Goal: Transaction & Acquisition: Purchase product/service

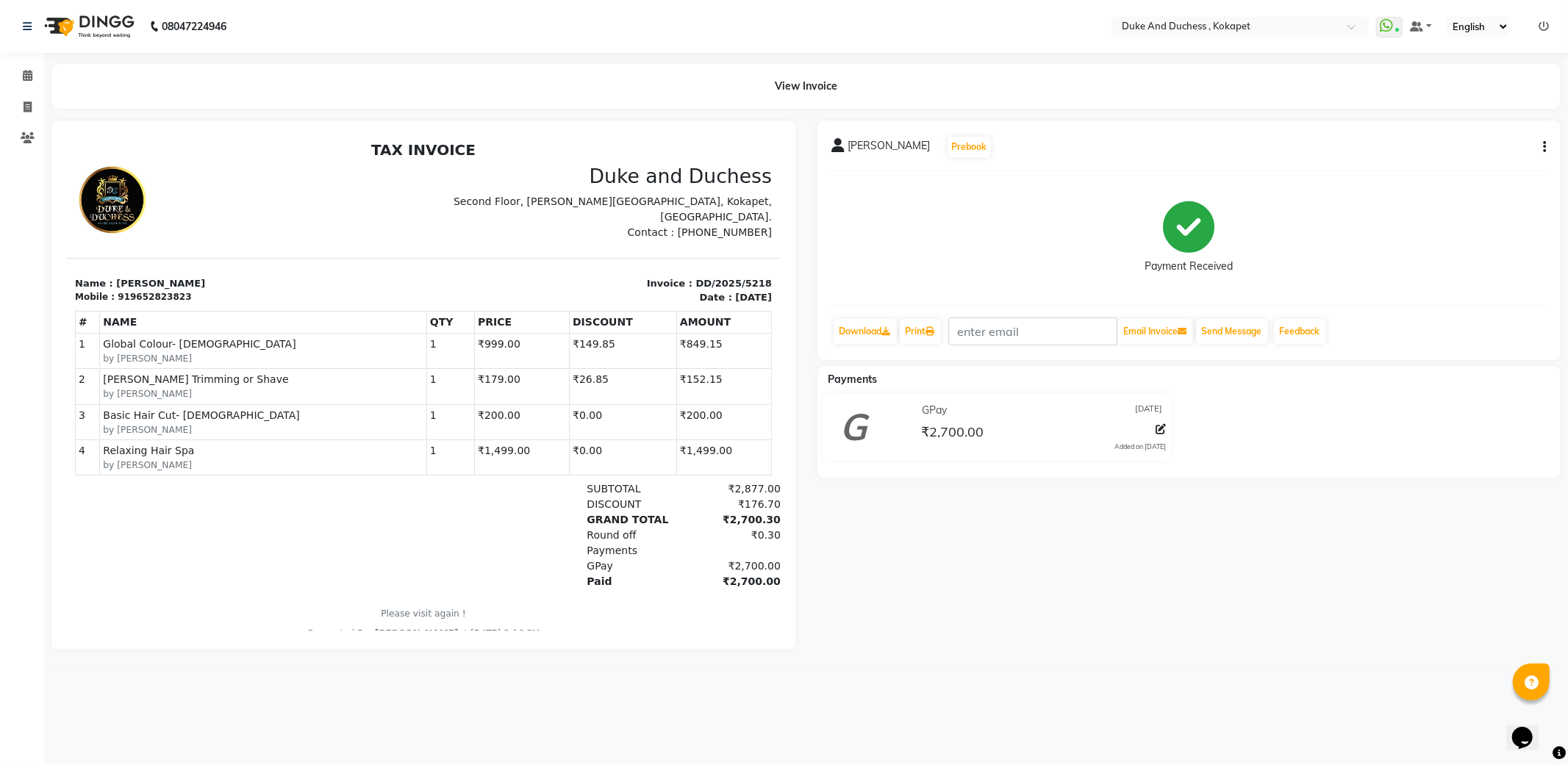
click at [1269, 693] on div "08047224946 Select Location × Duke And Duchess , Kokapet WhatsApp Status ✕ Stat…" at bounding box center [784, 382] width 1568 height 765
click at [19, 97] on link "Invoice" at bounding box center [22, 108] width 35 height 25
select select "service"
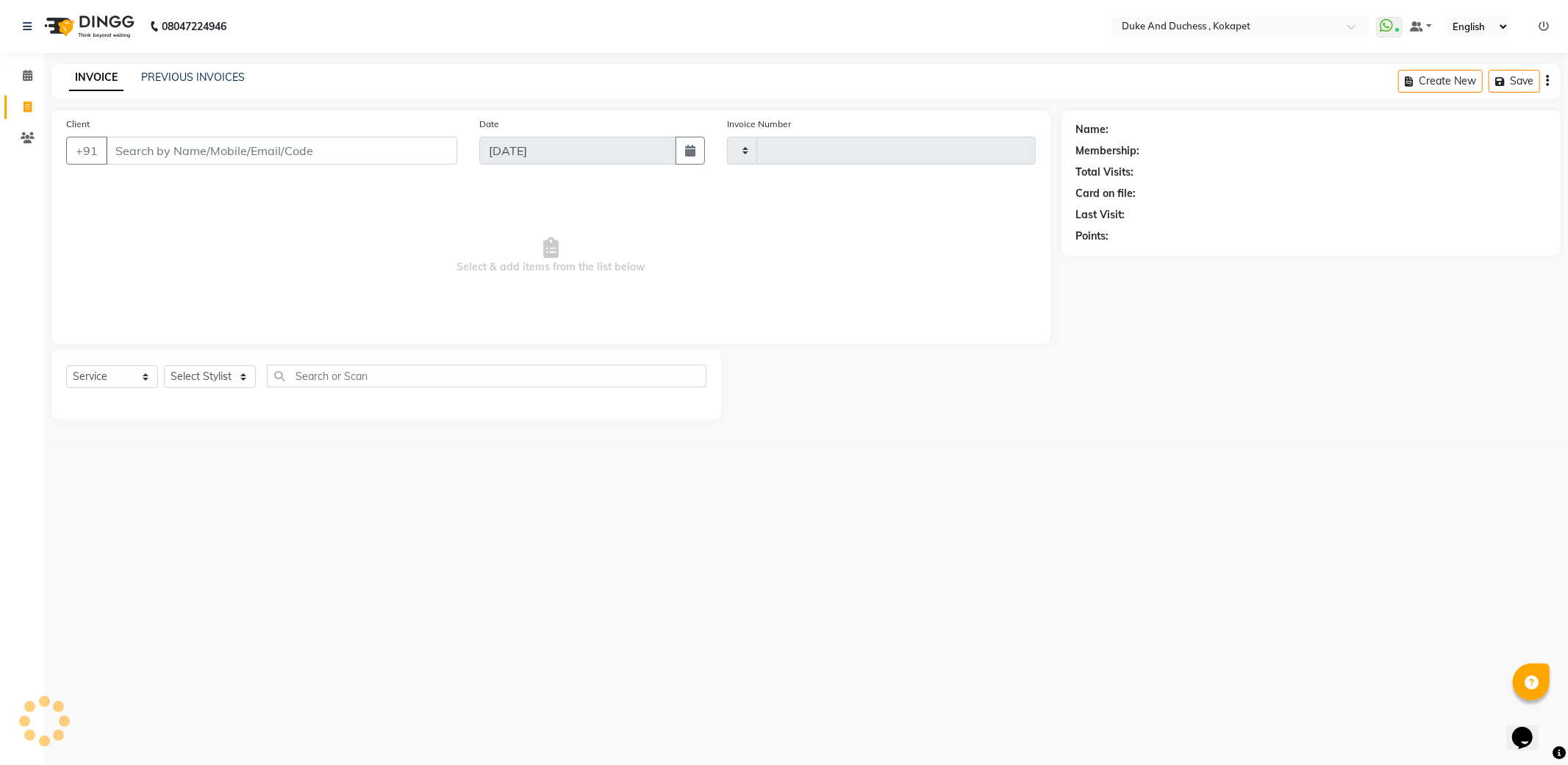
type input "5219"
select select "5687"
click at [176, 68] on div "INVOICE PREVIOUS INVOICES Create New Save Open Invoices" at bounding box center [806, 81] width 1509 height 34
click at [224, 76] on link "PREVIOUS INVOICES" at bounding box center [193, 77] width 104 height 13
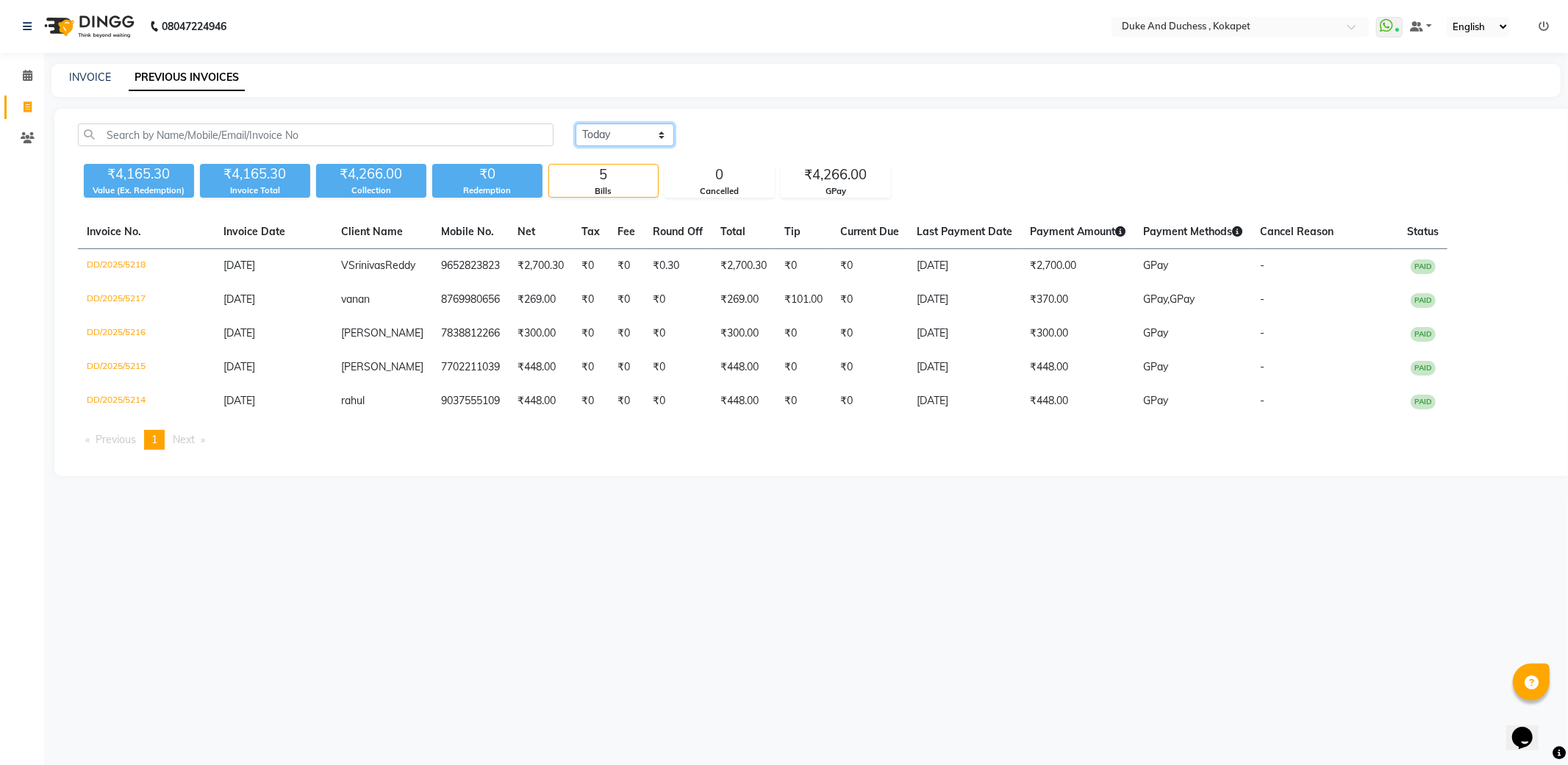
click at [596, 133] on select "Today Yesterday Custom Range" at bounding box center [625, 135] width 99 height 23
select select "range"
click at [576, 123] on select "Today Yesterday Custom Range" at bounding box center [625, 135] width 99 height 23
click at [740, 141] on input "[DATE]" at bounding box center [745, 135] width 103 height 20
select select "9"
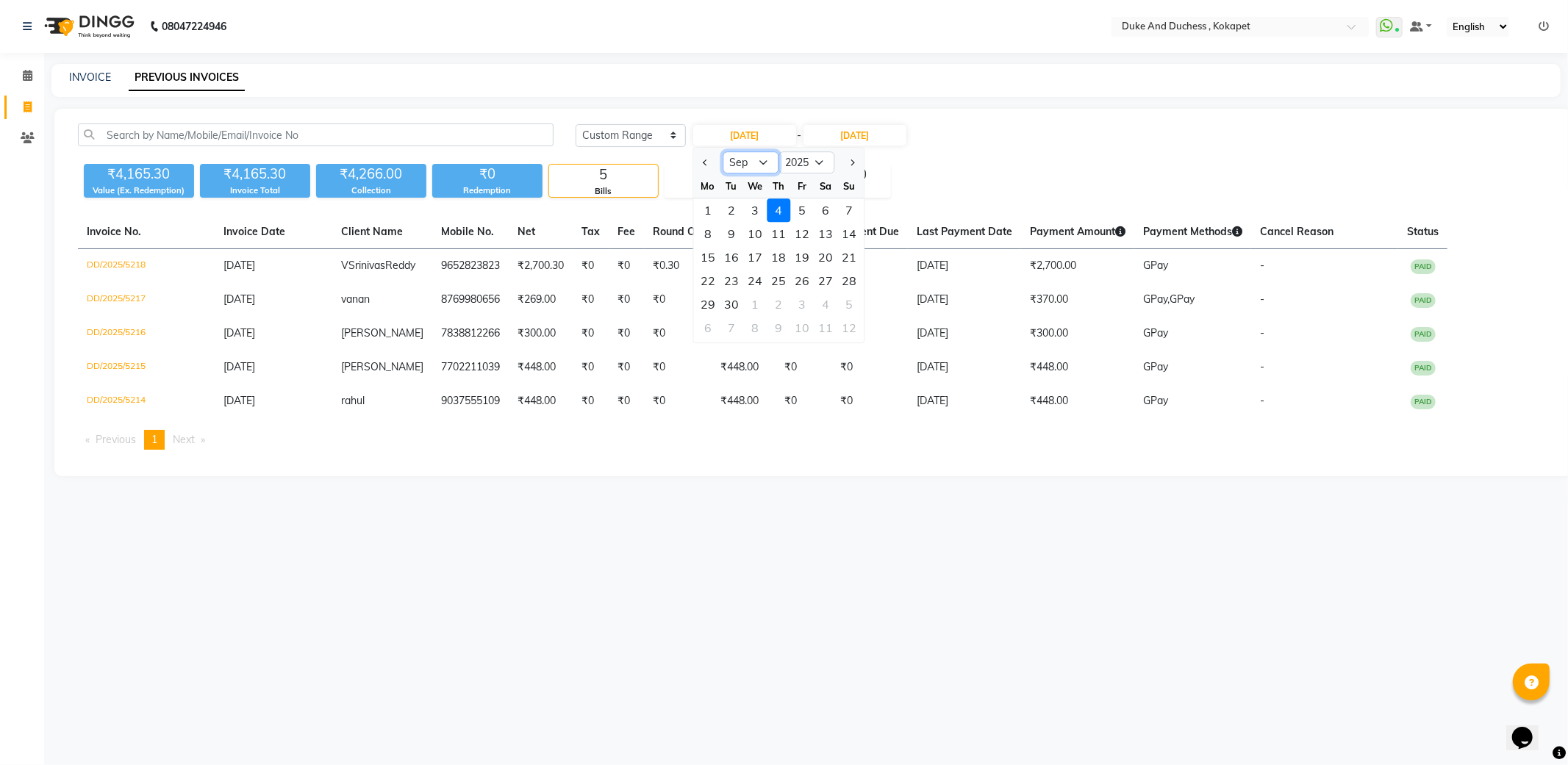
click at [754, 164] on select "Jan Feb Mar Apr May Jun Jul Aug Sep Oct Nov Dec" at bounding box center [750, 162] width 56 height 22
click at [827, 164] on select "2015 2016 2017 2018 2019 2020 2021 2022 2023 2024 2025 2026 2027 2028 2029 2030…" at bounding box center [806, 162] width 56 height 22
select select "2024"
click at [778, 152] on select "2015 2016 2017 2018 2019 2020 2021 2022 2023 2024 2025 2026 2027 2028 2029 2030…" at bounding box center [806, 162] width 56 height 22
click at [849, 211] on div "1" at bounding box center [849, 210] width 24 height 24
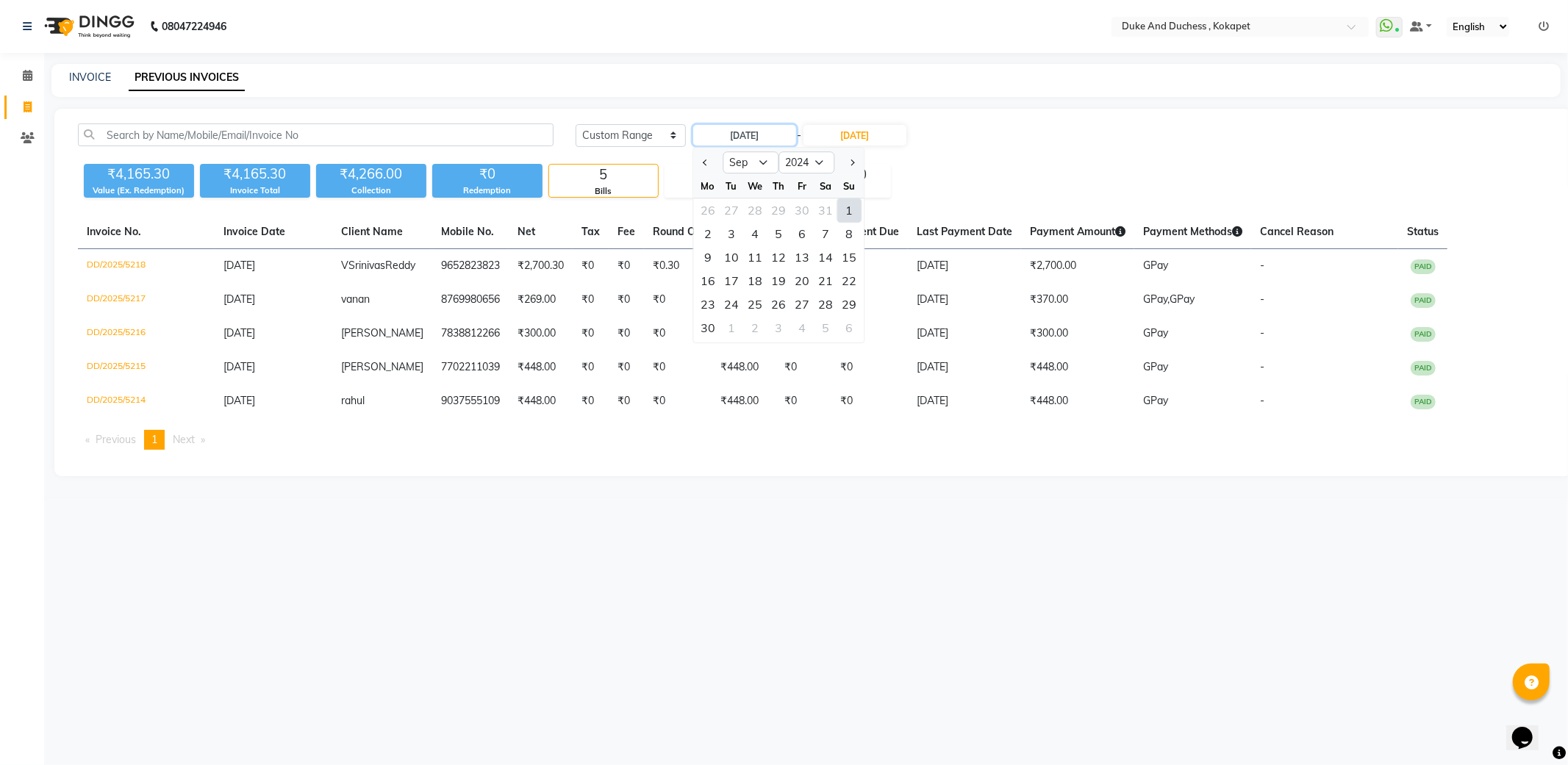
type input "01-09-2024"
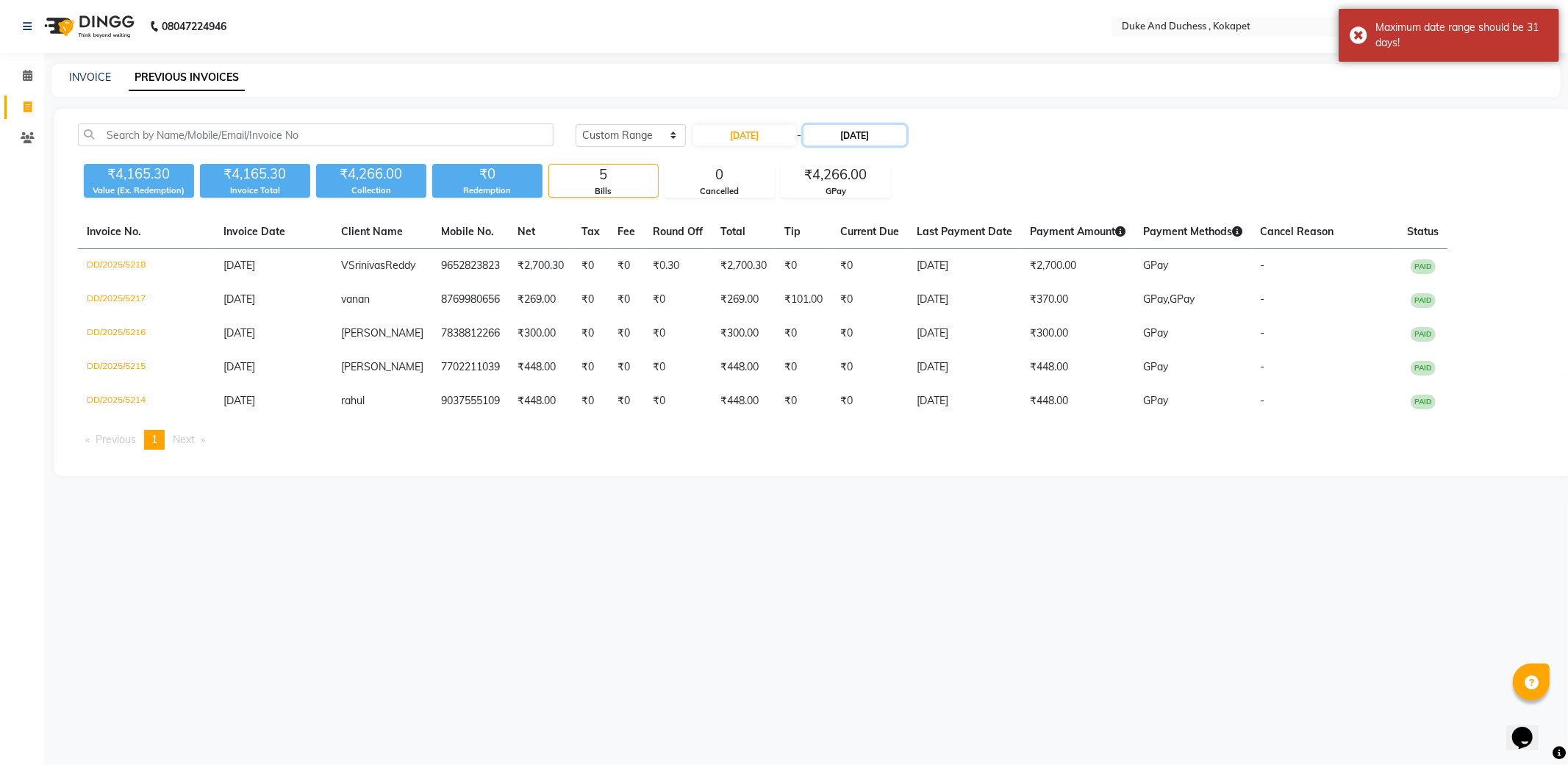
click at [840, 137] on input "[DATE]" at bounding box center [855, 135] width 103 height 20
select select "9"
click at [917, 159] on select "2024 2025 2026 2027 2028 2029 2030 2031 2032 2033 2034 2035" at bounding box center [923, 162] width 56 height 22
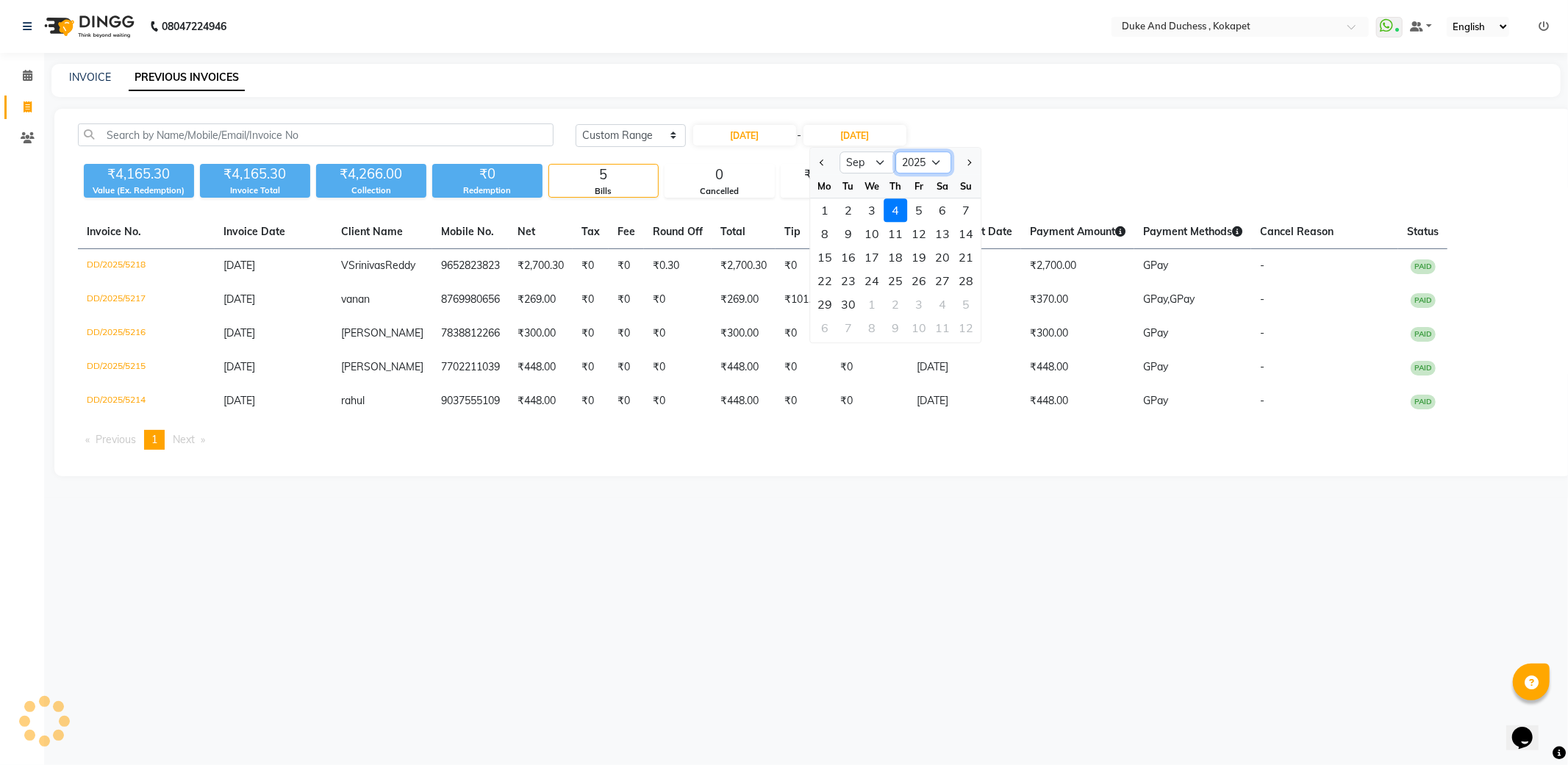
select select "2024"
click at [895, 152] on select "2024 2025 2026 2027 2028 2029 2030 2031 2032 2033 2034 2035" at bounding box center [923, 162] width 56 height 22
click at [826, 324] on div "30" at bounding box center [824, 328] width 24 height 24
type input "30-09-2024"
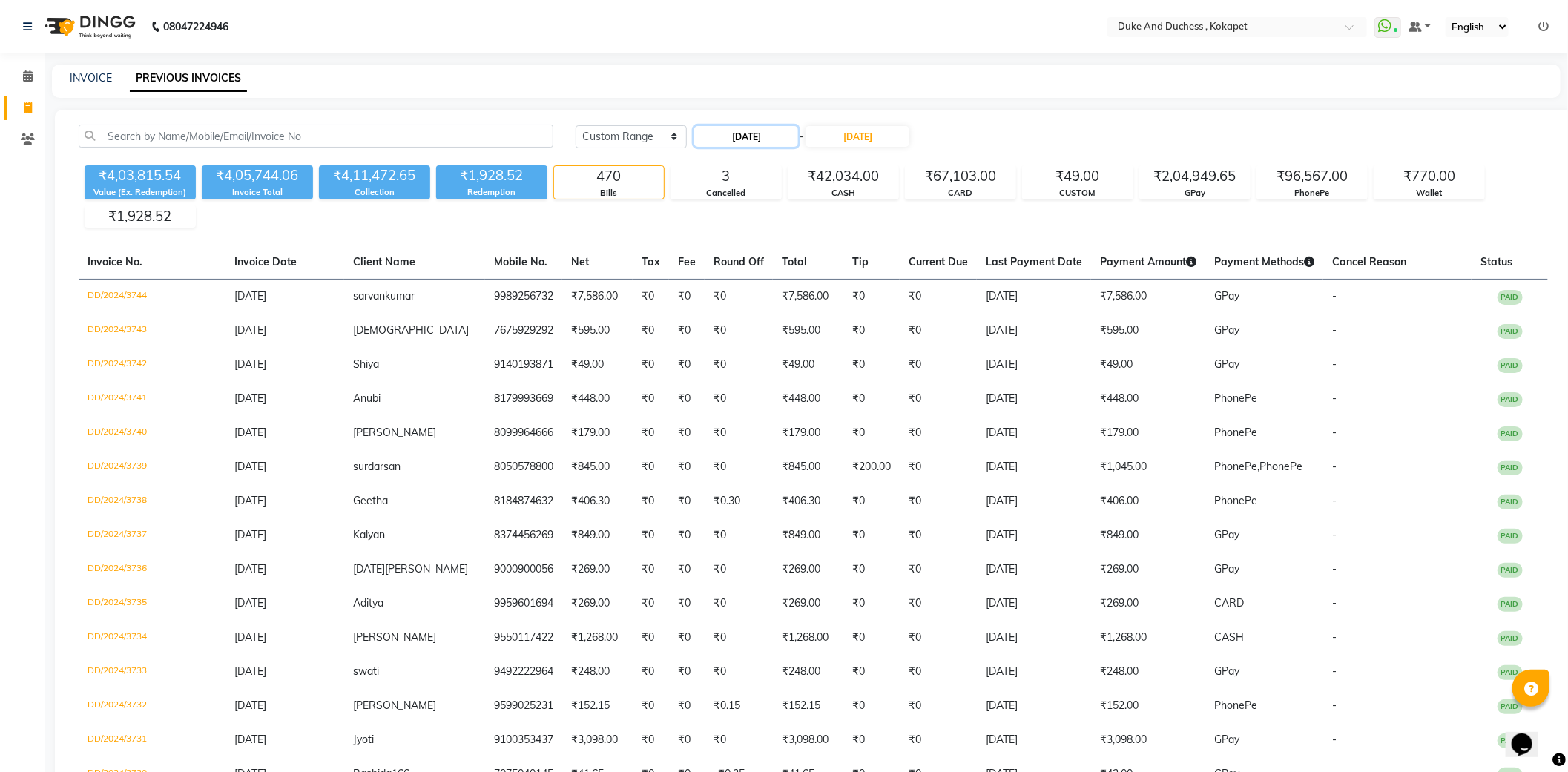
click at [767, 129] on input "01-09-2024" at bounding box center [746, 136] width 104 height 20
select select "9"
click at [812, 169] on select "2014 2015 2016 2017 2018 2019 2020 2021 2022 2023 2024 2025 2026 2027 2028 2029…" at bounding box center [808, 164] width 56 height 22
select select "2019"
click at [781, 153] on select "2014 2015 2016 2017 2018 2019 2020 2021 2022 2023 2024 2025 2026 2027 2028 2029…" at bounding box center [808, 164] width 56 height 22
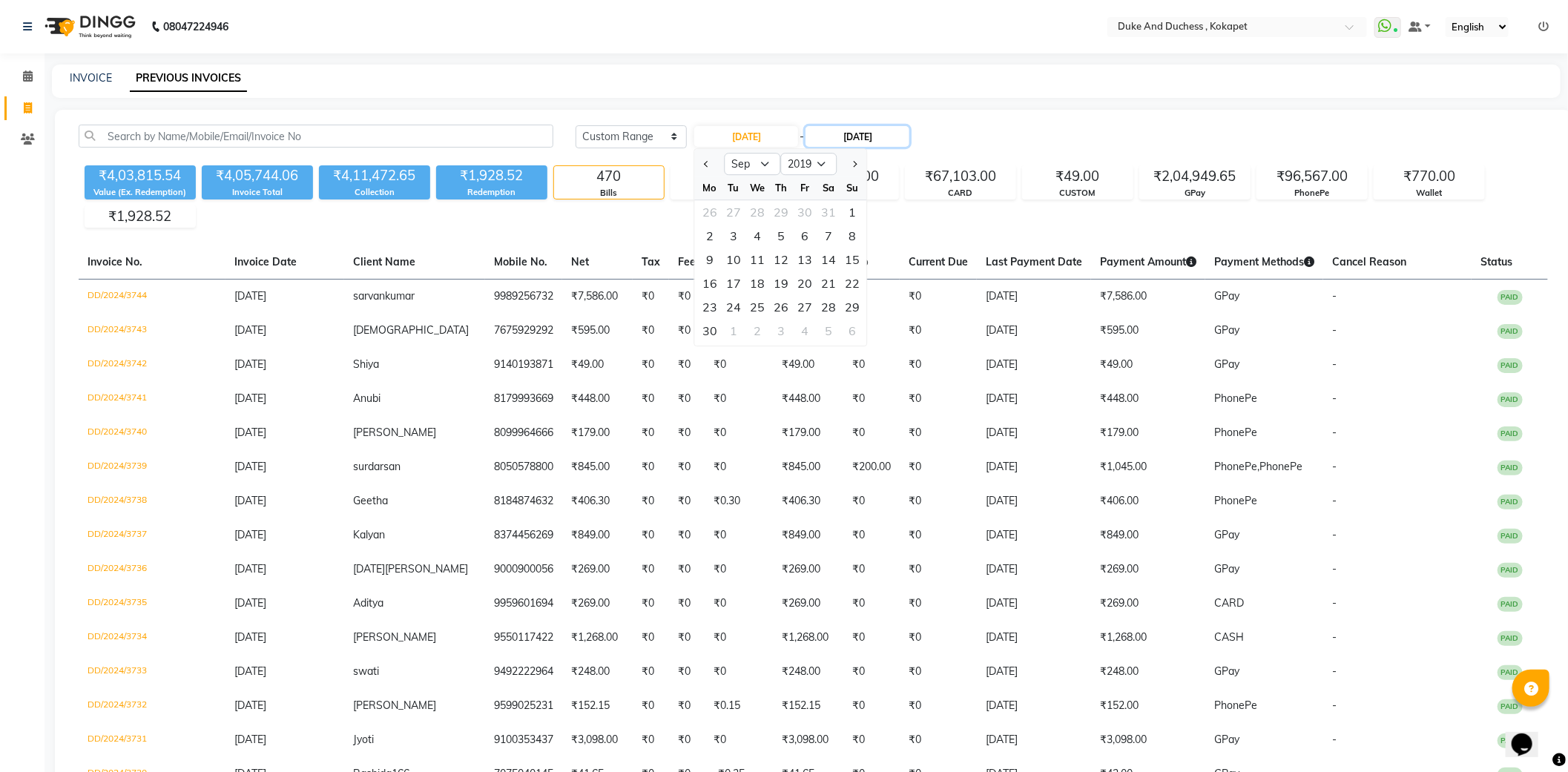
click at [863, 138] on input "30-09-2024" at bounding box center [857, 136] width 104 height 20
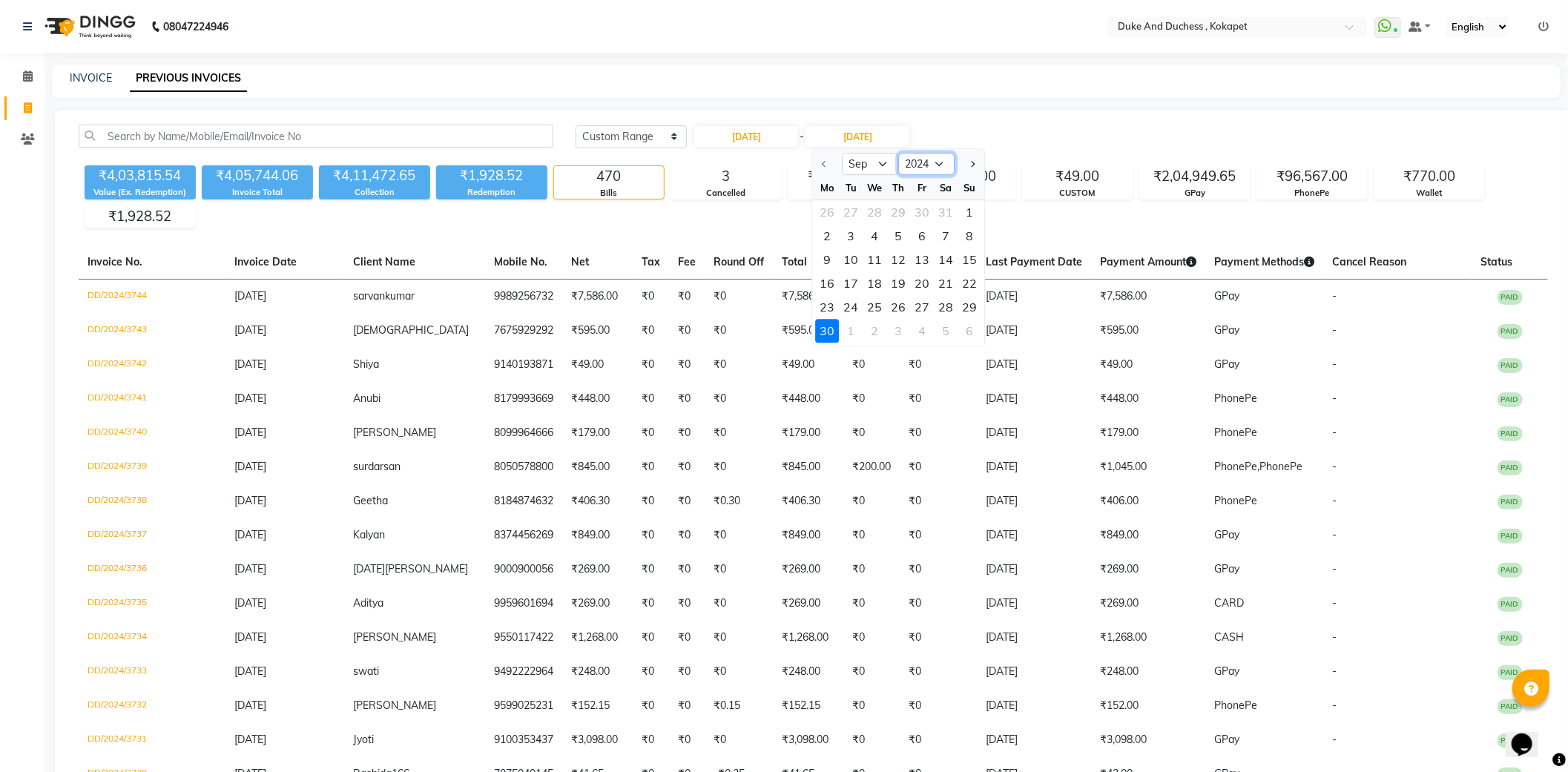
click at [928, 157] on select "2024 2025 2026 2027 2028 2029 2030 2031 2032 2033 2034" at bounding box center [927, 164] width 56 height 22
click at [748, 137] on input "01-09-2024" at bounding box center [746, 136] width 104 height 20
select select "9"
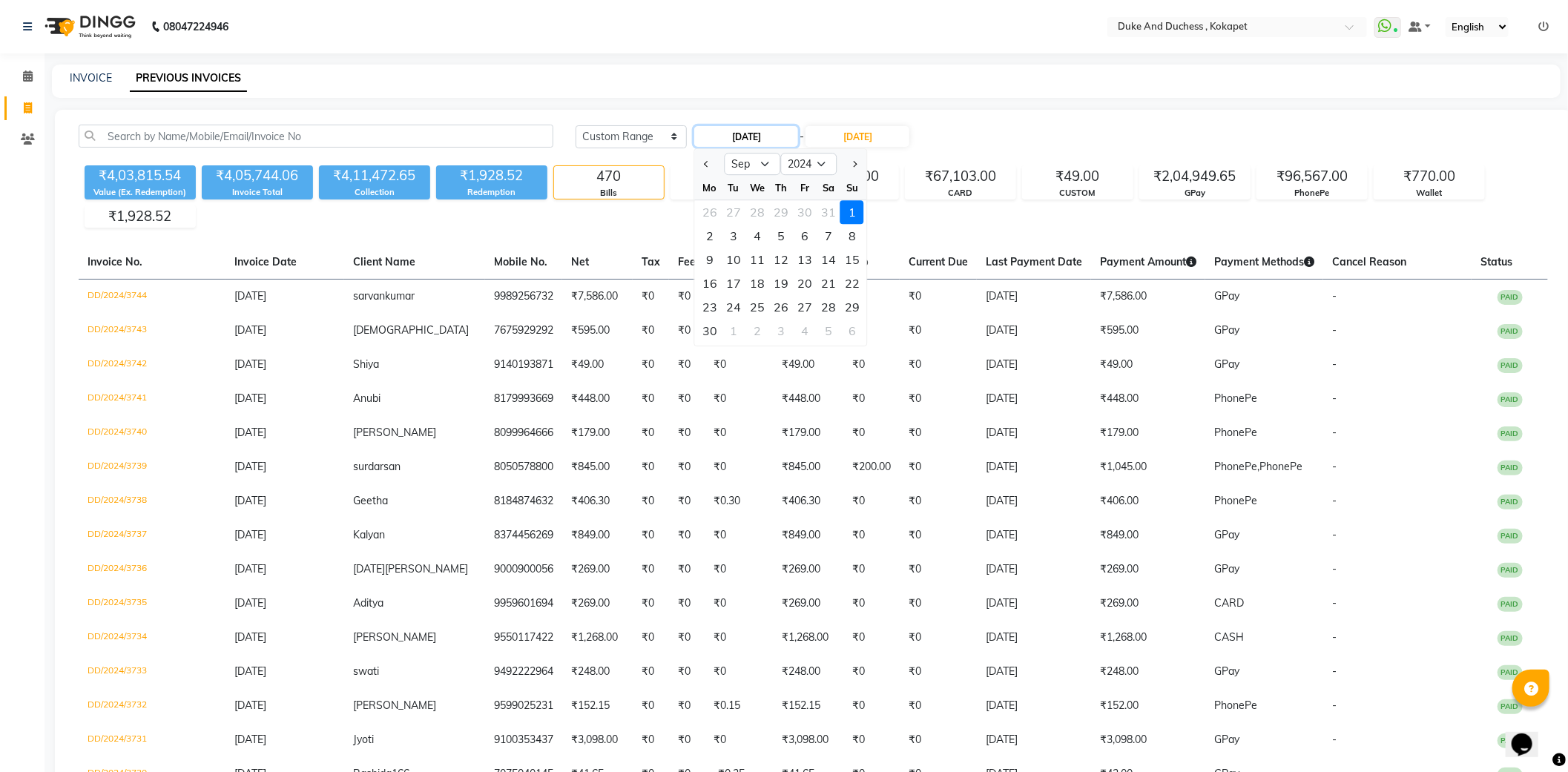
click at [748, 137] on input "01-09-2024" at bounding box center [746, 136] width 104 height 20
click at [797, 163] on select "2014 2015 2016 2017 2018 2019 2020 2021 2022 2023 2024 2025 2026 2027 2028 2029…" at bounding box center [808, 164] width 56 height 22
select select "2017"
click at [781, 153] on select "2014 2015 2016 2017 2018 2019 2020 2021 2022 2023 2024 2025 2026 2027 2028 2029…" at bounding box center [808, 164] width 56 height 22
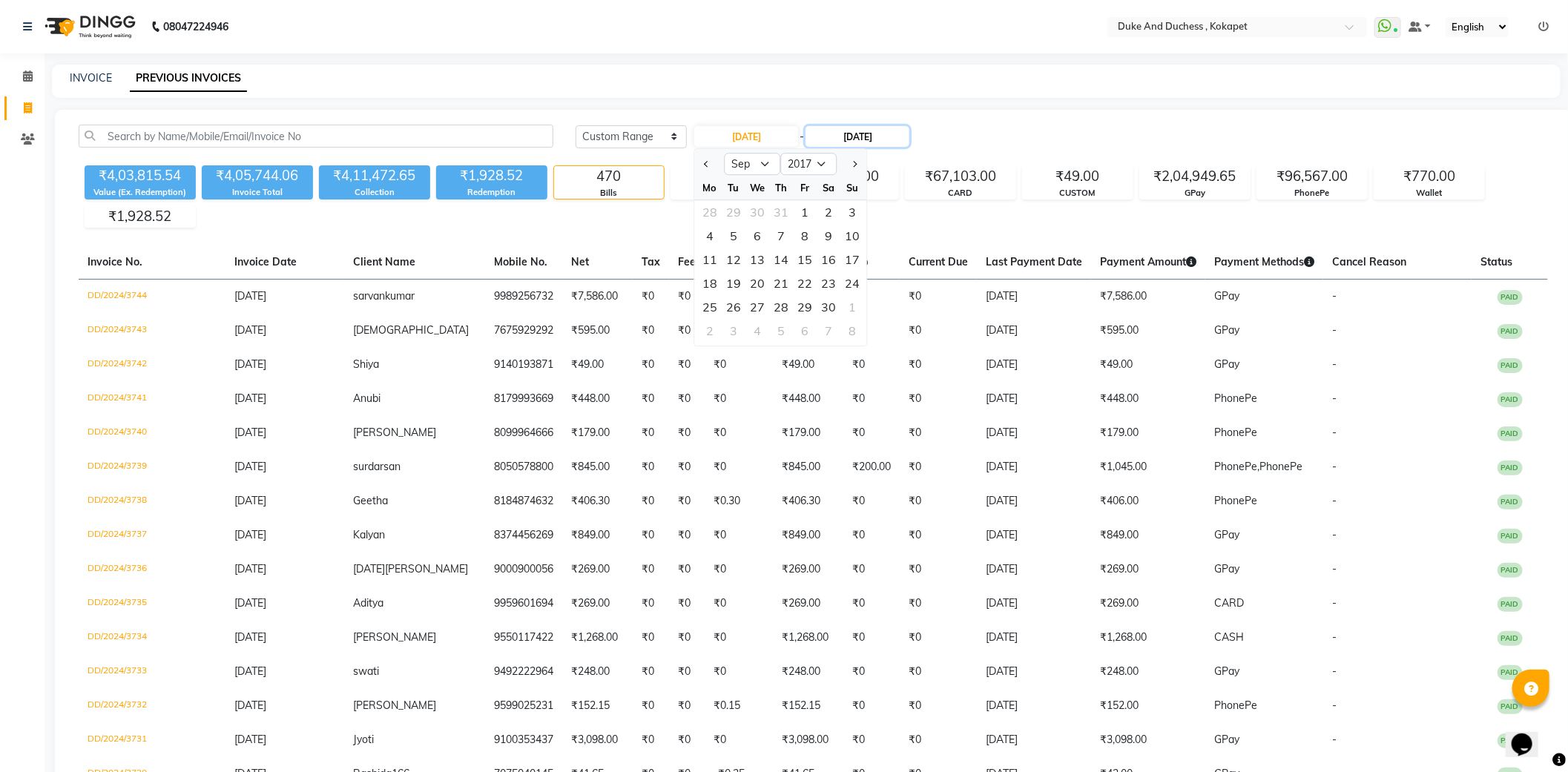
click at [901, 134] on input "30-09-2024" at bounding box center [857, 136] width 104 height 20
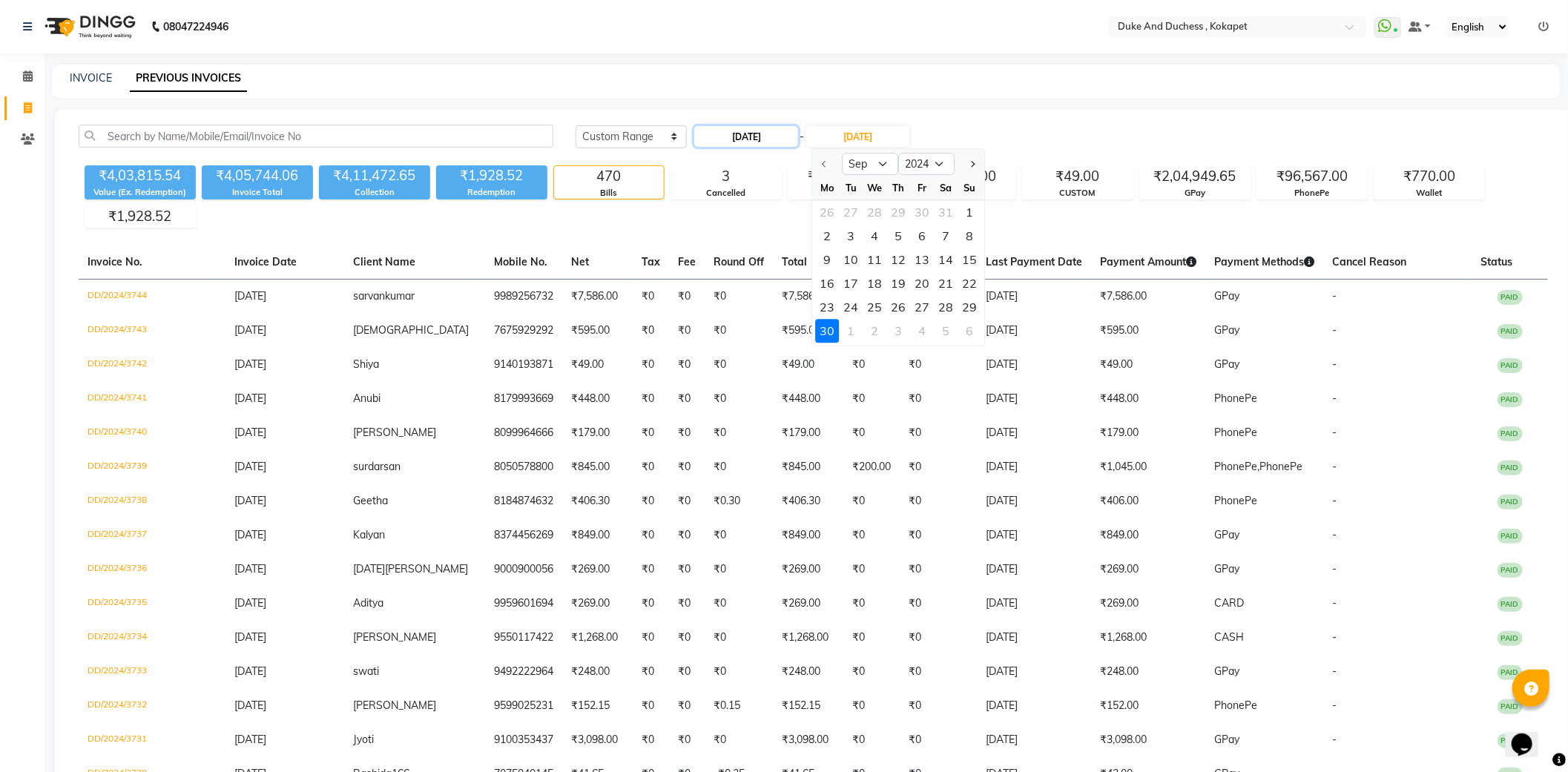
click at [786, 136] on input "01-09-2024" at bounding box center [746, 136] width 104 height 20
select select "9"
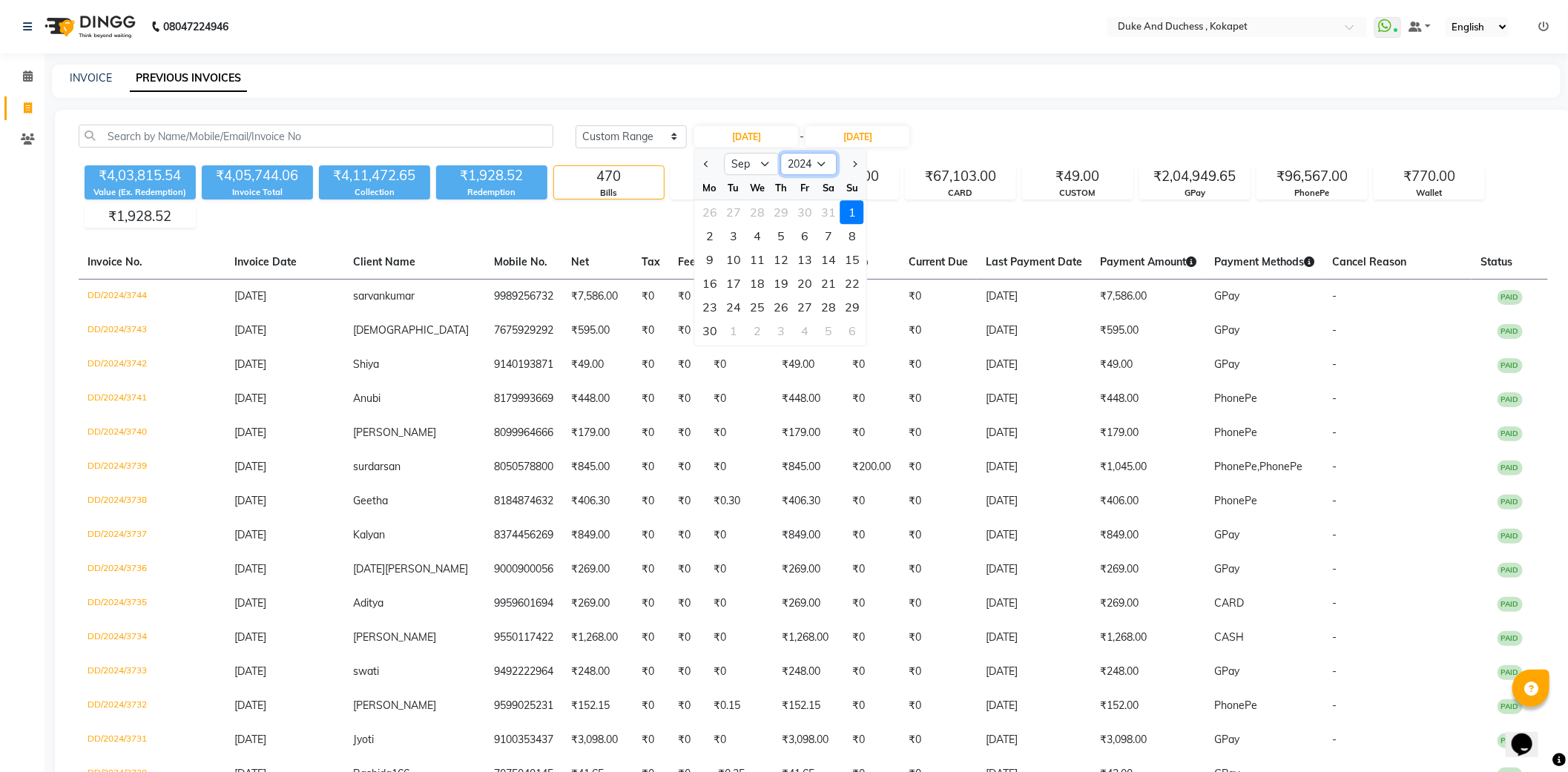
click at [820, 165] on select "2014 2015 2016 2017 2018 2019 2020 2021 2022 2023 2024 2025 2026 2027 2028 2029…" at bounding box center [808, 164] width 56 height 22
select select "2017"
click at [781, 153] on select "2014 2015 2016 2017 2018 2019 2020 2021 2022 2023 2024 2025 2026 2027 2028 2029…" at bounding box center [808, 164] width 56 height 22
click at [810, 243] on div "8" at bounding box center [805, 236] width 24 height 24
type input "08-09-2017"
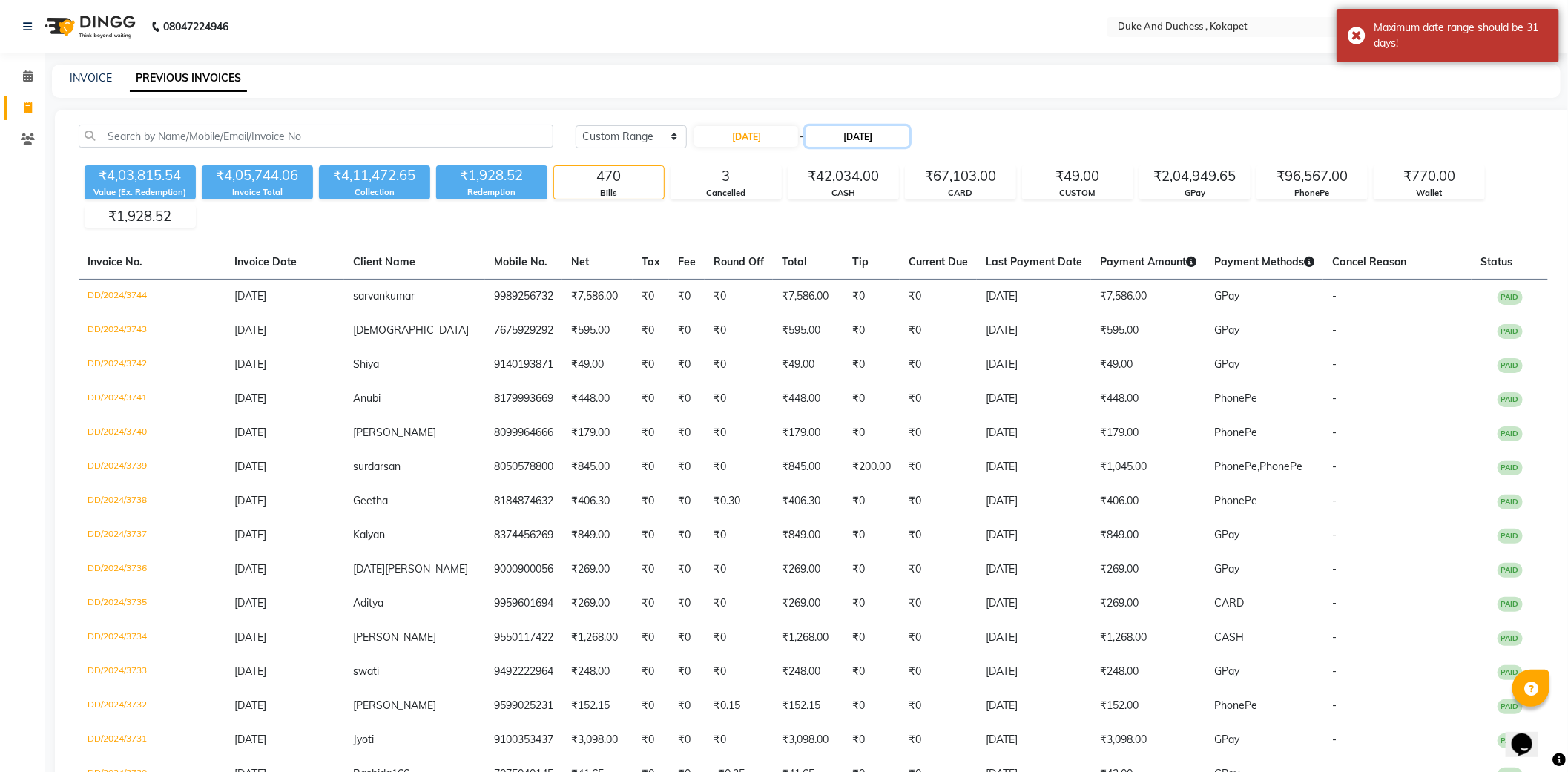
click at [864, 139] on input "30-09-2024" at bounding box center [857, 136] width 104 height 20
select select "9"
click at [924, 168] on select "2017 2018 2019 2020 2021 2022 2023 2024 2025 2026 2027 2028 2029 2030 2031 2032…" at bounding box center [927, 164] width 56 height 22
select select "2017"
click at [899, 153] on select "2017 2018 2019 2020 2021 2022 2023 2024 2025 2026 2027 2028 2029 2030 2031 2032…" at bounding box center [927, 164] width 56 height 22
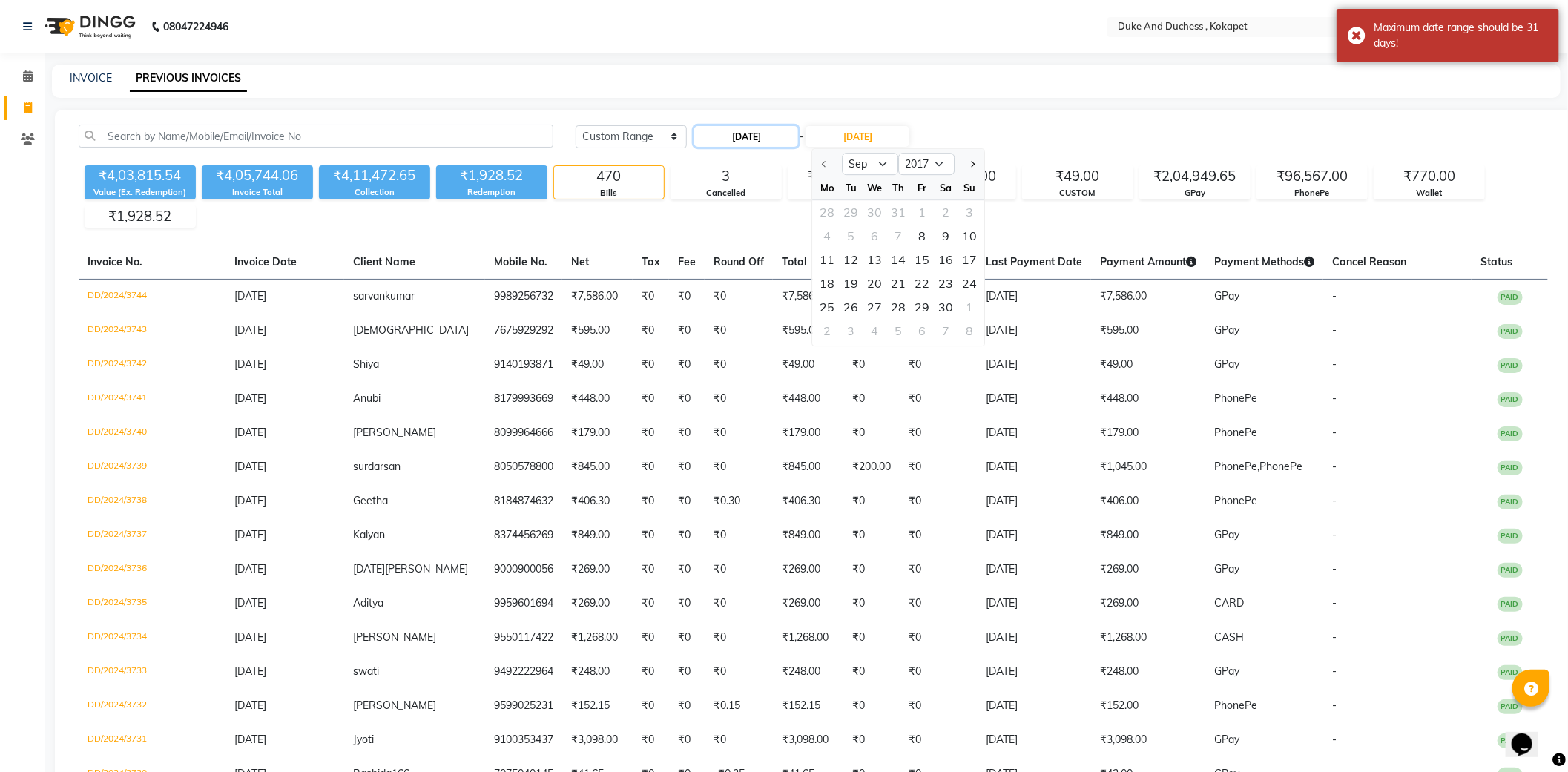
click at [766, 136] on input "08-09-2017" at bounding box center [746, 136] width 104 height 20
select select "9"
select select "2017"
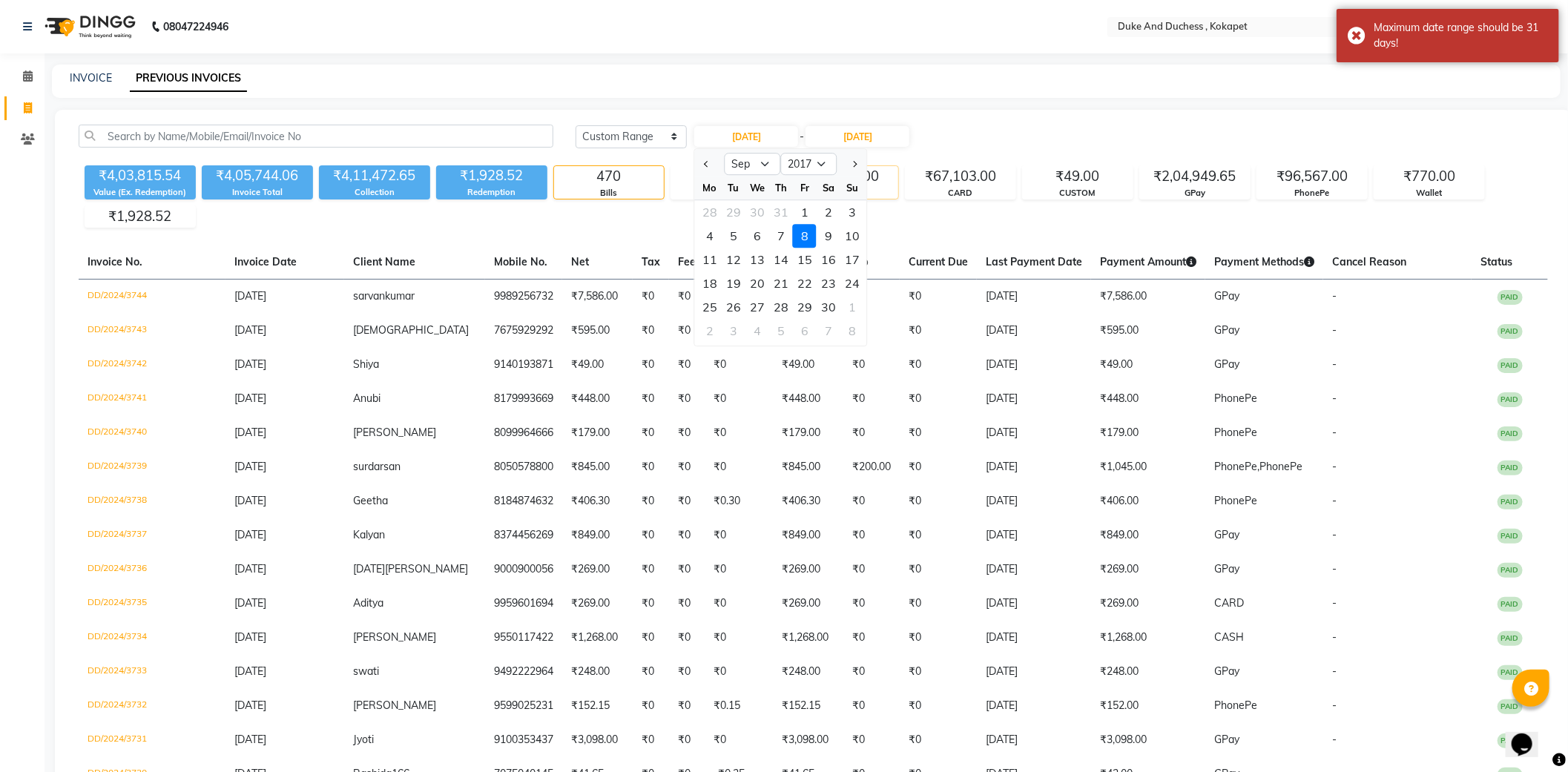
drag, startPoint x: 806, startPoint y: 209, endPoint x: 812, endPoint y: 196, distance: 14.3
click at [806, 210] on div "1" at bounding box center [805, 212] width 24 height 24
type input "01-09-2017"
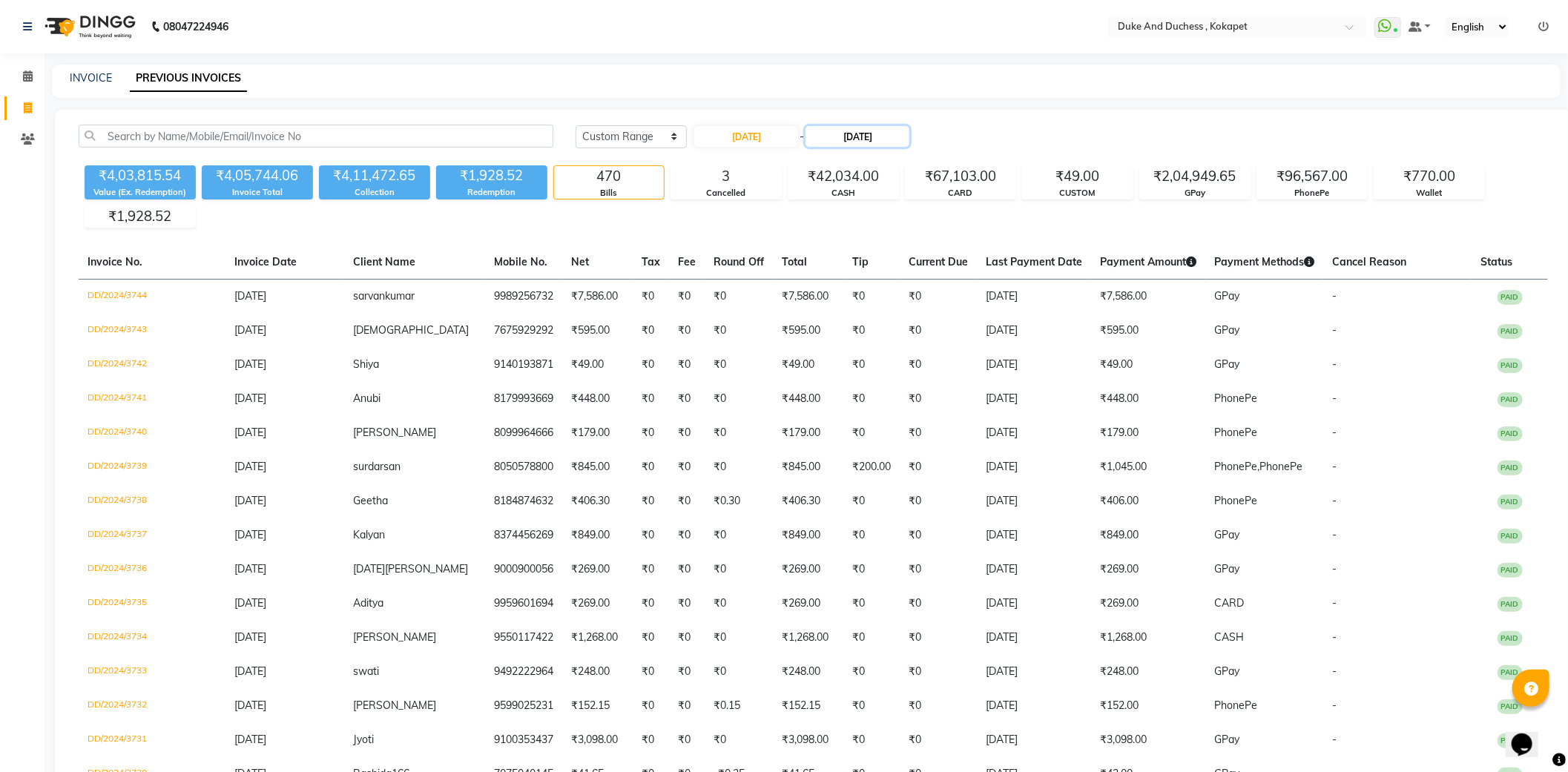
click at [836, 139] on input "30-09-2024" at bounding box center [857, 136] width 104 height 20
select select "9"
select select "2024"
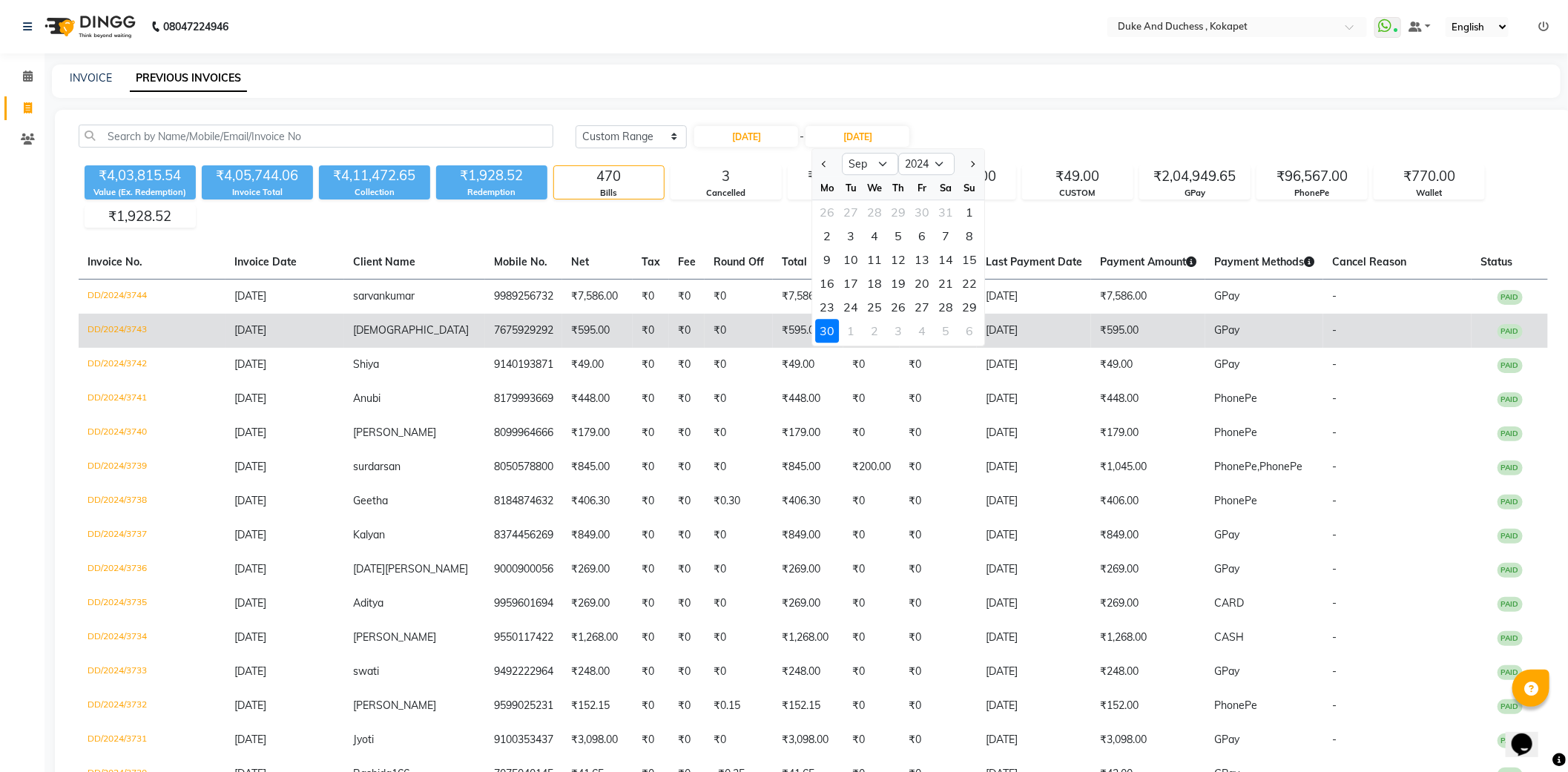
click at [827, 325] on div "30" at bounding box center [827, 331] width 24 height 24
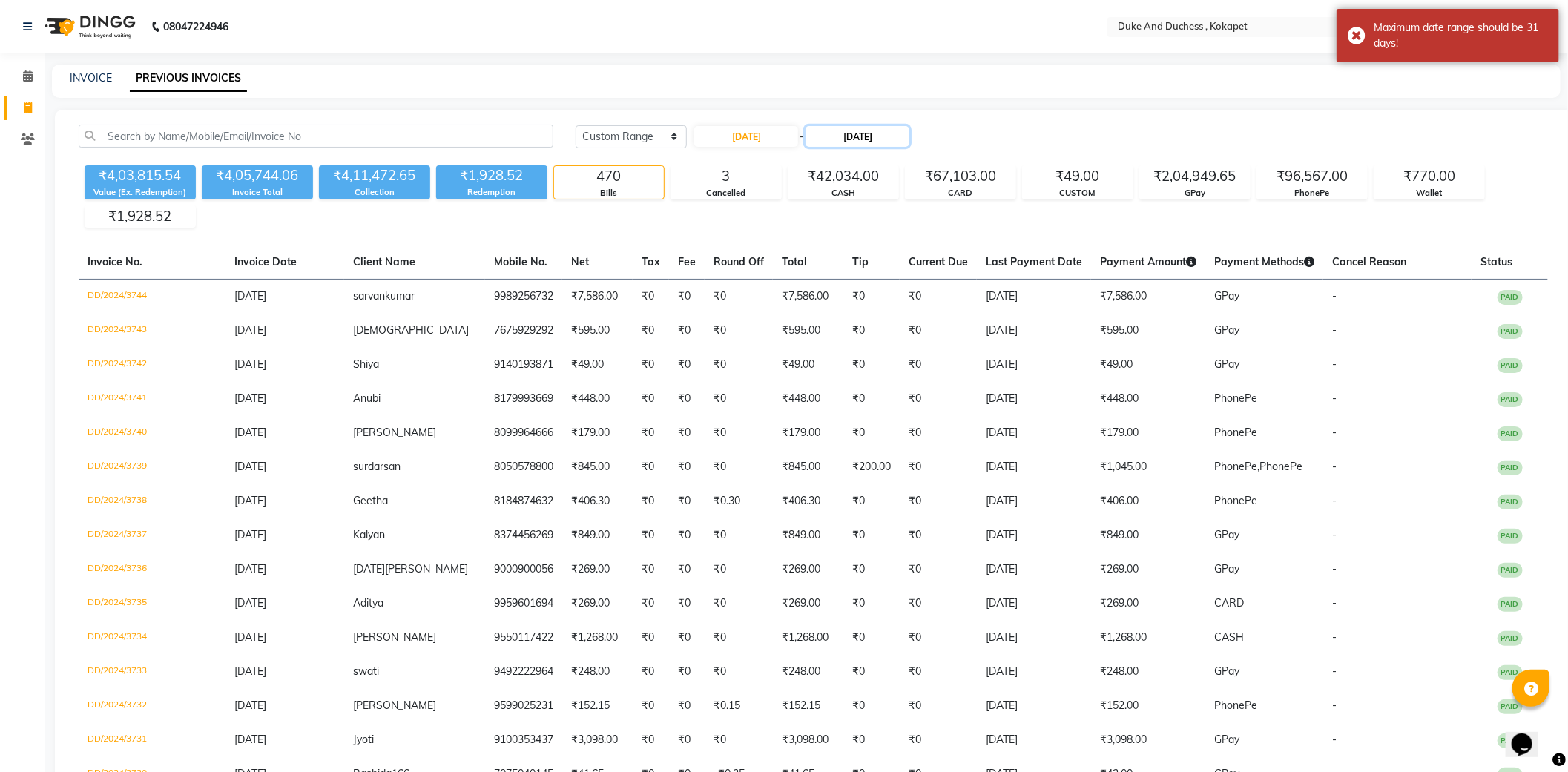
click at [910, 137] on input "30-09-2024" at bounding box center [857, 136] width 104 height 20
select select "9"
click at [922, 172] on select "2017 2018 2019 2020 2021 2022 2023 2024 2025 2026 2027 2028 2029 2030 2031 2032…" at bounding box center [927, 164] width 56 height 22
select select "2017"
click at [899, 153] on select "2017 2018 2019 2020 2021 2022 2023 2024 2025 2026 2027 2028 2029 2030 2031 2032…" at bounding box center [927, 164] width 56 height 22
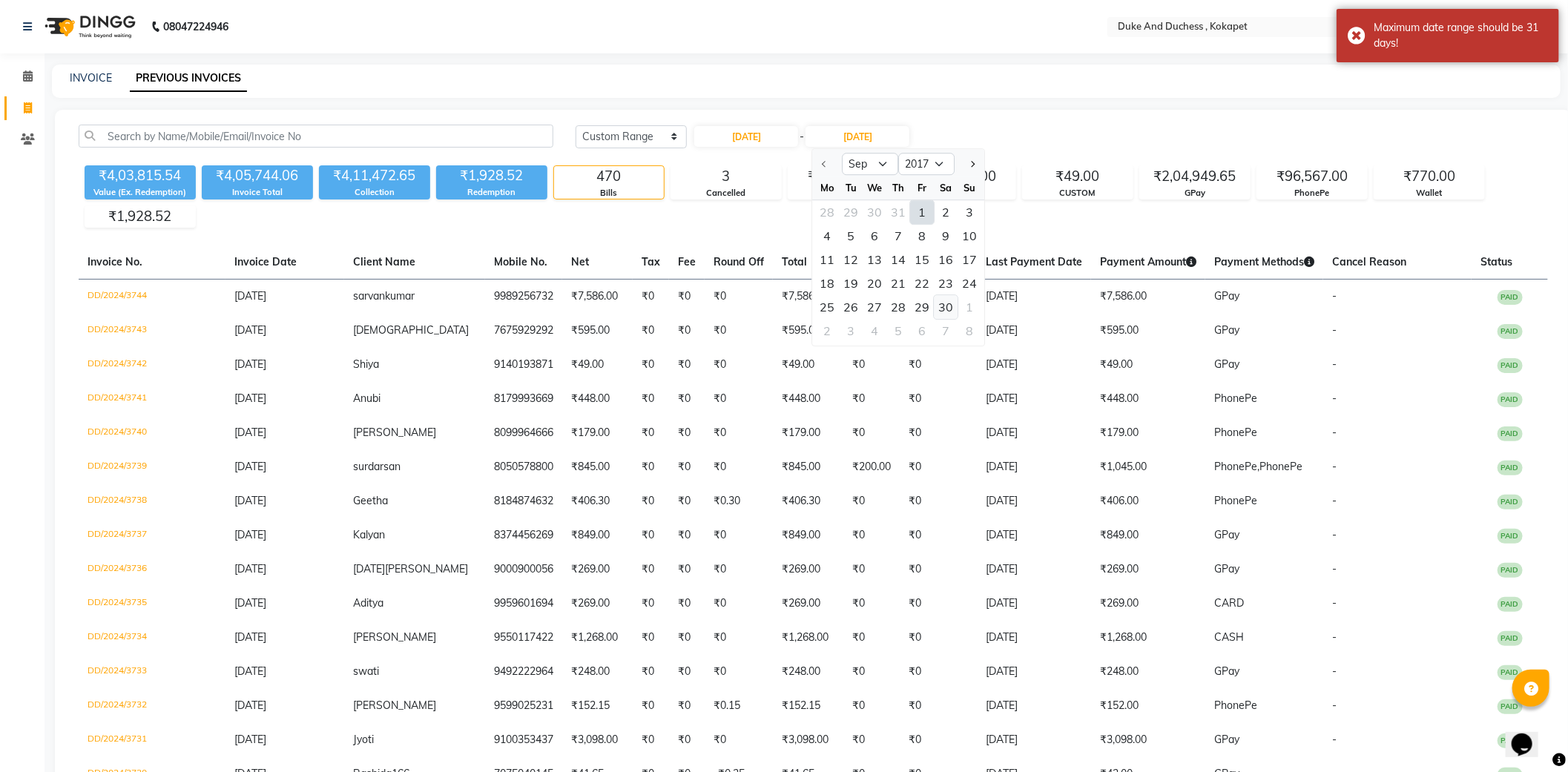
click at [945, 306] on div "30" at bounding box center [946, 307] width 24 height 24
type input "30-09-2017"
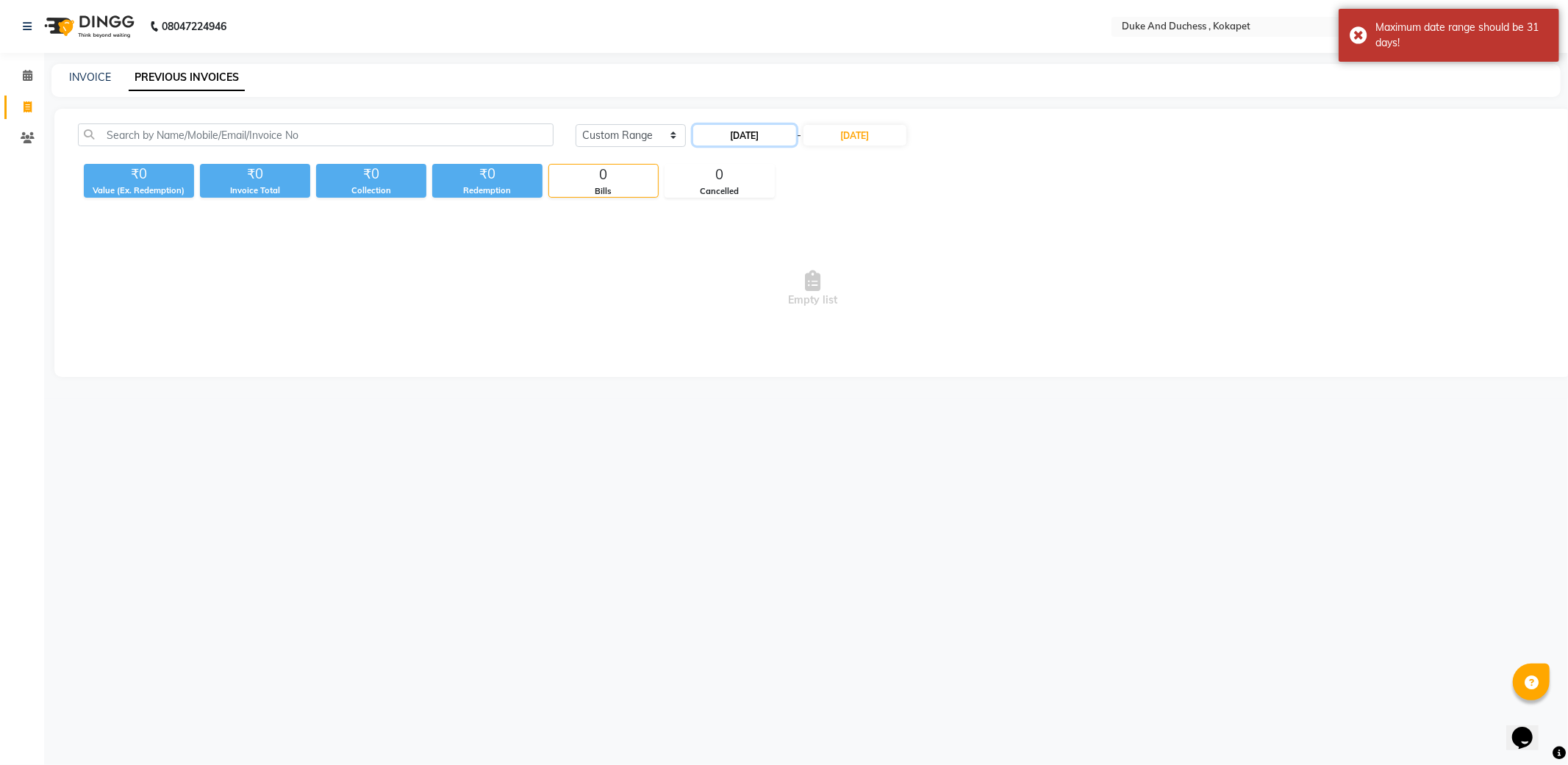
click at [784, 140] on input "01-09-2017" at bounding box center [745, 135] width 103 height 20
select select "9"
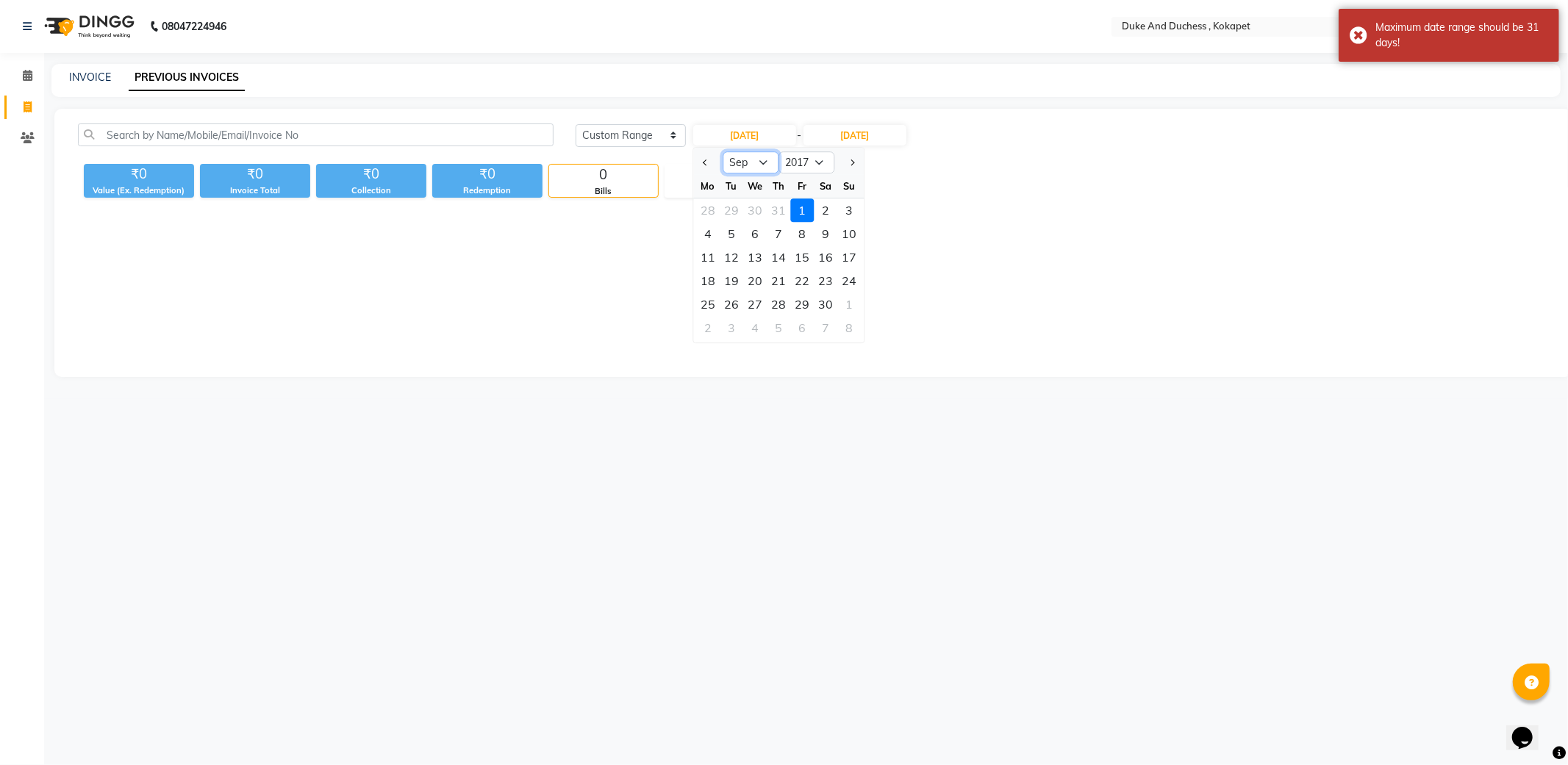
click at [760, 157] on select "Jan Feb Mar Apr May Jun Jul Aug Sep Oct Nov Dec" at bounding box center [750, 162] width 56 height 22
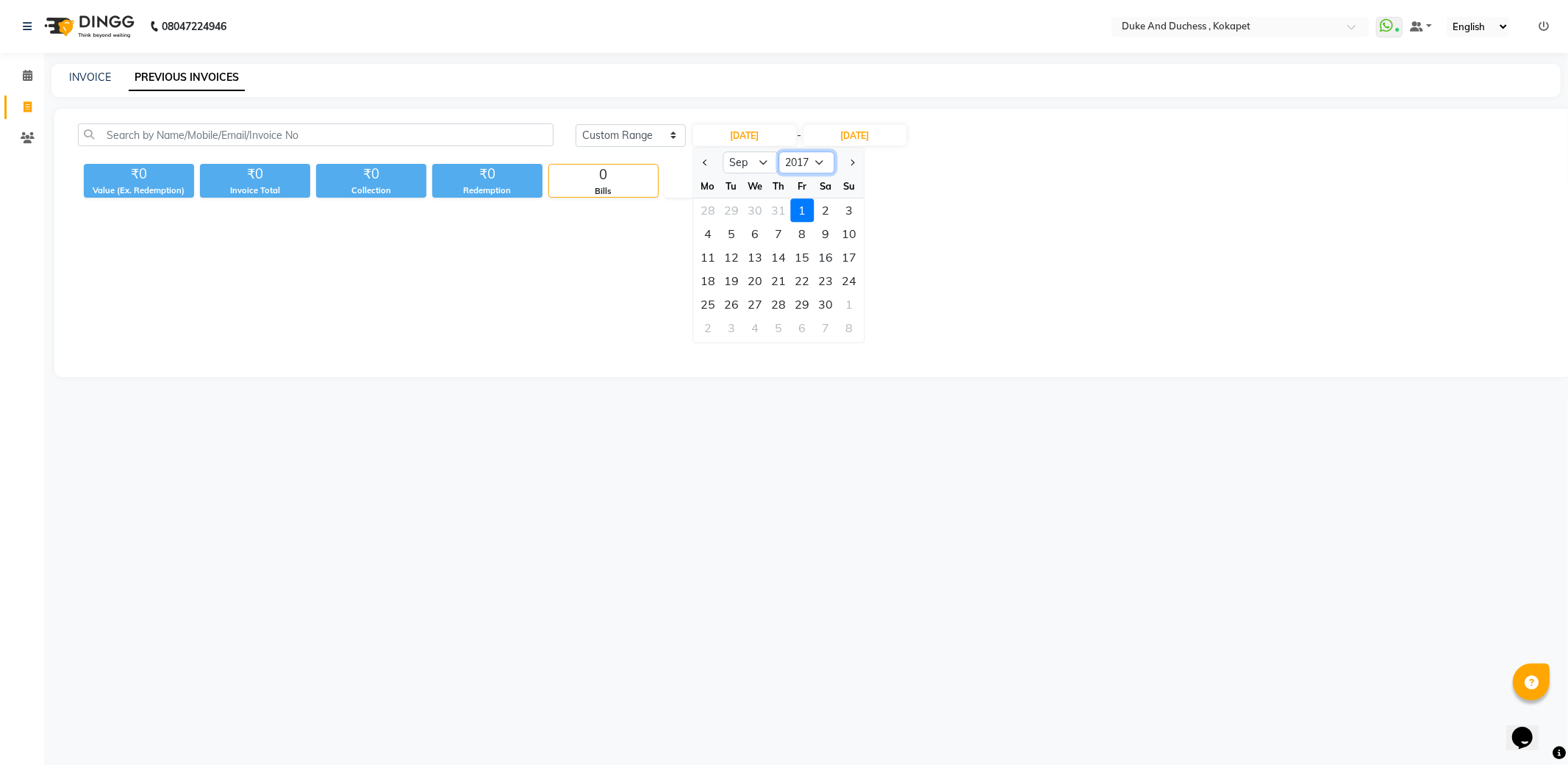
click at [823, 170] on select "2007 2008 2009 2010 2011 2012 2013 2014 2015 2016 2017 2018 2019 2020 2021 2022…" at bounding box center [806, 162] width 56 height 22
click at [778, 152] on select "2007 2008 2009 2010 2011 2012 2013 2014 2015 2016 2017 2018 2019 2020 2021 2022…" at bounding box center [806, 162] width 56 height 22
click at [810, 165] on select "2010 2011 2012 2013 2014 2015 2016 2017 2018 2019 2020 2021 2022 2023 2024 2025…" at bounding box center [806, 162] width 56 height 22
select select "2021"
click at [778, 152] on select "2010 2011 2012 2013 2014 2015 2016 2017 2018 2019 2020 2021 2022 2023 2024 2025…" at bounding box center [806, 162] width 56 height 22
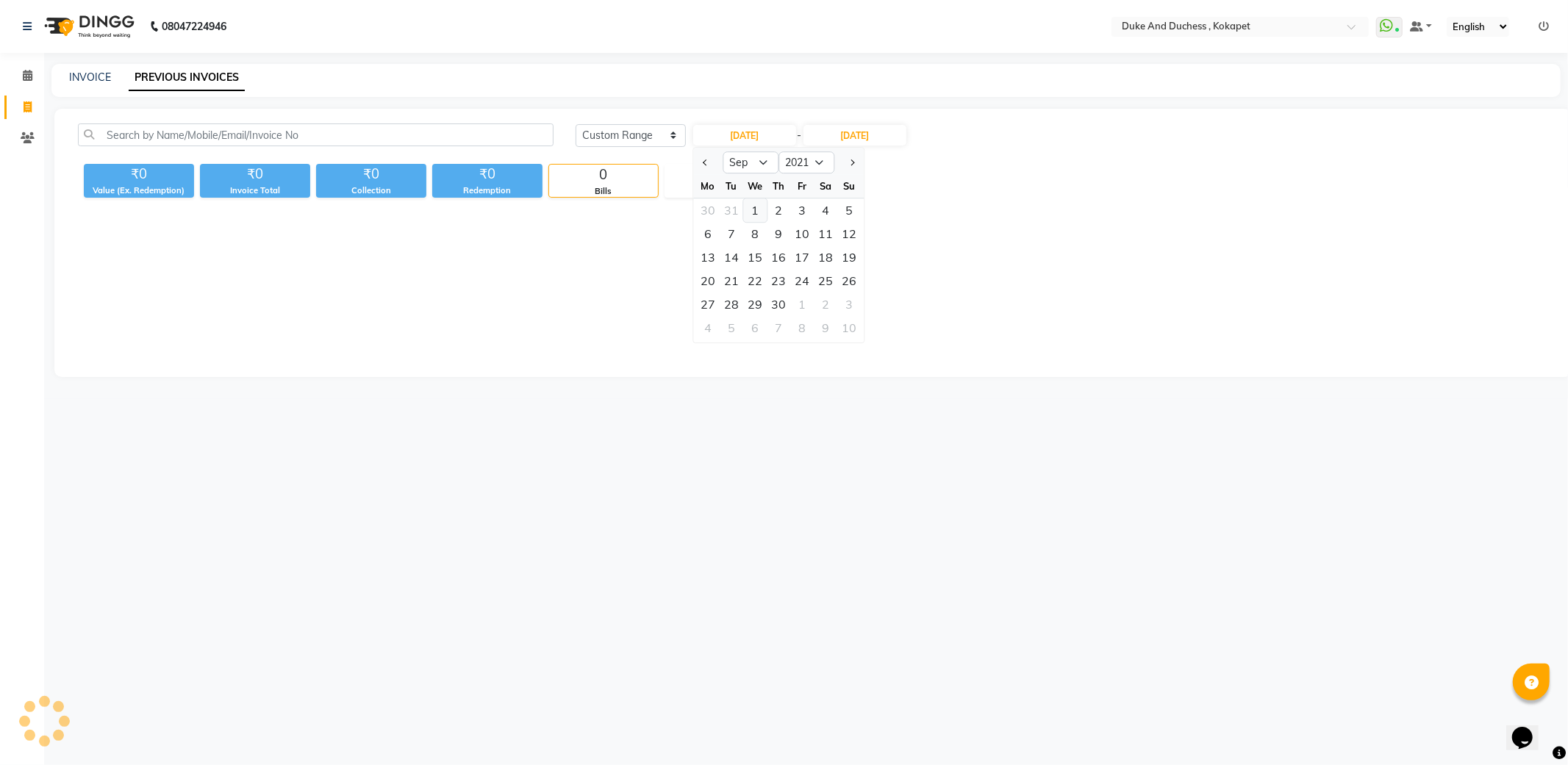
click at [762, 215] on div "1" at bounding box center [754, 210] width 24 height 24
type input "01-09-2021"
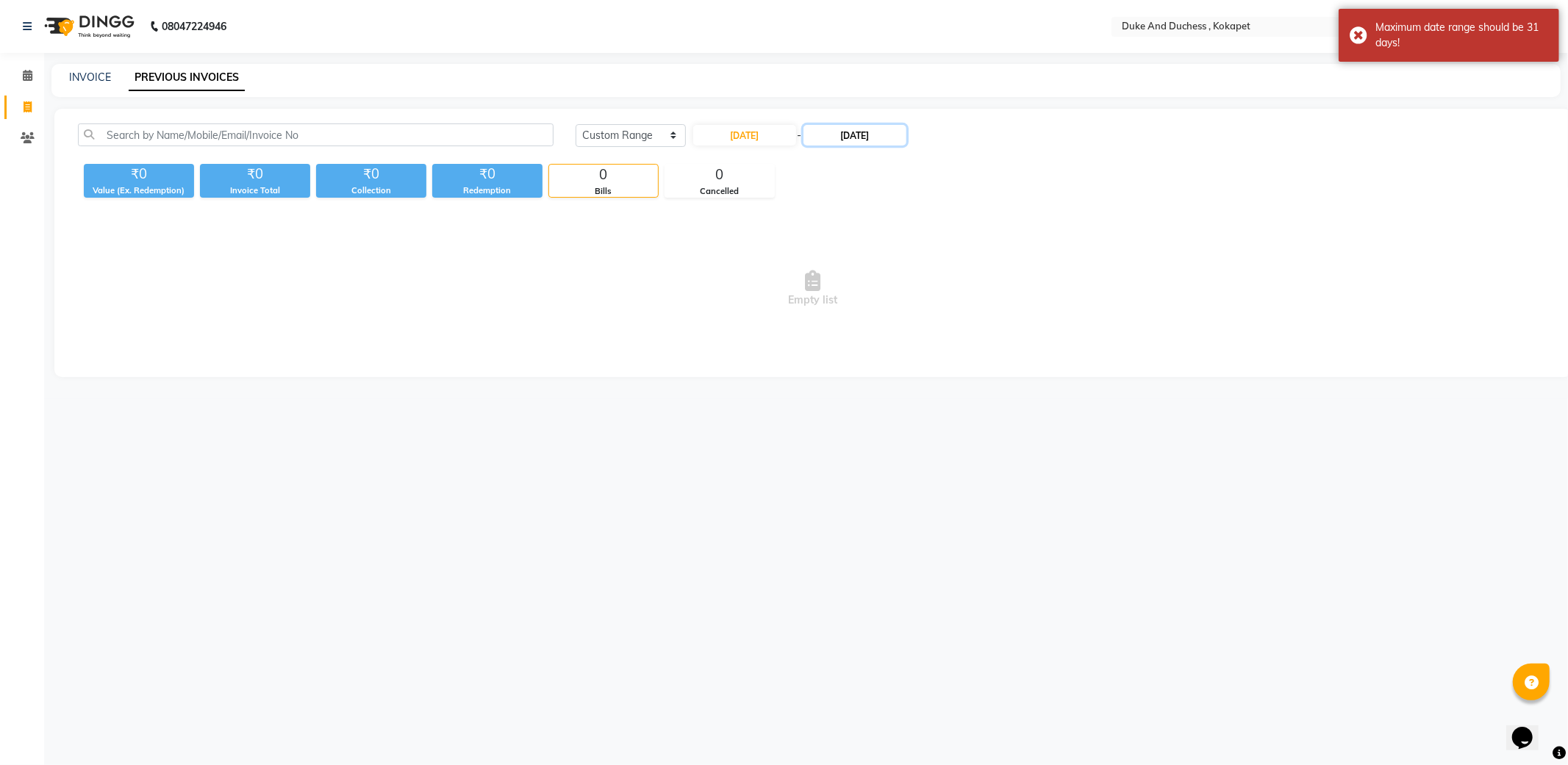
click at [868, 130] on input "30-09-2017" at bounding box center [855, 135] width 103 height 20
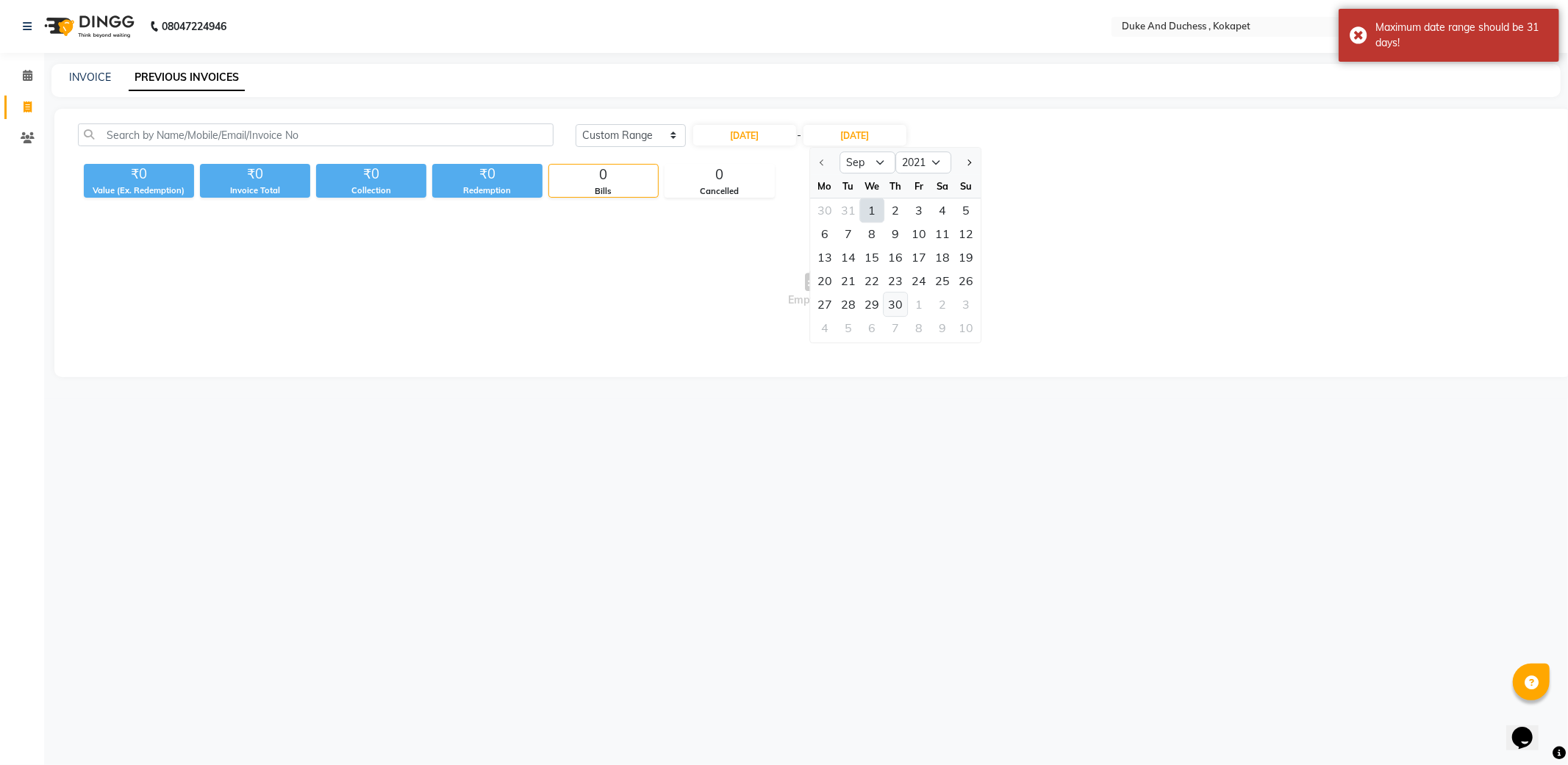
click at [895, 308] on div "30" at bounding box center [895, 304] width 24 height 24
type input "30-09-2021"
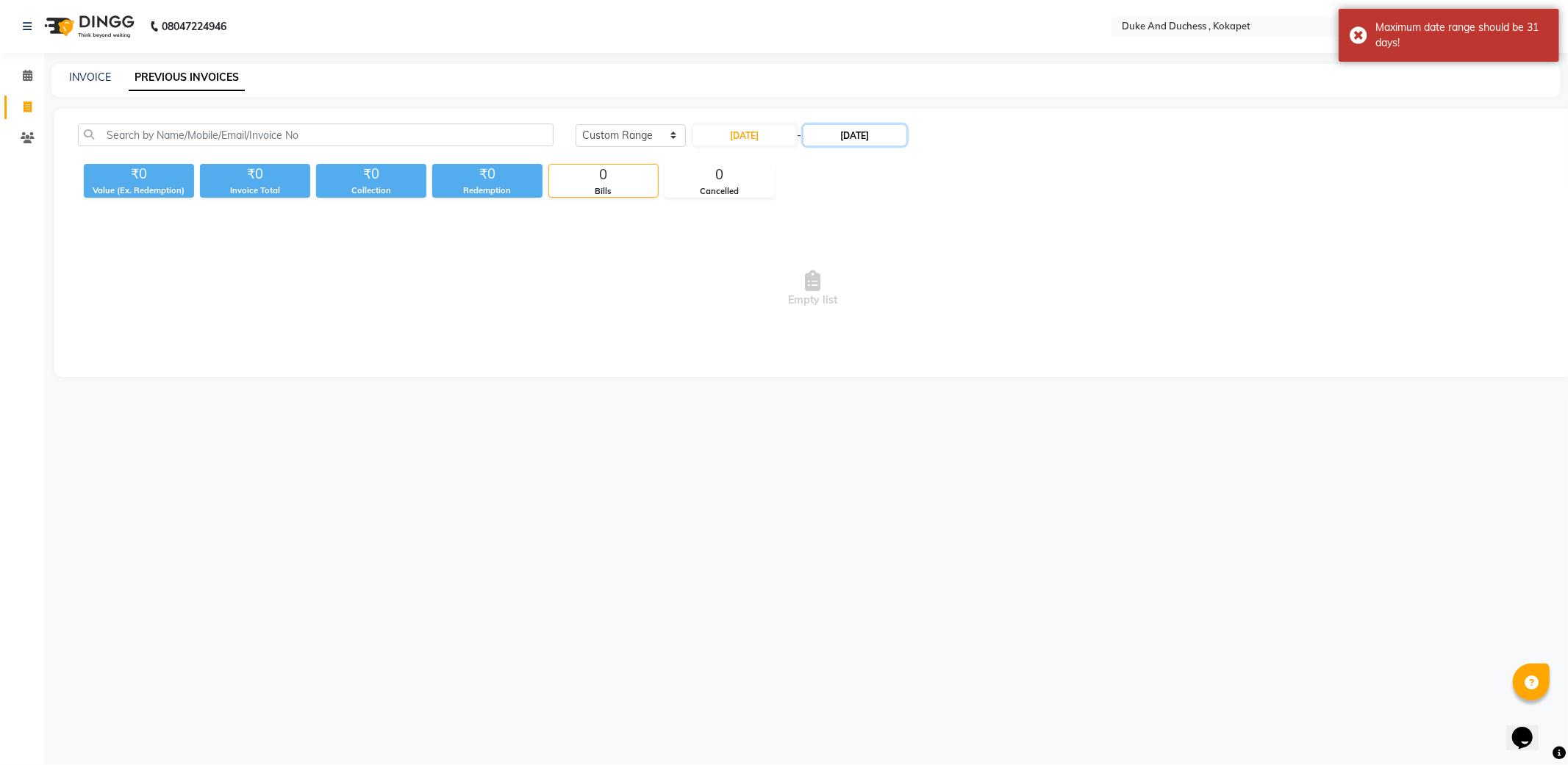
click at [869, 135] on input "30-09-2021" at bounding box center [855, 135] width 103 height 20
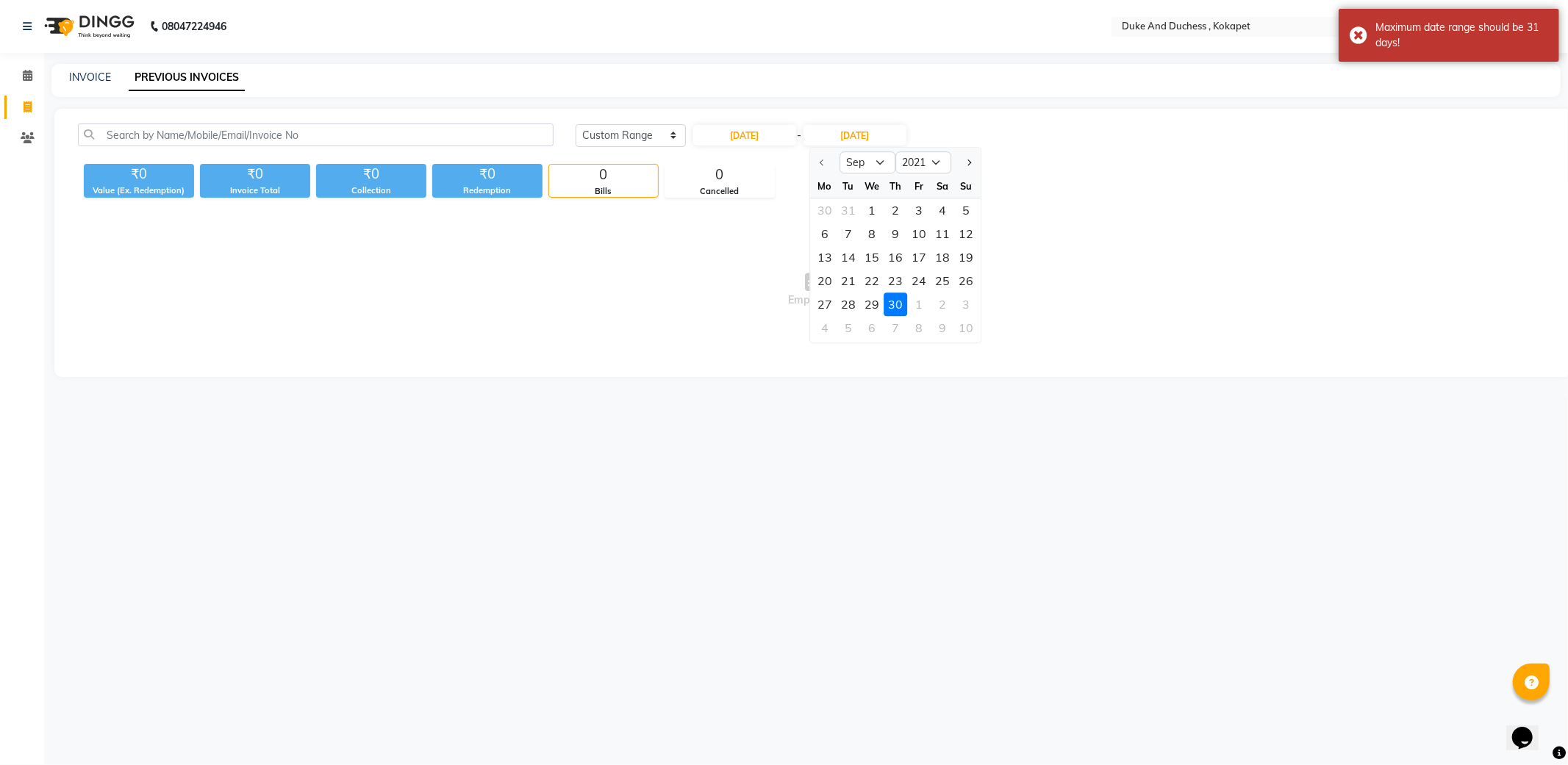
click at [900, 301] on div "30" at bounding box center [895, 304] width 24 height 24
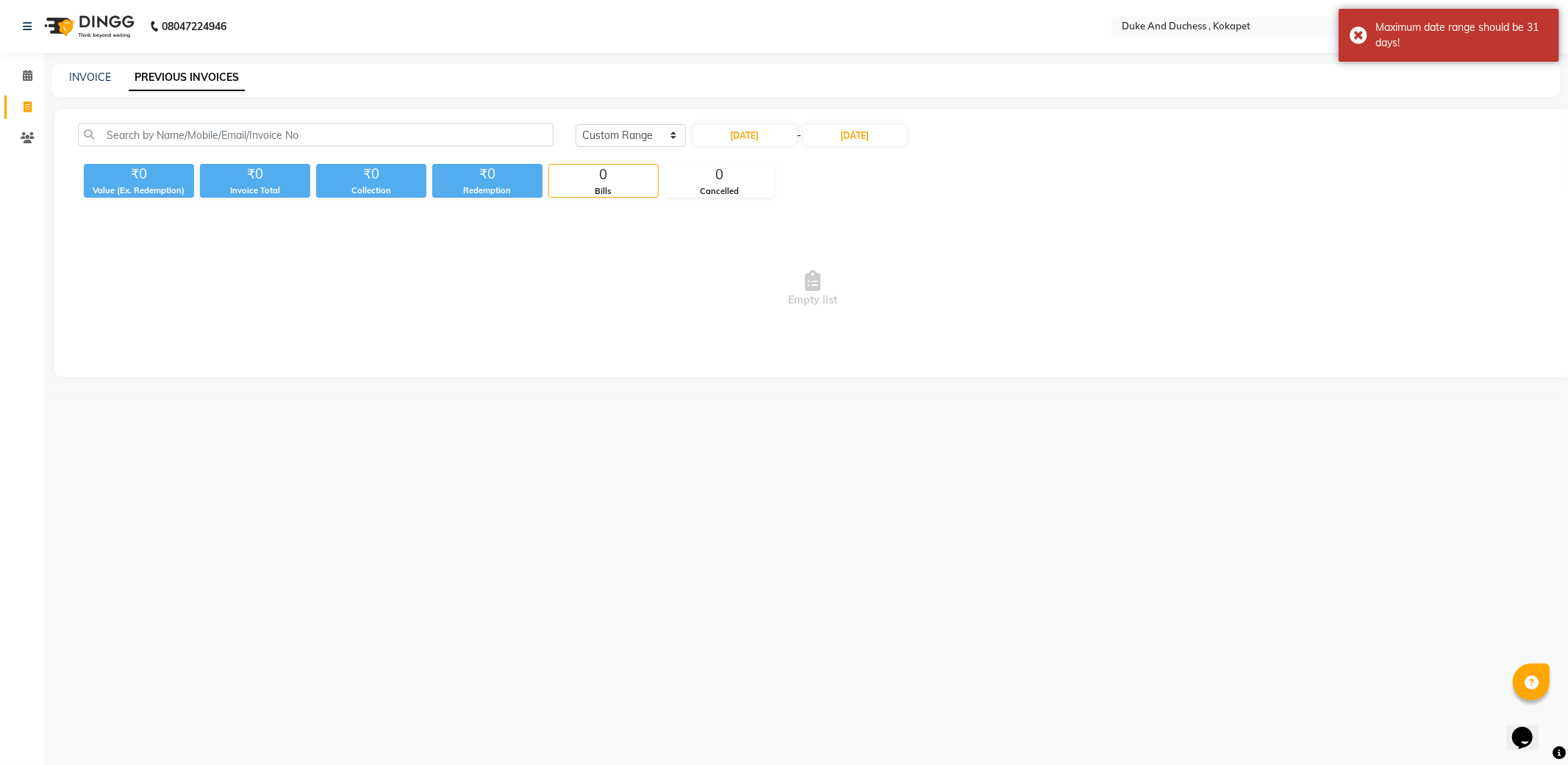
click at [884, 173] on div "₹0 Value (Ex. Redemption) ₹0 Invoice Total ₹0 Collection ₹0 Redemption 0 Bills …" at bounding box center [813, 177] width 1470 height 40
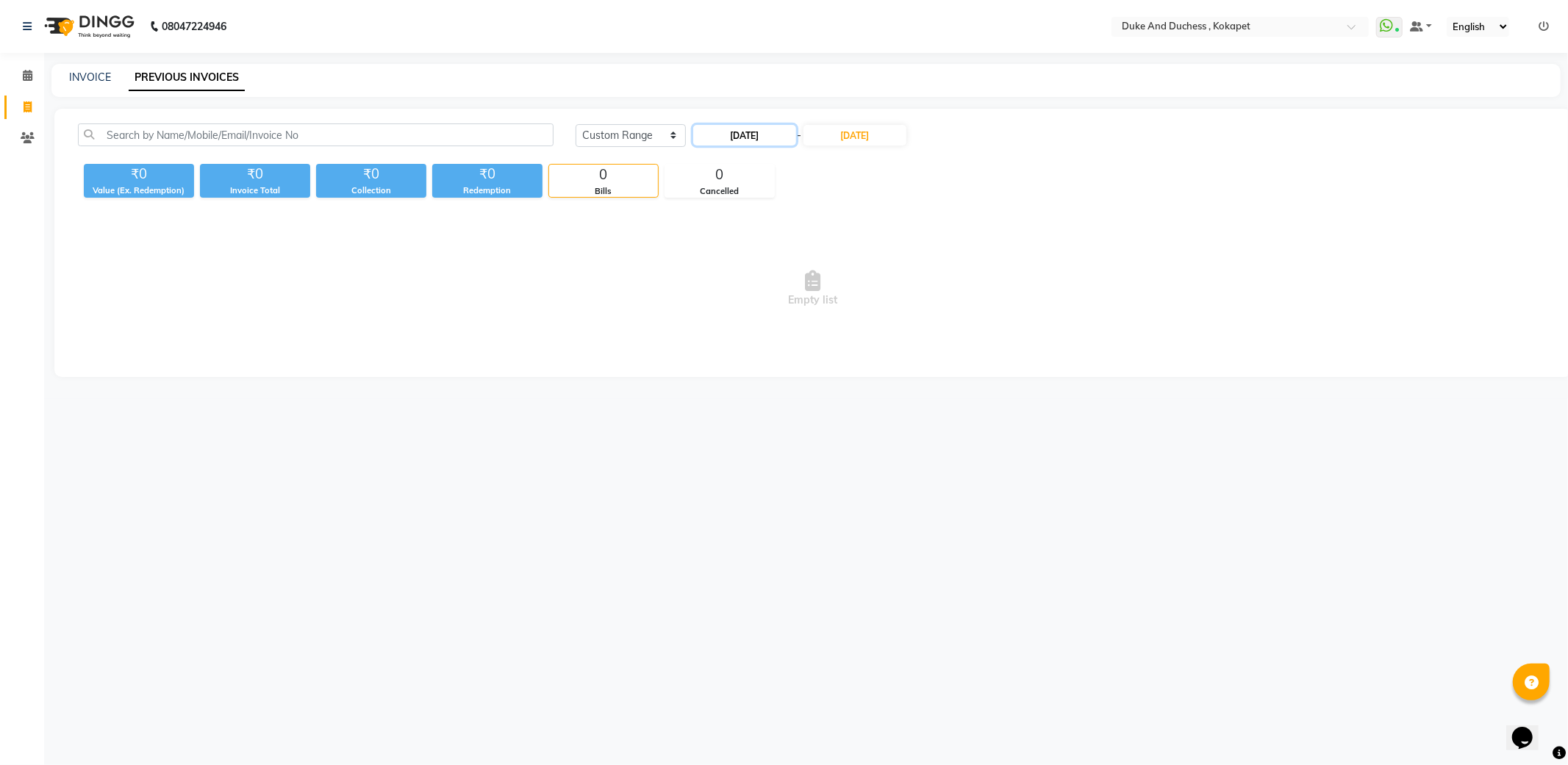
click at [747, 133] on input "01-09-2021" at bounding box center [745, 135] width 103 height 20
select select "9"
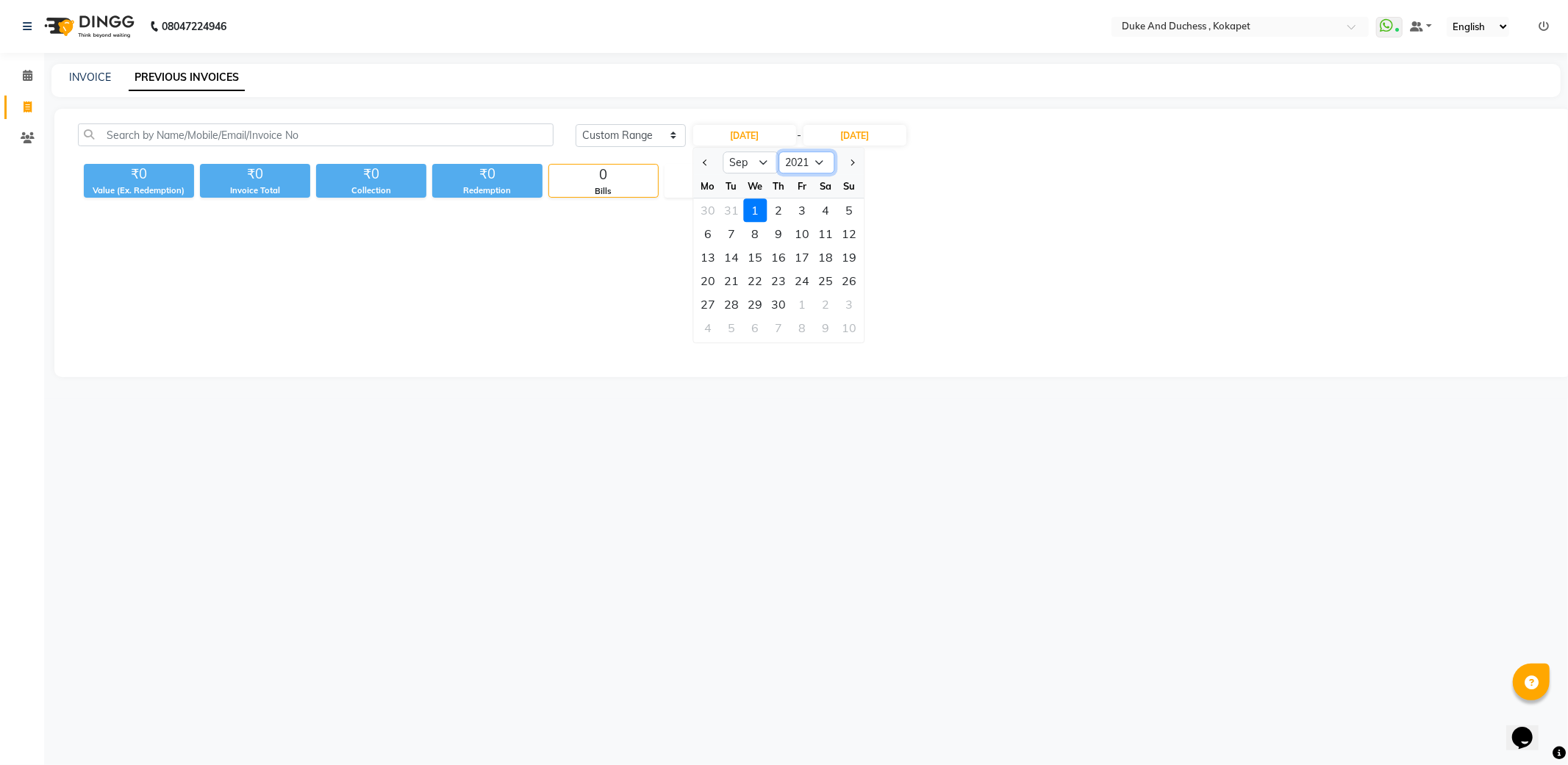
click at [804, 169] on select "2011 2012 2013 2014 2015 2016 2017 2018 2019 2020 2021 2022 2023 2024 2025 2026…" at bounding box center [806, 162] width 56 height 22
select select "2022"
click at [778, 152] on select "2011 2012 2013 2014 2015 2016 2017 2018 2019 2020 2021 2022 2023 2024 2025 2026…" at bounding box center [806, 162] width 56 height 22
click at [775, 209] on div "1" at bounding box center [778, 210] width 24 height 24
type input "01-09-2022"
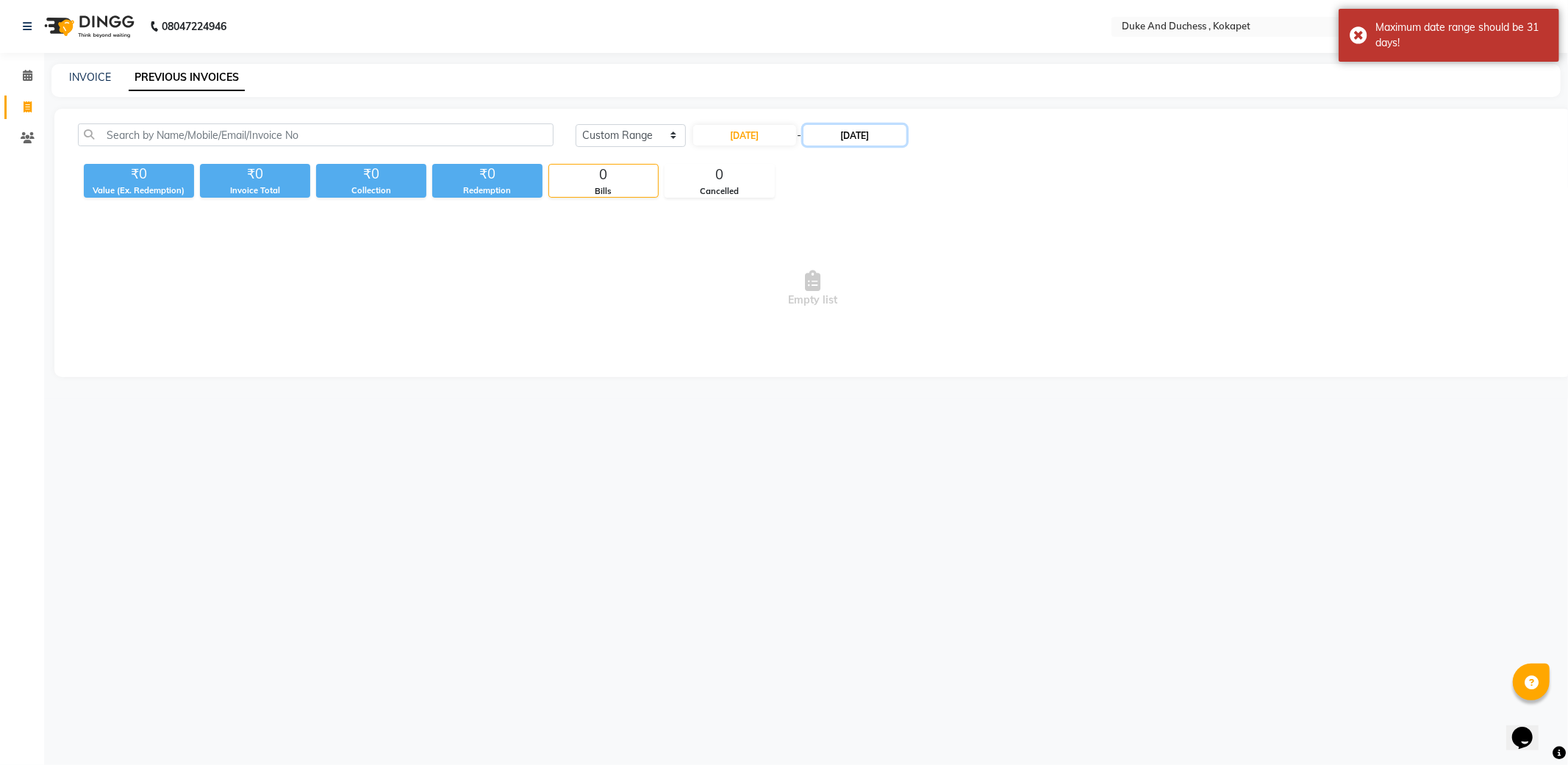
click at [849, 134] on input "30-09-2021" at bounding box center [855, 135] width 103 height 20
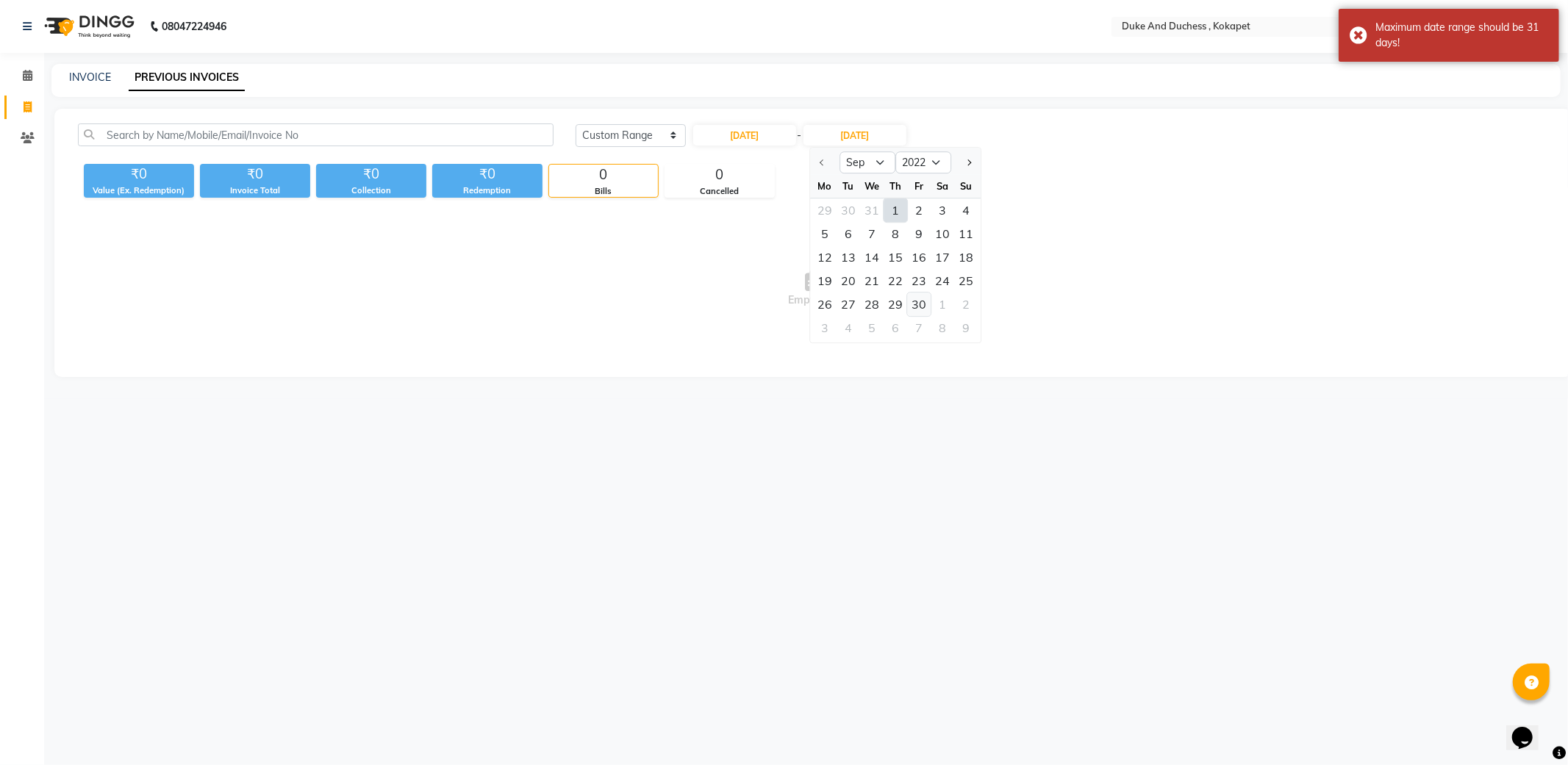
click at [915, 303] on div "30" at bounding box center [918, 304] width 24 height 24
type input "30-09-2022"
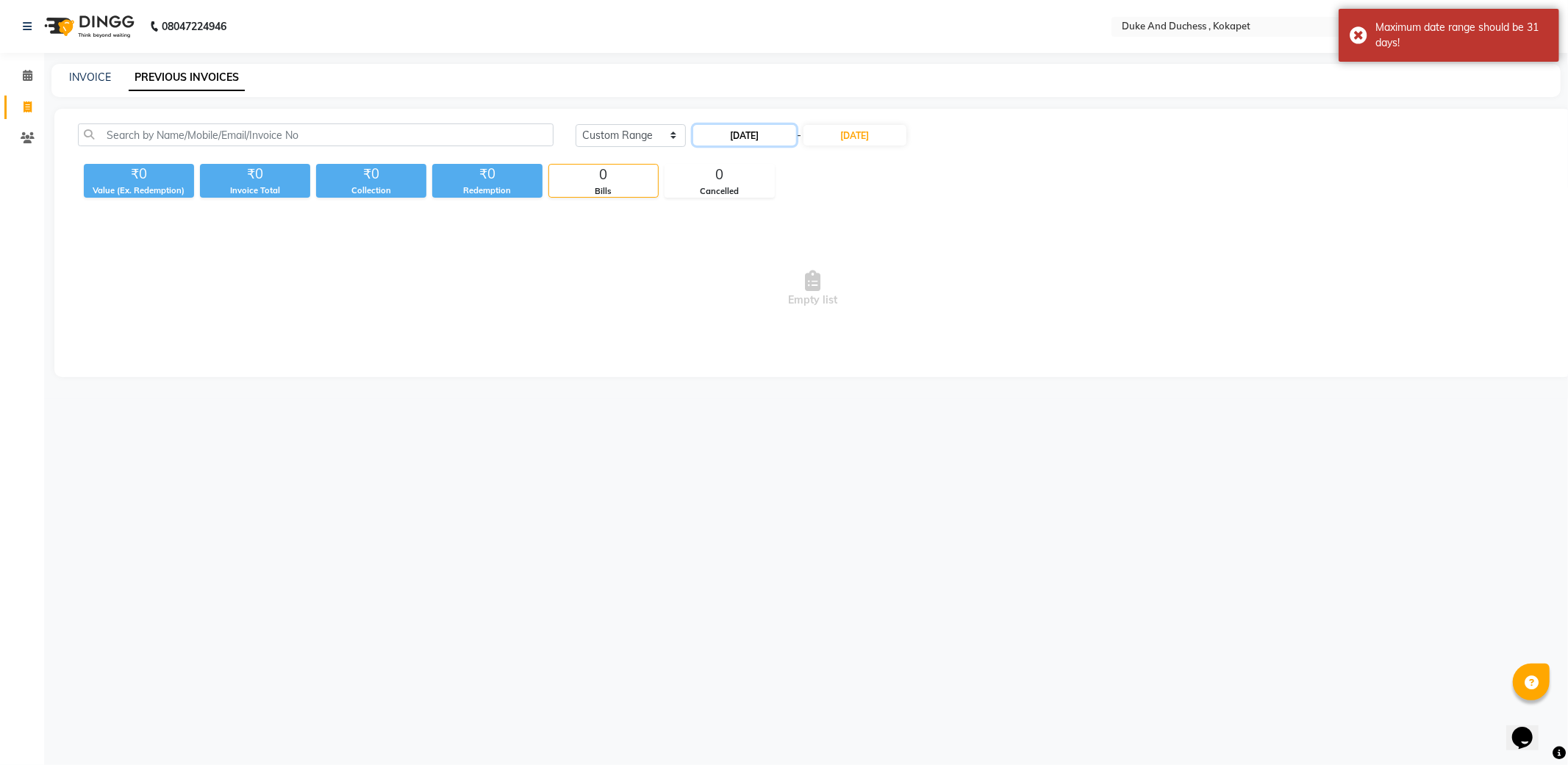
click at [767, 137] on input "01-09-2022" at bounding box center [745, 135] width 103 height 20
select select "9"
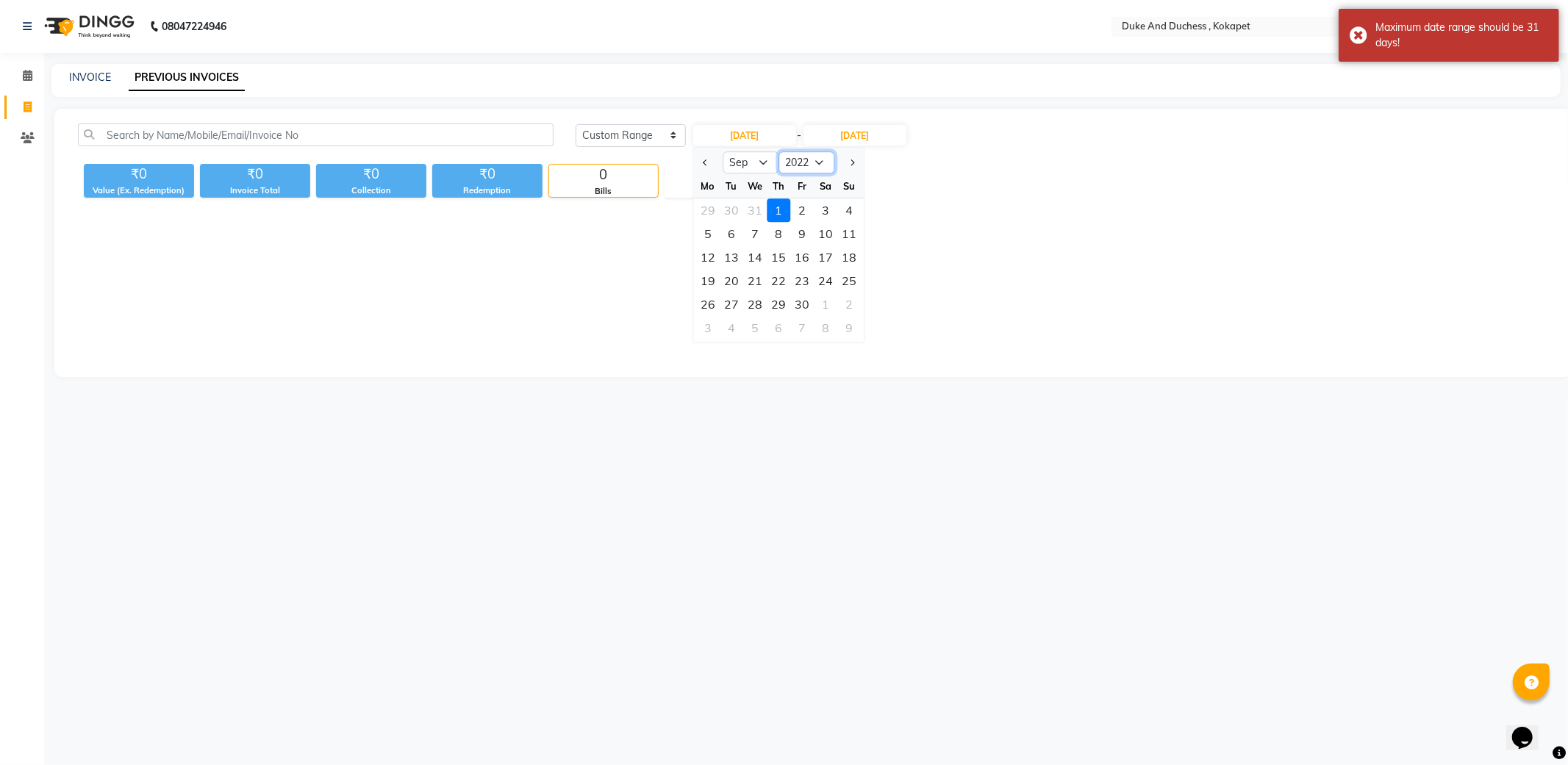
click at [813, 166] on select "2012 2013 2014 2015 2016 2017 2018 2019 2020 2021 2022 2023 2024 2025 2026 2027…" at bounding box center [806, 162] width 56 height 22
select select "2023"
click at [778, 152] on select "2012 2013 2014 2015 2016 2017 2018 2019 2020 2021 2022 2023 2024 2025 2026 2027…" at bounding box center [806, 162] width 56 height 22
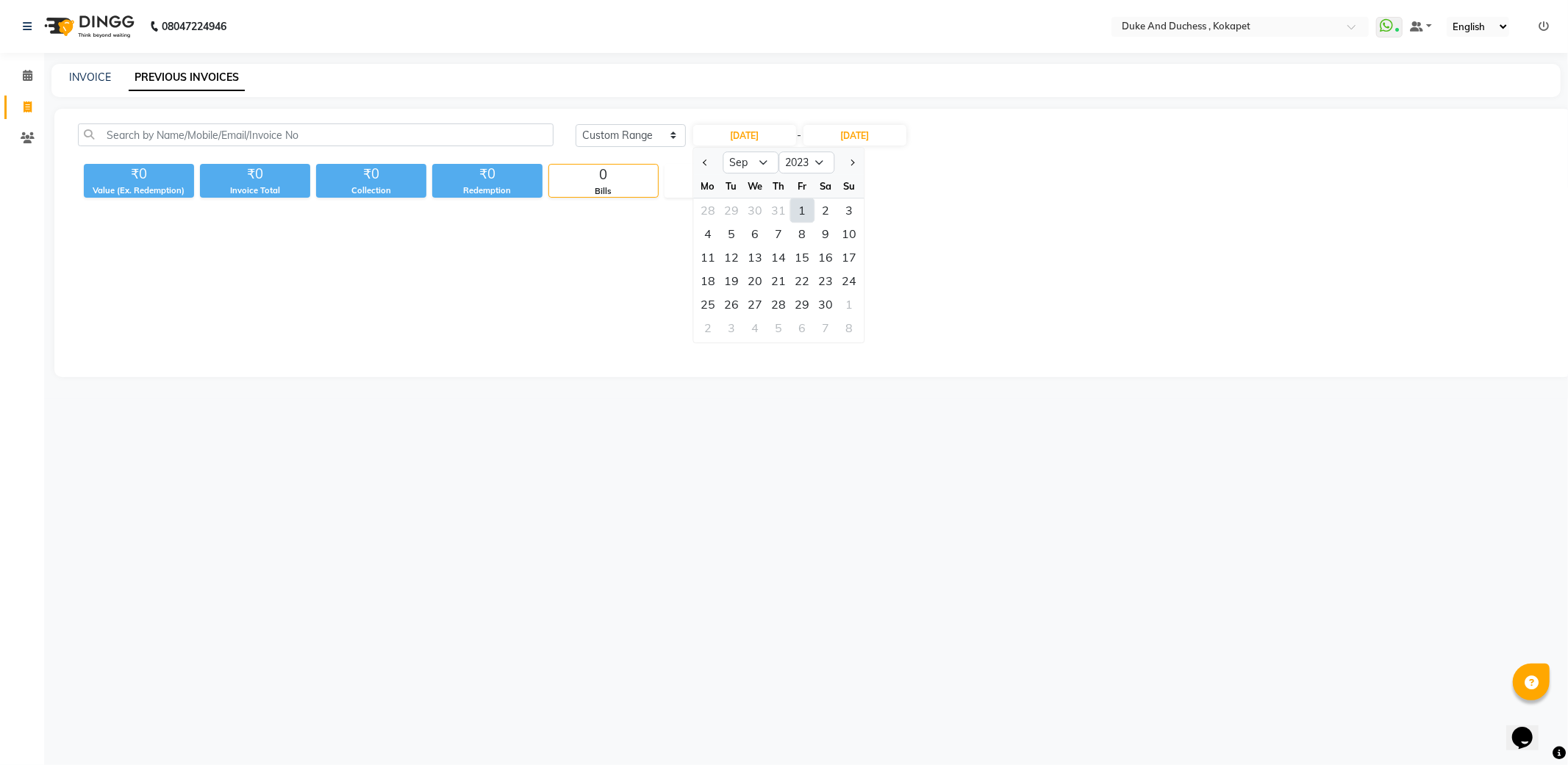
click at [794, 206] on div "1" at bounding box center [802, 210] width 24 height 24
type input "01-09-2023"
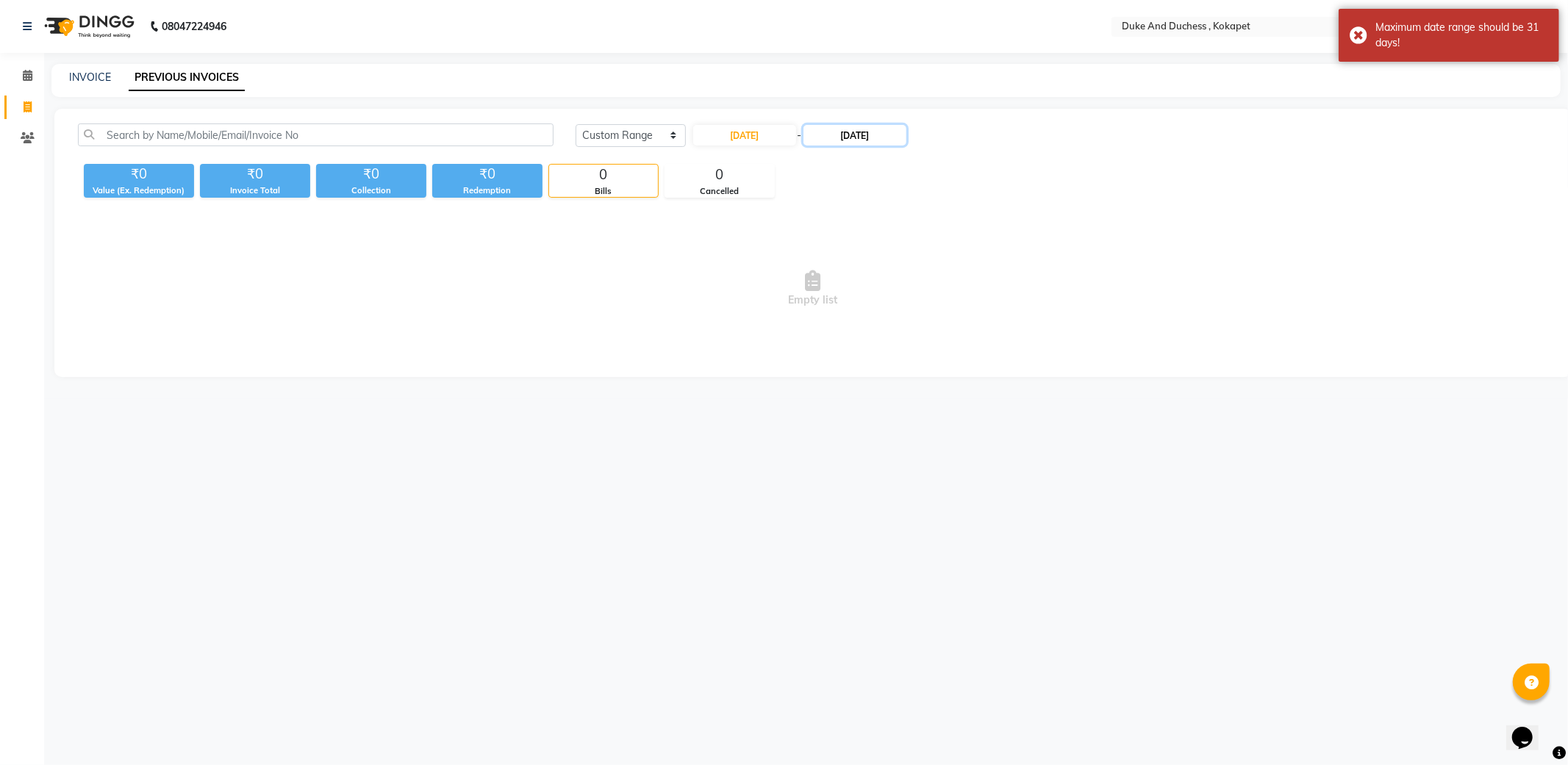
click at [866, 130] on input "30-09-2022" at bounding box center [855, 135] width 103 height 20
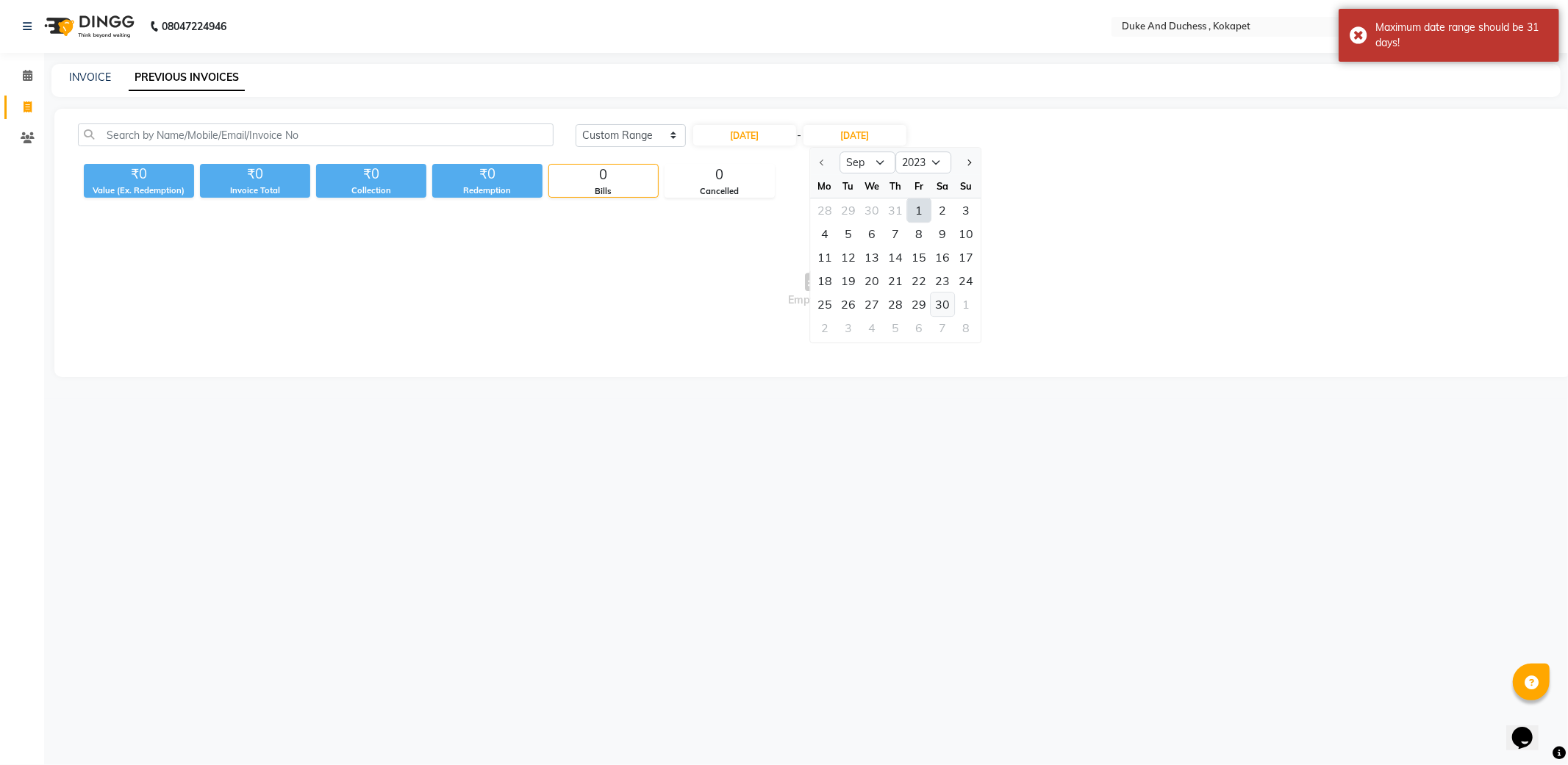
click at [952, 308] on div "30" at bounding box center [942, 304] width 24 height 24
type input "30-09-2023"
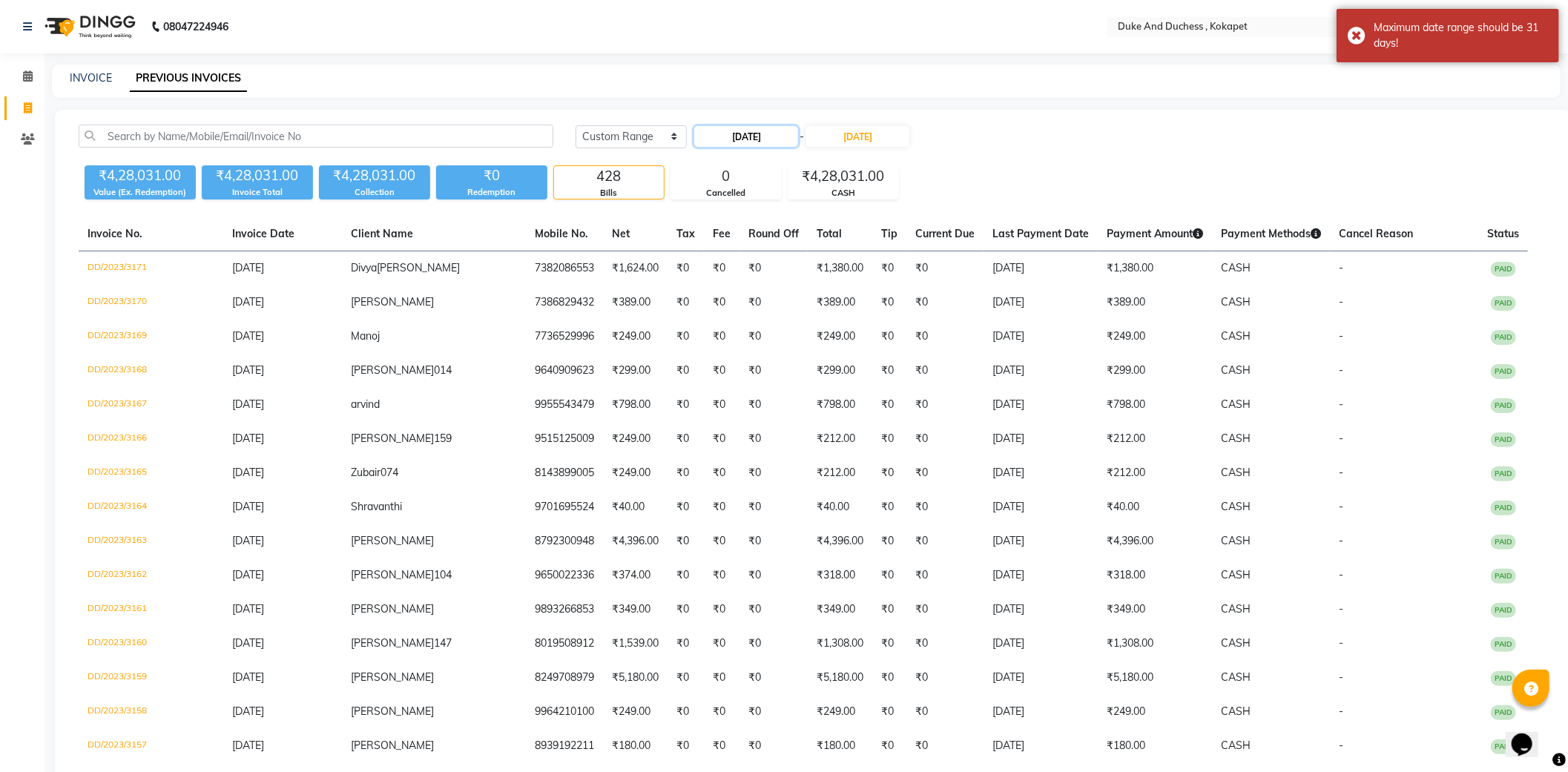
click at [779, 140] on input "01-09-2023" at bounding box center [746, 136] width 104 height 20
select select "9"
select select "2023"
click at [752, 165] on select "Jan Feb Mar Apr May Jun Jul Aug Sep Oct Nov Dec" at bounding box center [752, 164] width 56 height 22
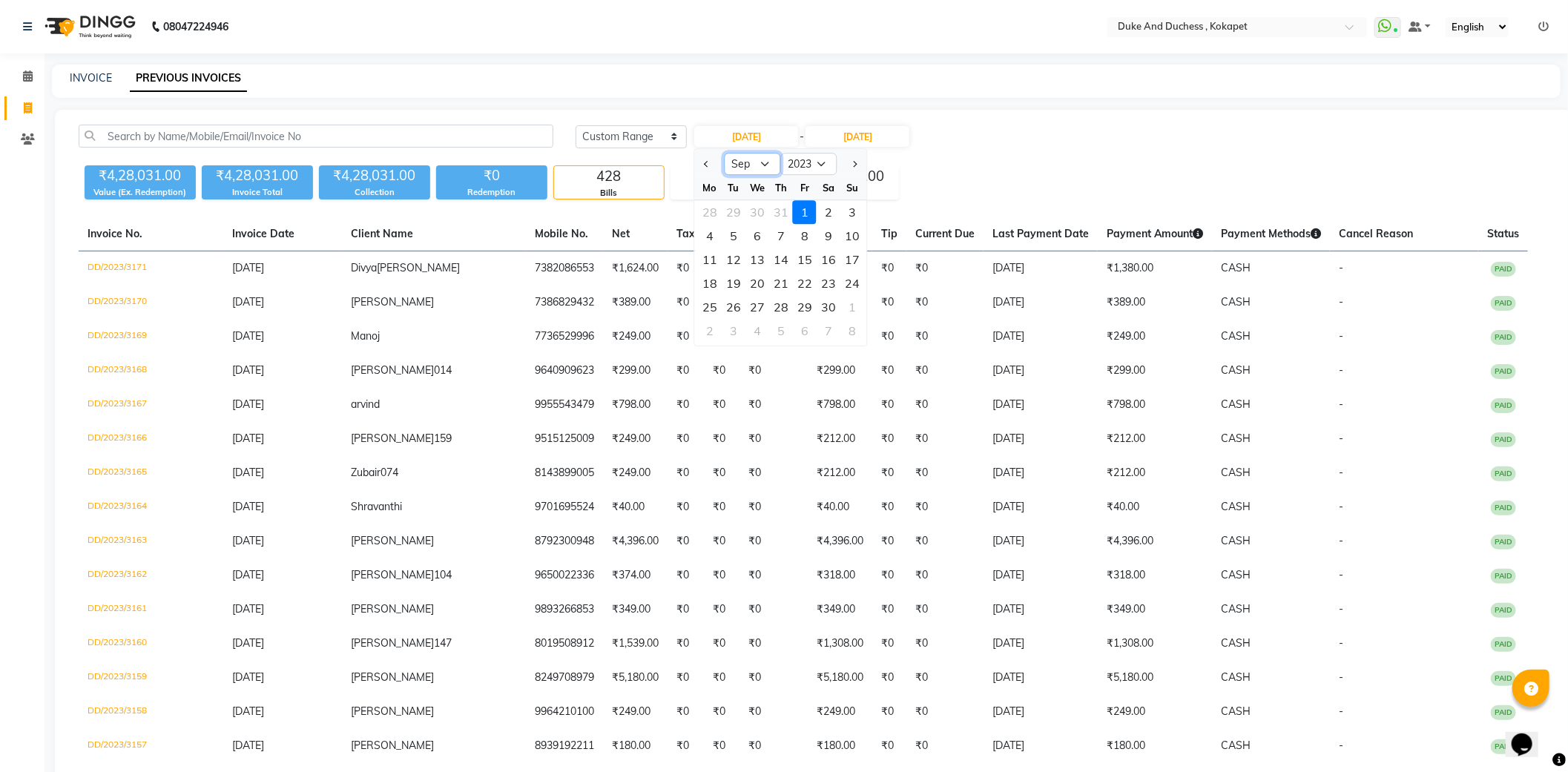
select select "1"
click at [725, 153] on select "Jan Feb Mar Apr May Jun Jul Aug Sep Oct Nov Dec" at bounding box center [752, 164] width 56 height 22
click at [961, 180] on div "₹4,28,031.00 Value (Ex. Redemption) ₹4,28,031.00 Invoice Total ₹4,28,031.00 Col…" at bounding box center [813, 179] width 1469 height 40
click at [879, 126] on input "30-09-2023" at bounding box center [857, 136] width 104 height 20
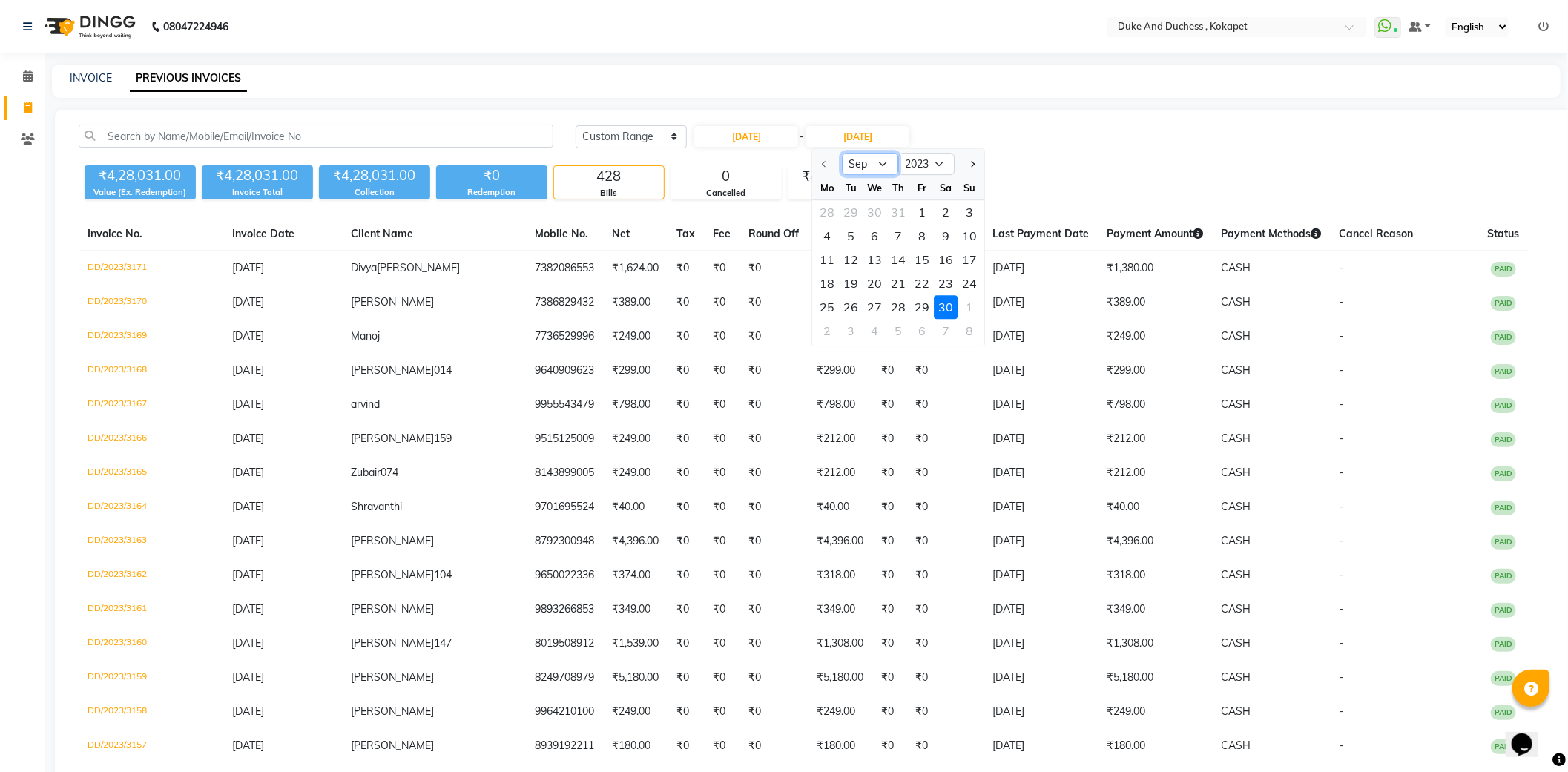
click at [877, 154] on select "Sep Oct Nov Dec" at bounding box center [871, 164] width 56 height 22
click at [758, 129] on input "01-09-2023" at bounding box center [746, 136] width 104 height 20
select select "9"
select select "2023"
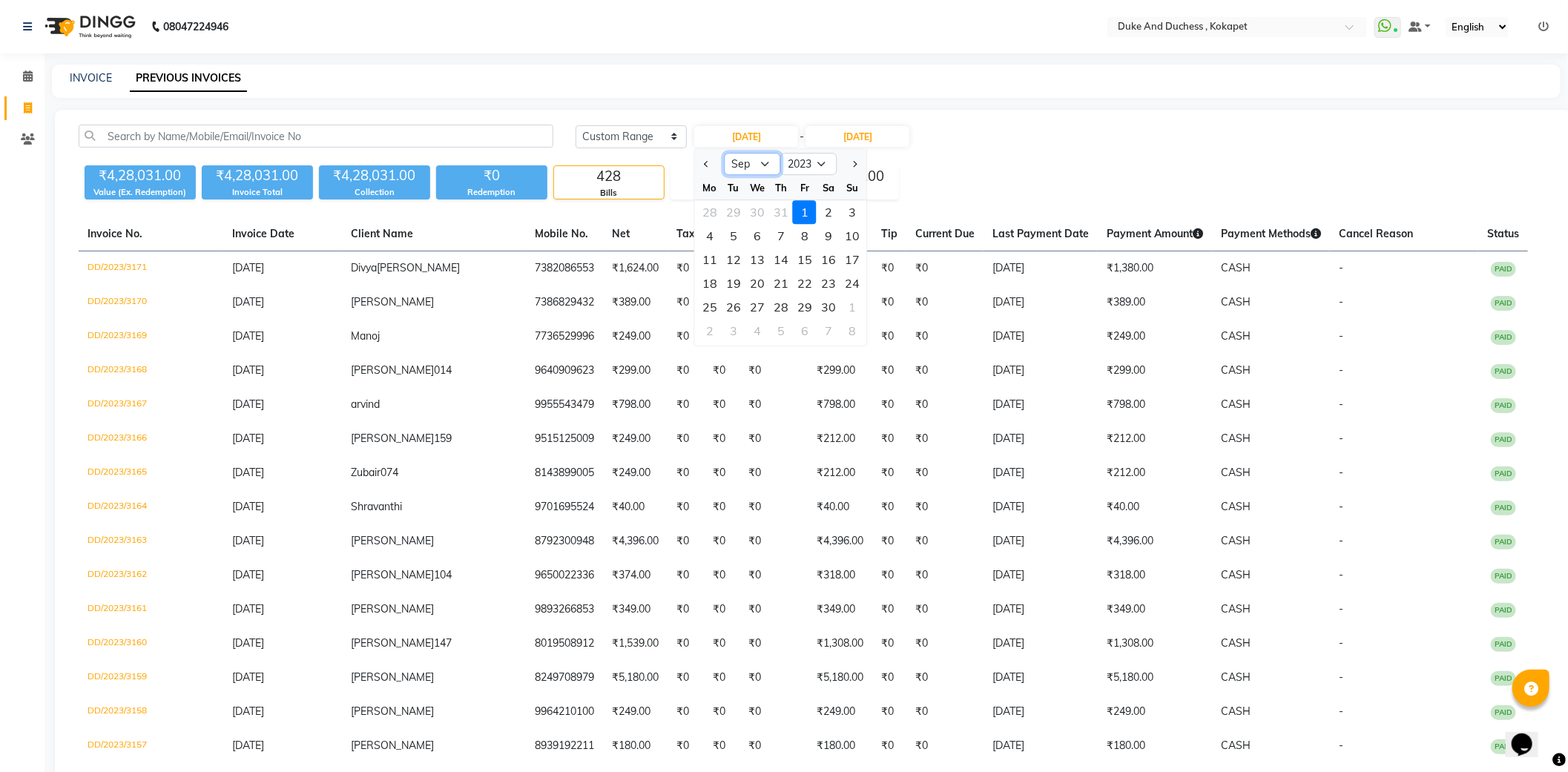
click at [768, 164] on select "Jan Feb Mar Apr May Jun Jul Aug Sep Oct Nov Dec" at bounding box center [752, 164] width 56 height 22
select select "5"
click at [725, 153] on select "Jan Feb Mar Apr May Jun Jul Aug Sep Oct Nov Dec" at bounding box center [752, 164] width 56 height 22
click at [864, 145] on input "30-09-2023" at bounding box center [857, 136] width 104 height 20
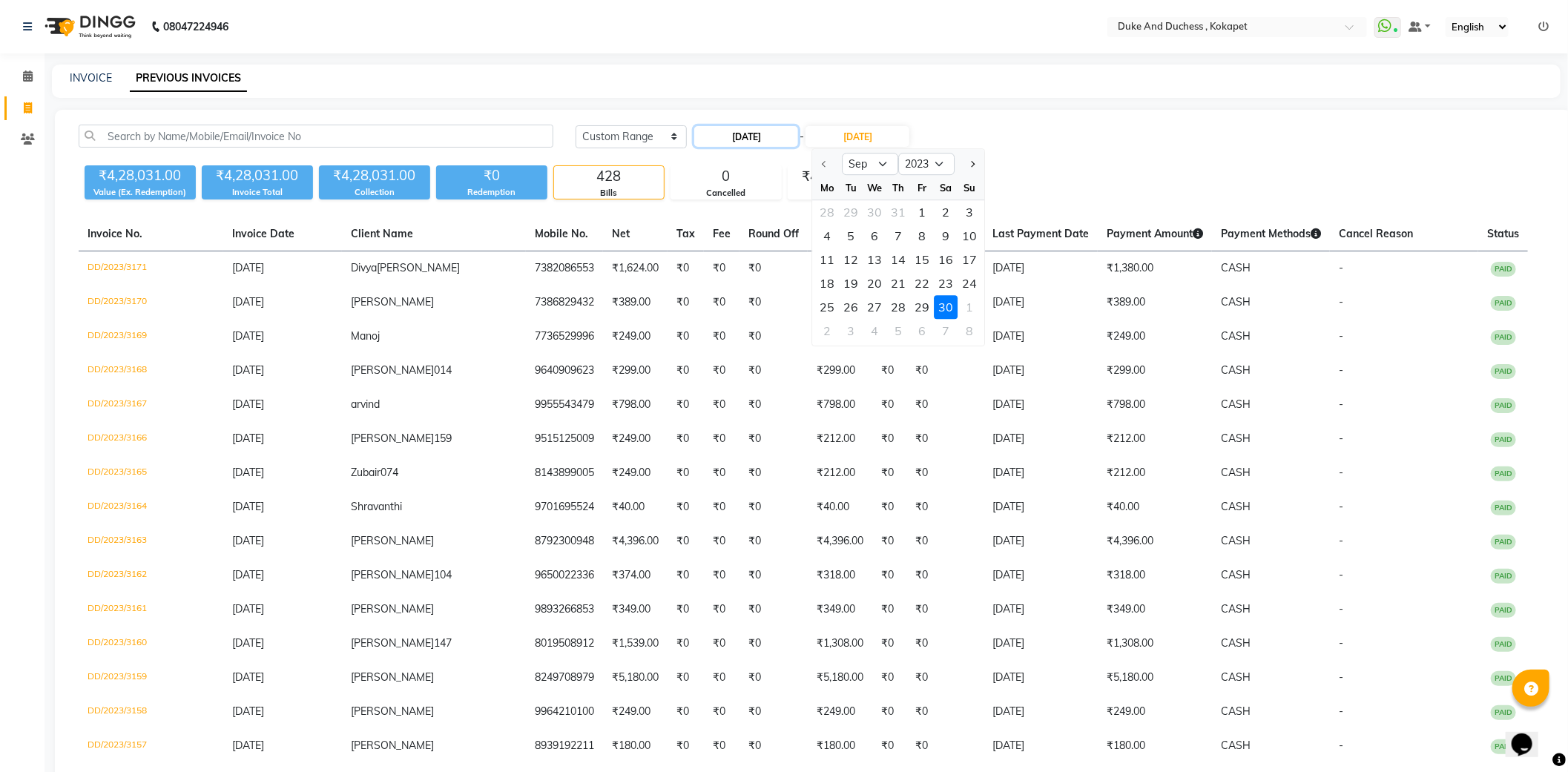
click at [775, 144] on input "01-09-2023" at bounding box center [746, 136] width 104 height 20
select select "9"
select select "2023"
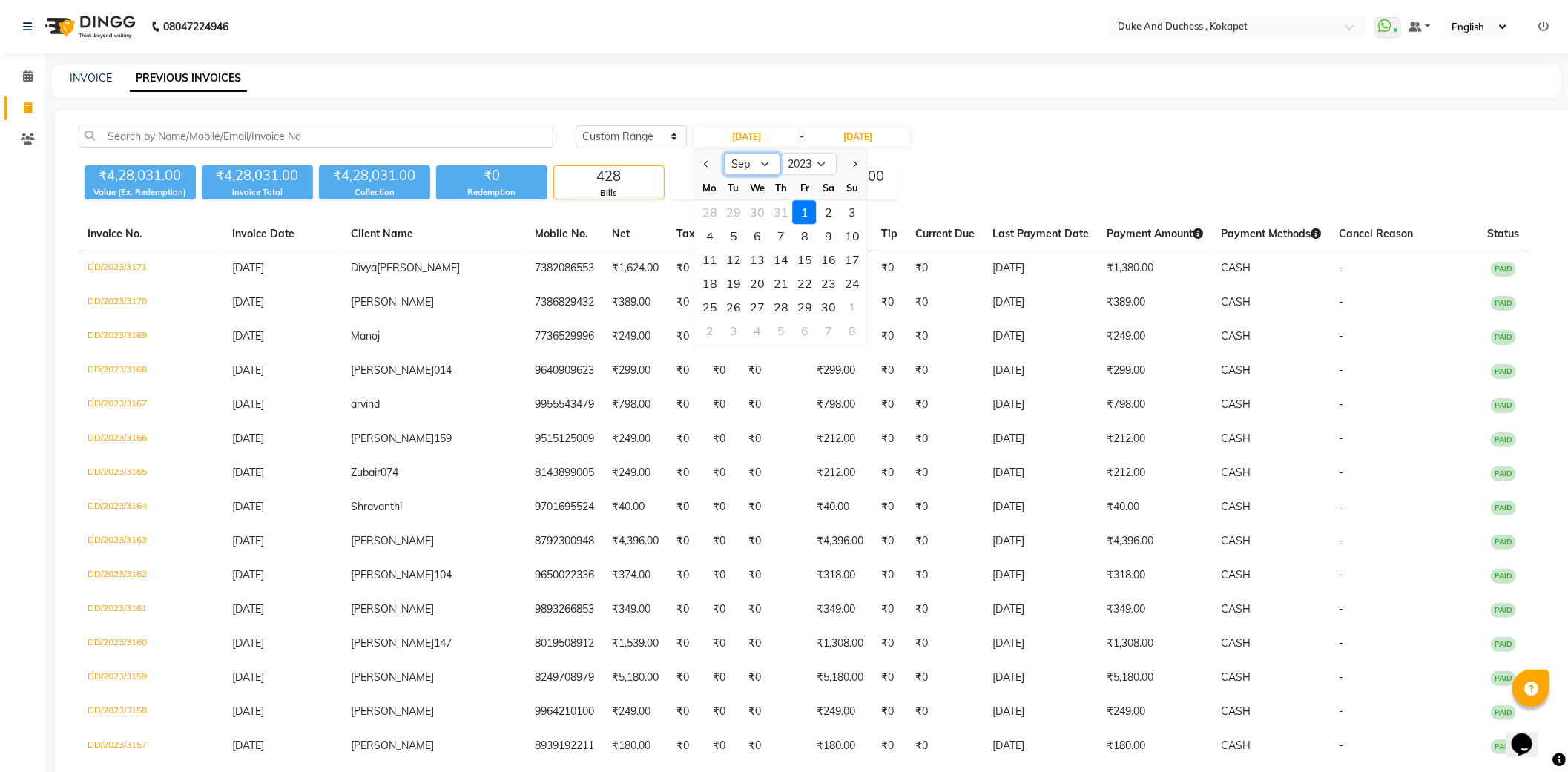
click at [776, 174] on select "Jan Feb Mar Apr May Jun Jul Aug Sep Oct Nov Dec" at bounding box center [752, 164] width 56 height 22
select select "3"
click at [725, 153] on select "Jan Feb Mar Apr May Jun Jul Aug Sep Oct Nov Dec" at bounding box center [752, 164] width 56 height 22
click at [764, 210] on div "1" at bounding box center [757, 212] width 24 height 24
type input "01-03-2023"
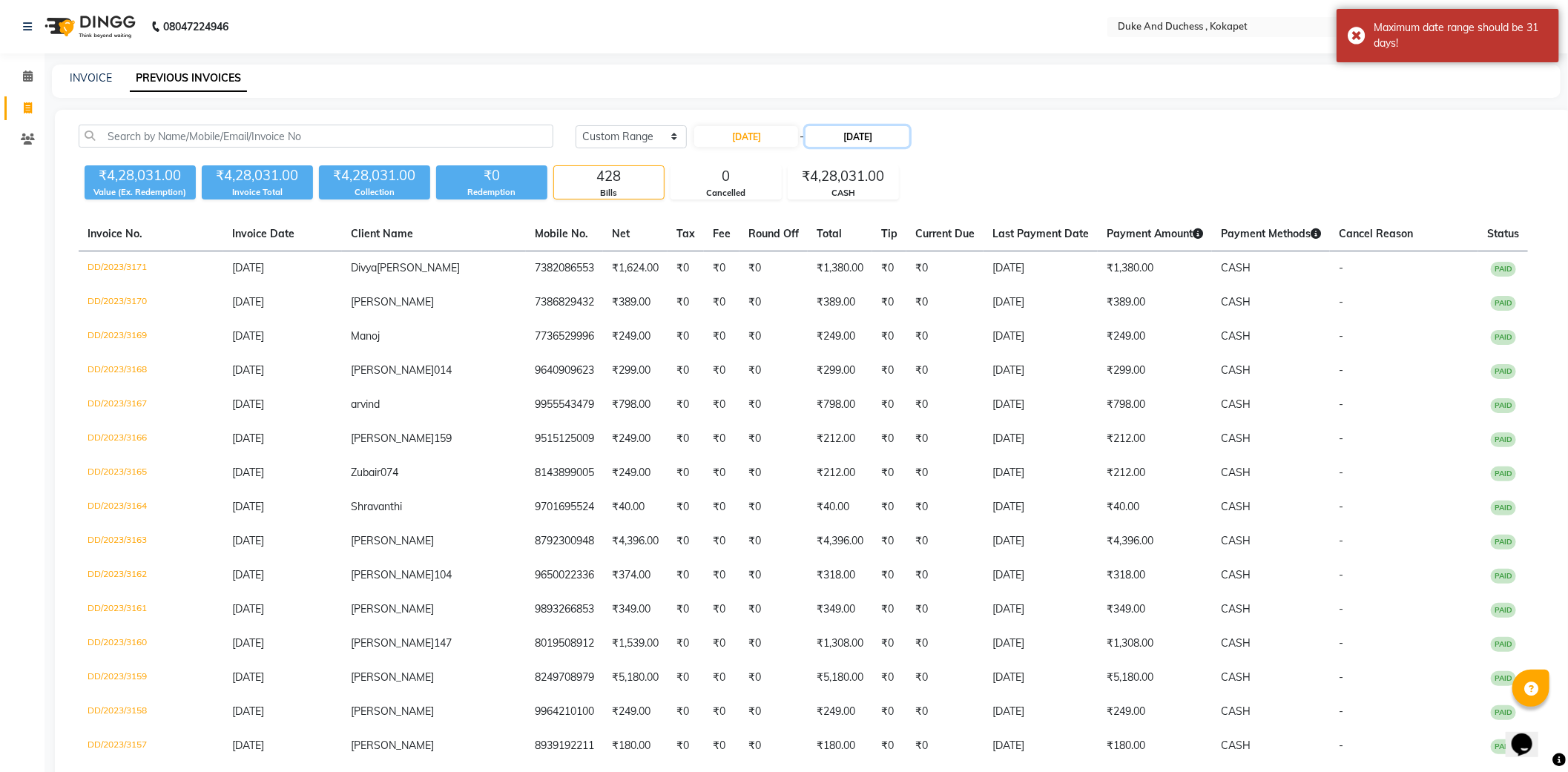
click at [847, 137] on input "30-09-2023" at bounding box center [857, 136] width 104 height 20
click at [883, 165] on select "Mar Apr May Jun Jul Aug Sep Oct Nov Dec" at bounding box center [871, 164] width 56 height 22
select select "5"
click at [843, 153] on select "Mar Apr May Jun Jul Aug Sep Oct Nov Dec" at bounding box center [871, 164] width 56 height 22
click at [878, 302] on div "31" at bounding box center [875, 307] width 24 height 24
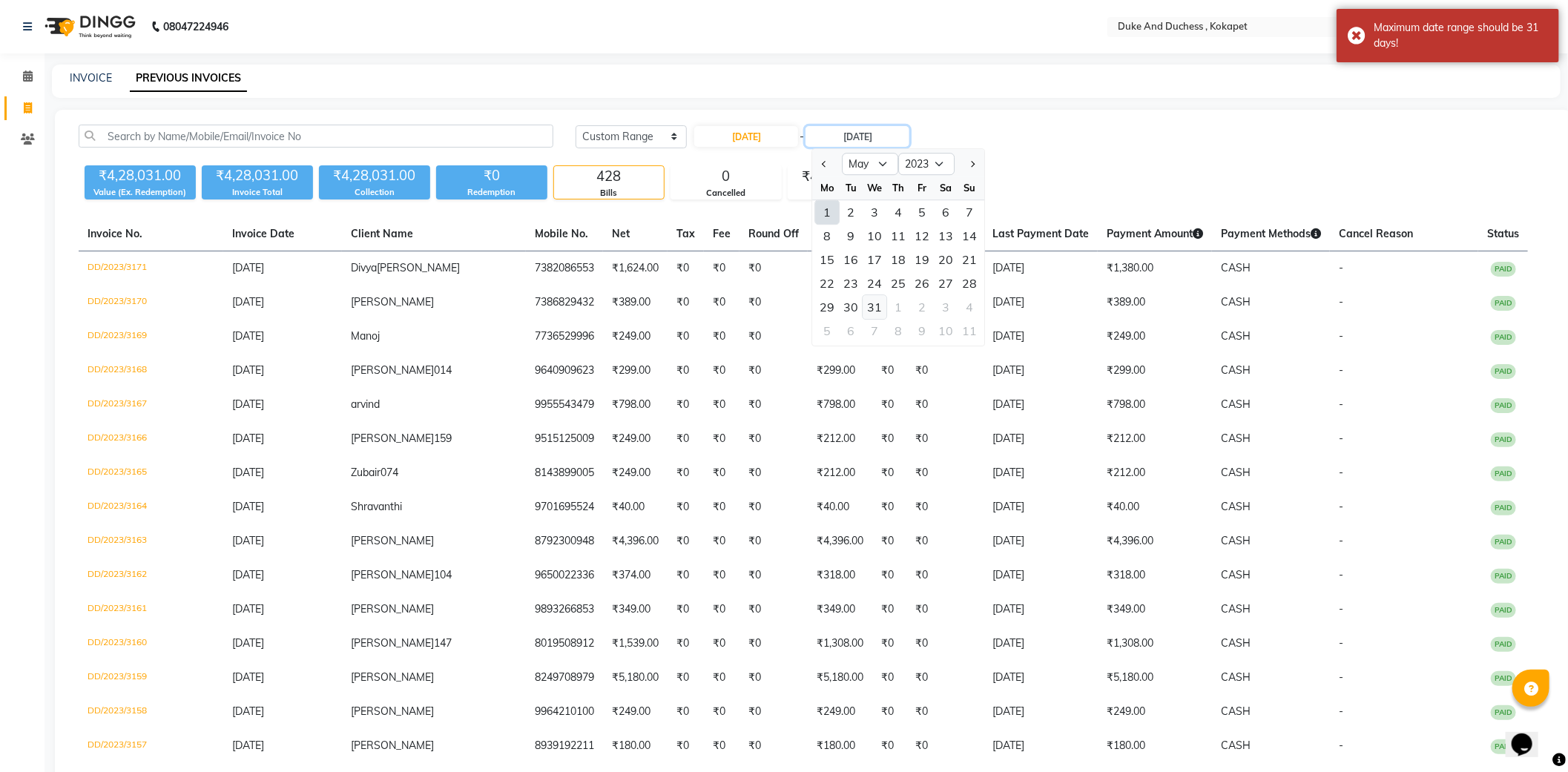
type input "31-05-2023"
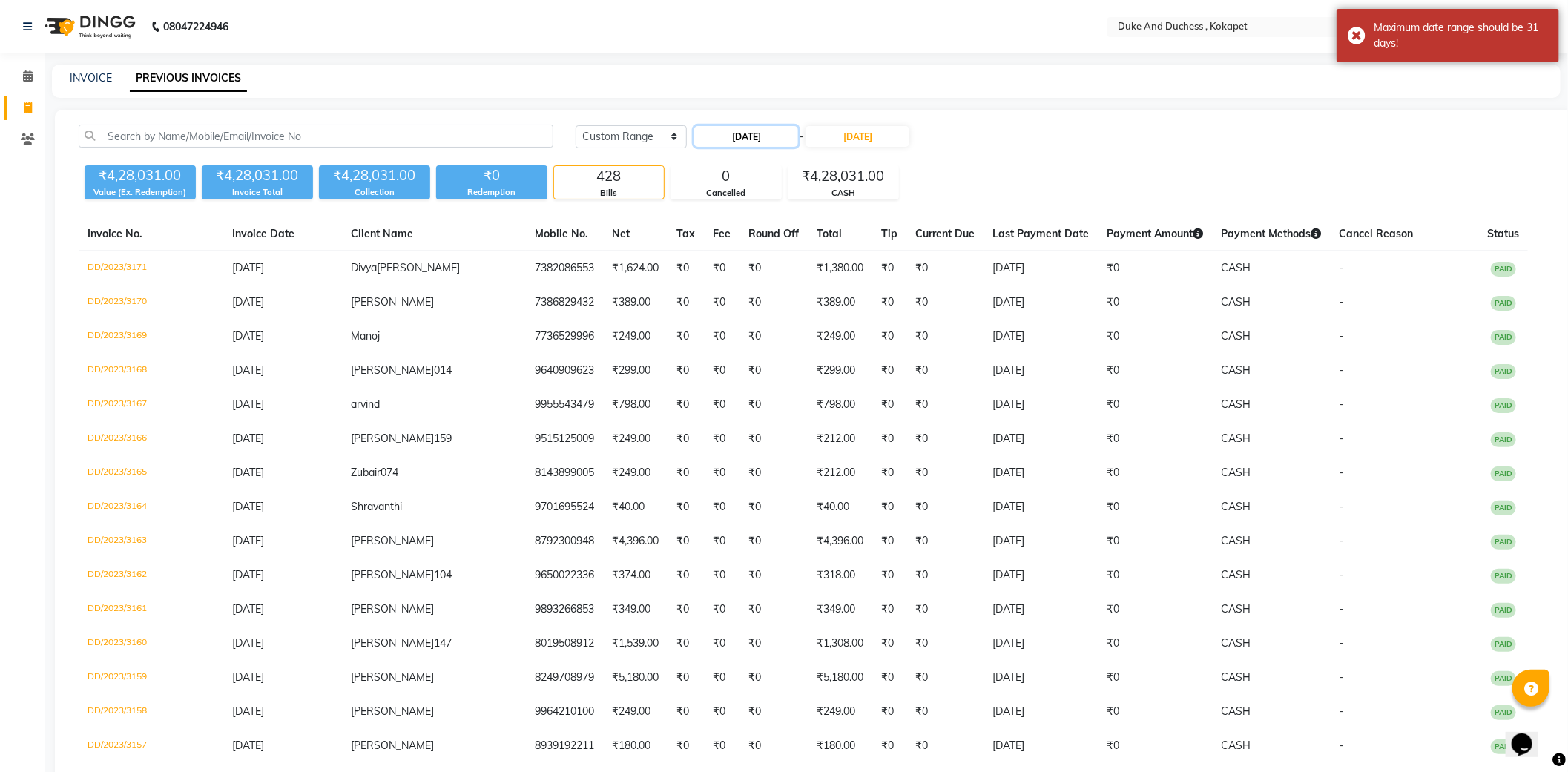
click at [784, 129] on input "01-03-2023" at bounding box center [746, 136] width 104 height 20
select select "3"
select select "2023"
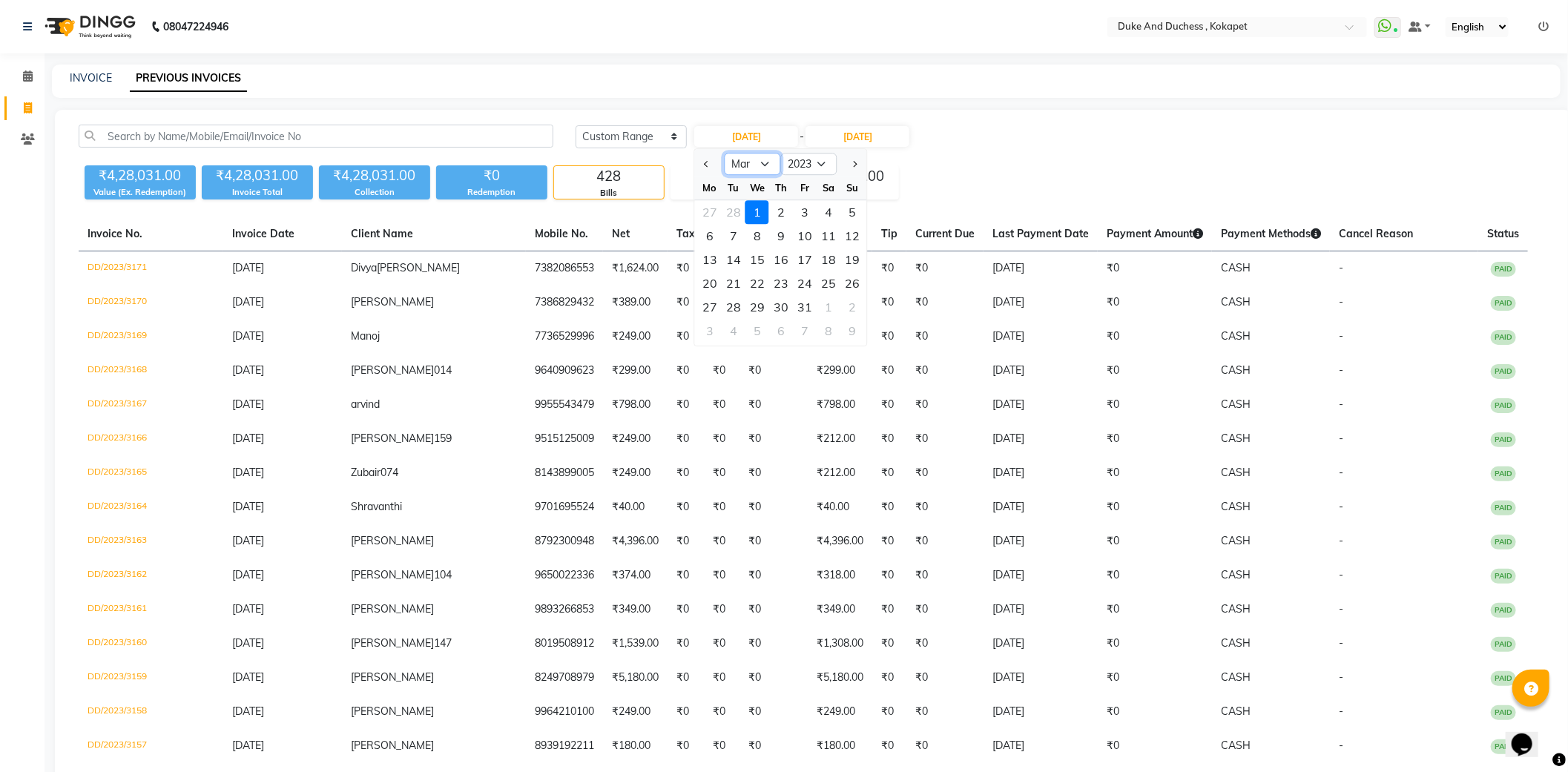
click at [765, 169] on select "Jan Feb Mar Apr May Jun Jul Aug Sep Oct Nov Dec" at bounding box center [752, 164] width 56 height 22
select select "1"
click at [725, 153] on select "Jan Feb Mar Apr May Jun Jul Aug Sep Oct Nov Dec" at bounding box center [752, 164] width 56 height 22
click at [791, 166] on select "2013 2014 2015 2016 2017 2018 2019 2020 2021 2022 2023 2024 2025 2026 2027 2028…" at bounding box center [808, 164] width 56 height 22
click at [781, 153] on select "2013 2014 2015 2016 2017 2018 2019 2020 2021 2022 2023 2024 2025 2026 2027 2028…" at bounding box center [808, 164] width 56 height 22
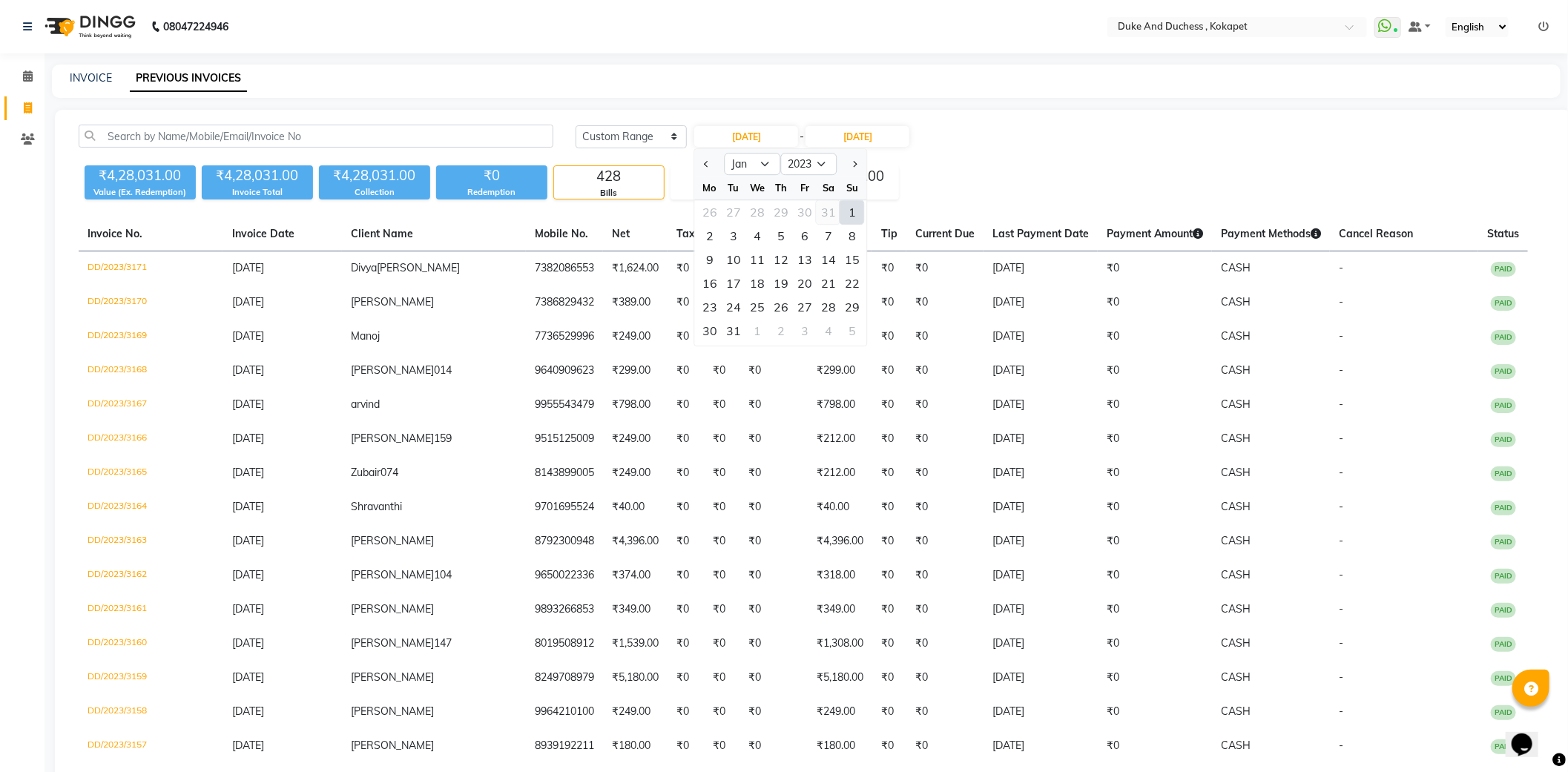
click at [837, 213] on div "31" at bounding box center [828, 212] width 24 height 24
type input "31-12-2022"
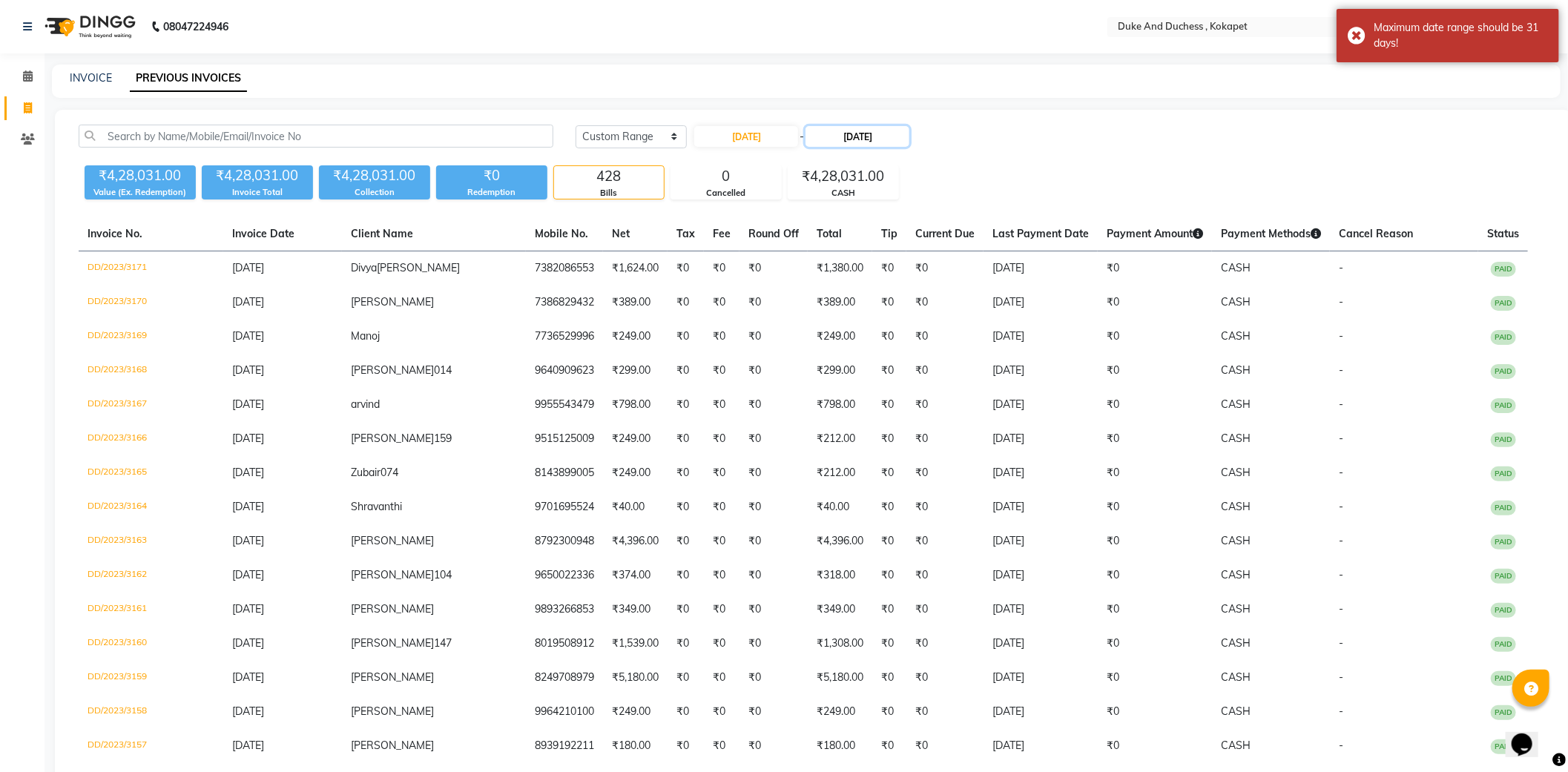
click at [881, 141] on input "31-05-2023" at bounding box center [857, 136] width 104 height 20
select select "5"
select select "2023"
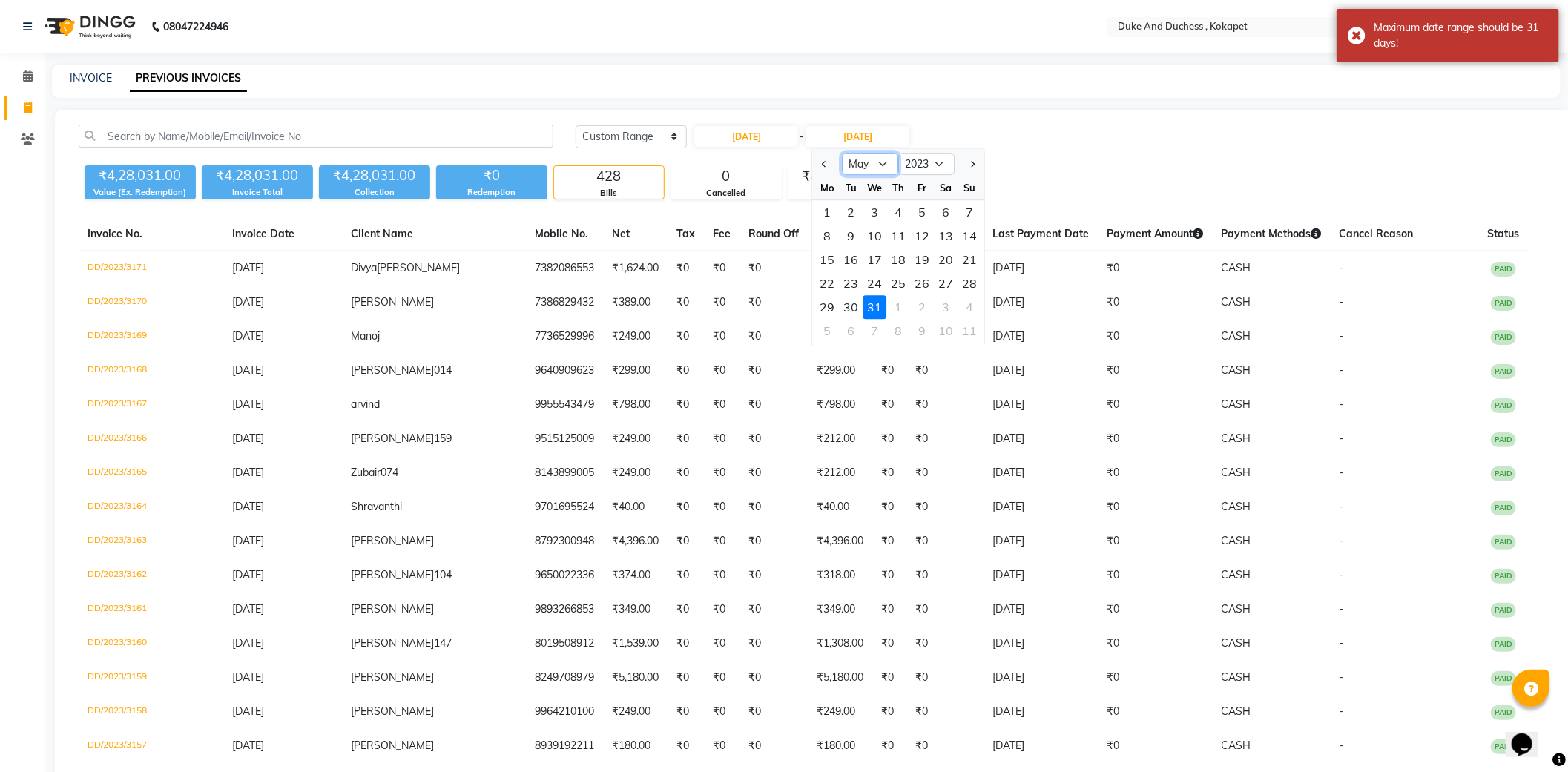
click at [881, 169] on select "Jan Feb Mar Apr May Jun Jul Aug Sep Oct Nov Dec" at bounding box center [871, 164] width 56 height 22
select select "1"
click at [843, 153] on select "Jan Feb Mar Apr May Jun Jul Aug Sep Oct Nov Dec" at bounding box center [871, 164] width 56 height 22
click at [907, 161] on select "2022 2023 2024 2025 2026 2027 2028 2029 2030 2031 2032 2033" at bounding box center [927, 164] width 56 height 22
click at [1022, 180] on div "₹4,28,031.00 Value (Ex. Redemption) ₹4,28,031.00 Invoice Total ₹4,28,031.00 Col…" at bounding box center [813, 179] width 1469 height 40
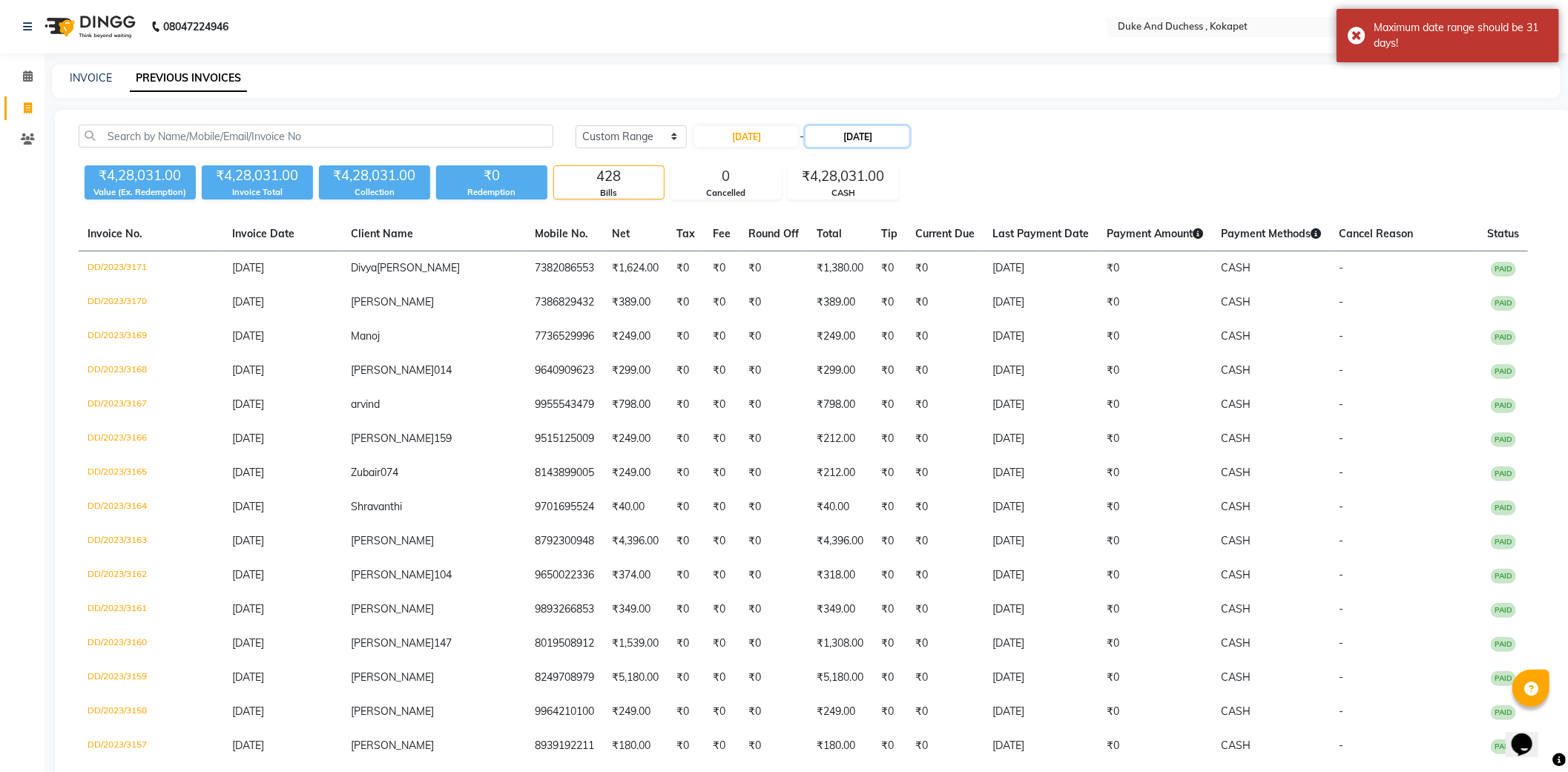
click at [901, 136] on input "31-05-2023" at bounding box center [857, 136] width 104 height 20
select select "5"
select select "2023"
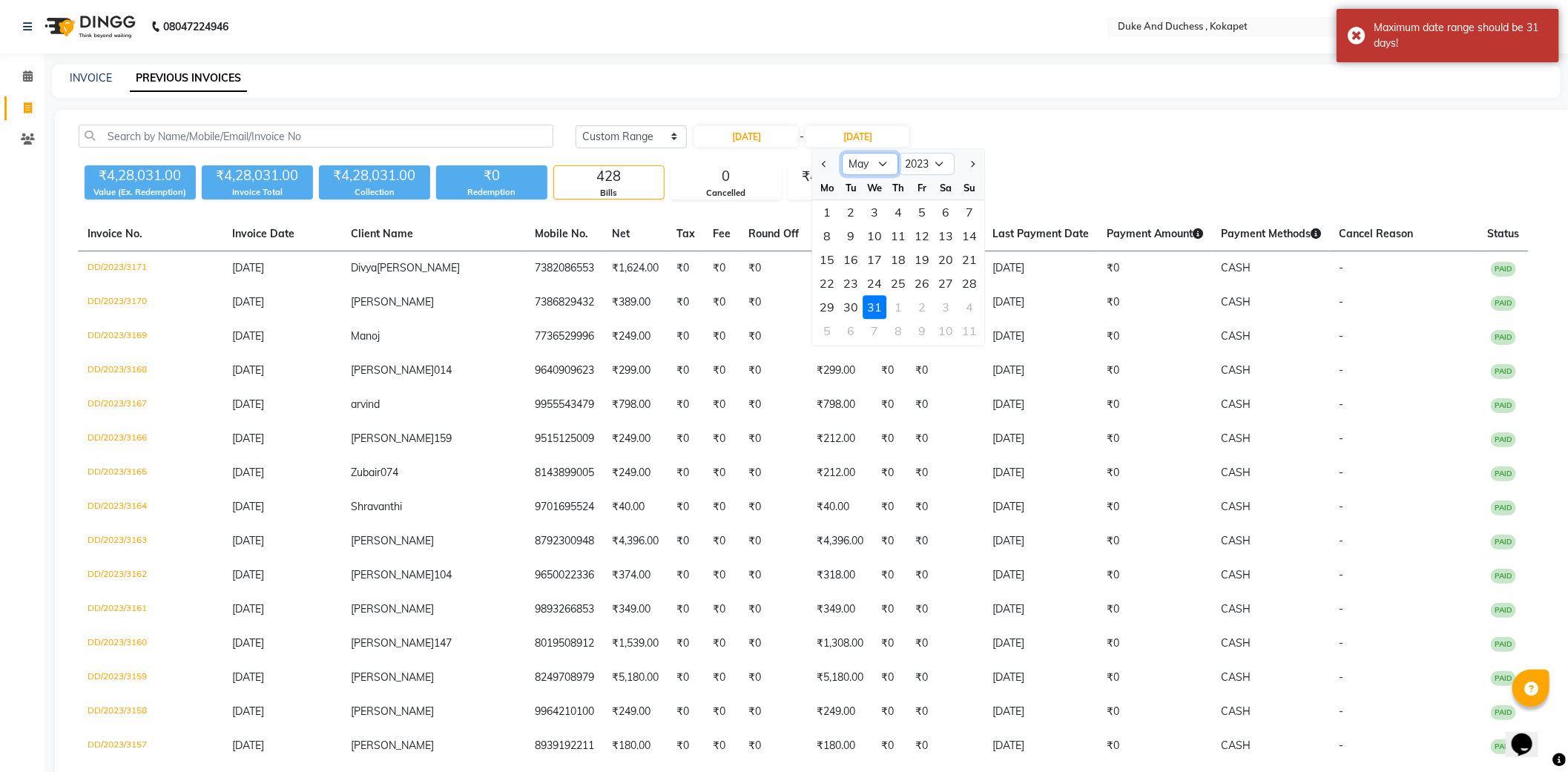
click at [890, 168] on select "Jan Feb Mar Apr May Jun Jul Aug Sep Oct Nov Dec" at bounding box center [871, 164] width 56 height 22
select select "1"
click at [843, 153] on select "Jan Feb Mar Apr May Jun Jul Aug Sep Oct Nov Dec" at bounding box center [871, 164] width 56 height 22
click at [849, 328] on div "31" at bounding box center [851, 331] width 24 height 24
type input "31-01-2023"
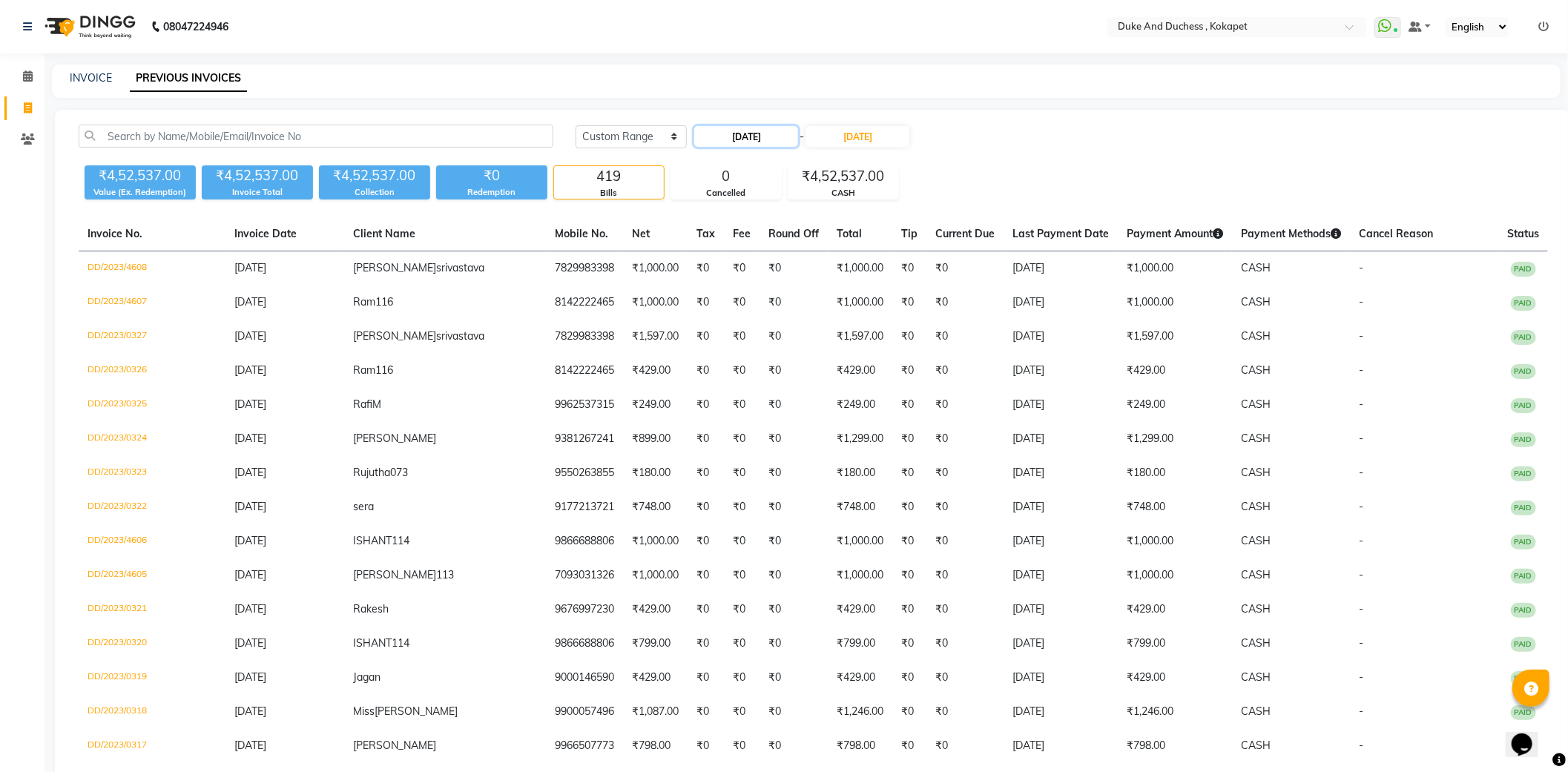
click at [744, 140] on input "31-12-2022" at bounding box center [746, 136] width 104 height 20
select select "12"
select select "2022"
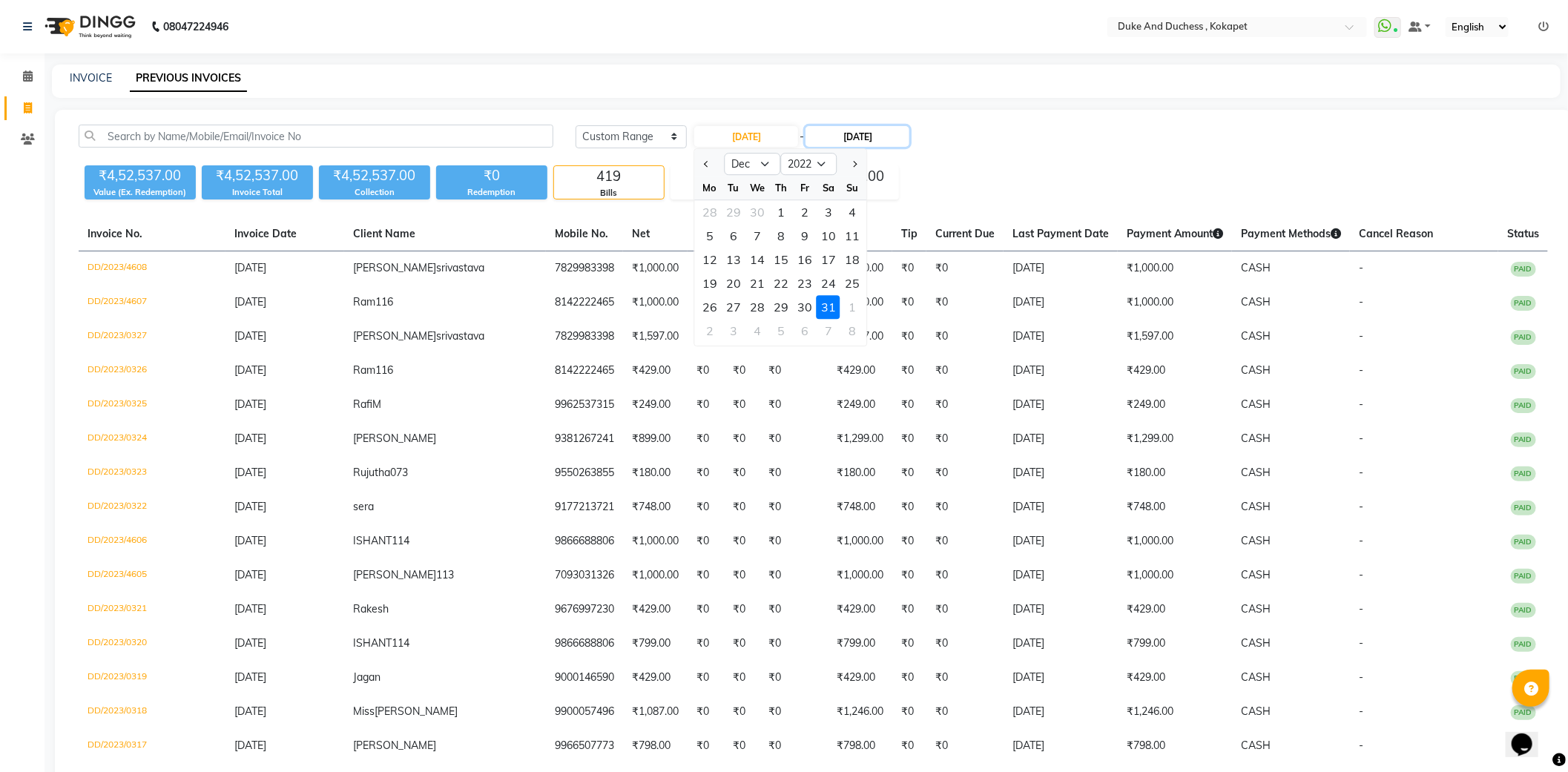
click at [892, 127] on input "31-01-2023" at bounding box center [857, 136] width 104 height 20
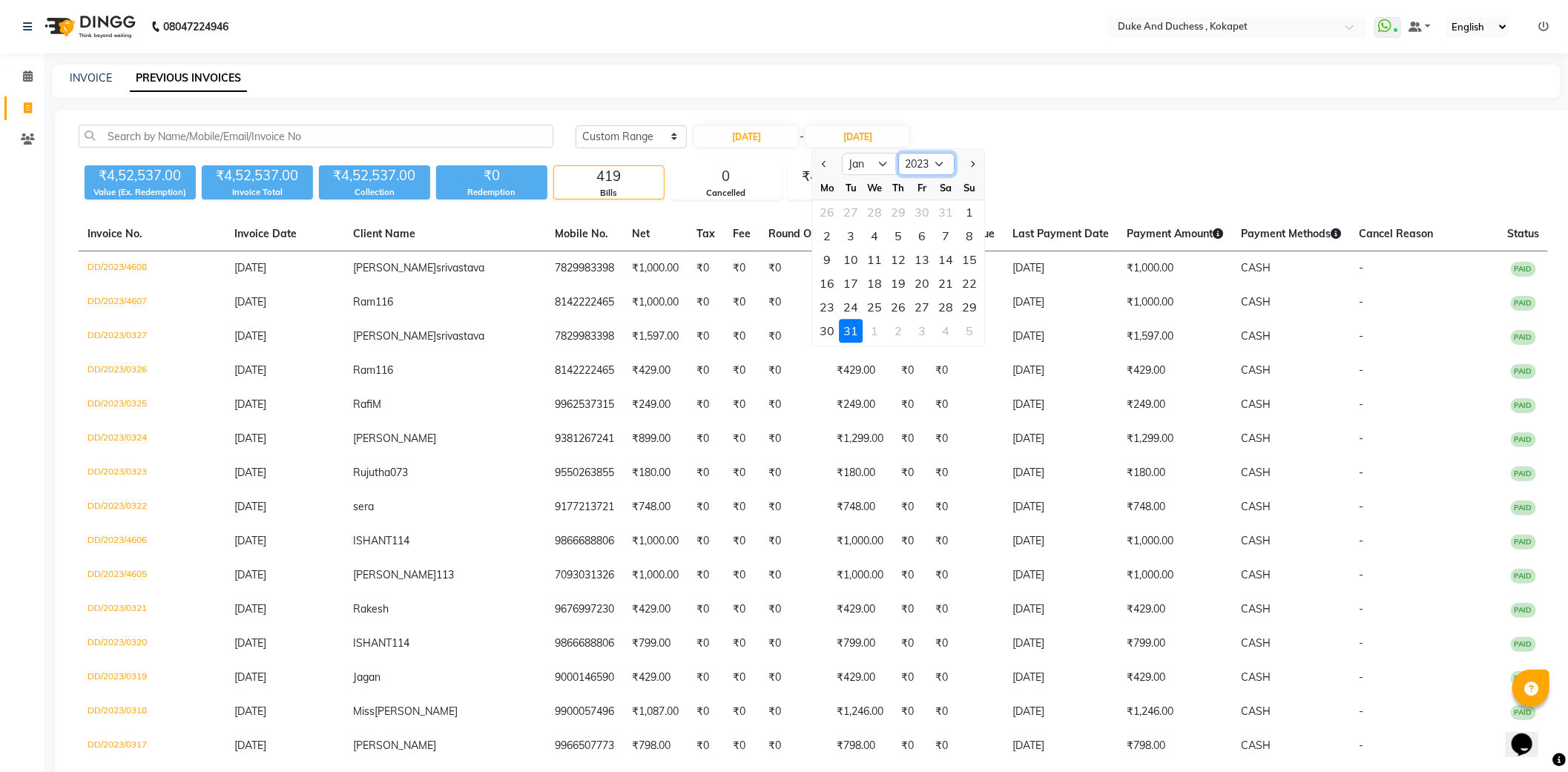
click at [931, 162] on select "2022 2023 2024 2025 2026 2027 2028 2029 2030 2031 2032 2033" at bounding box center [927, 164] width 56 height 22
select select "2022"
click at [899, 153] on select "2022 2023 2024 2025 2026 2027 2028 2029 2030 2031 2032 2033" at bounding box center [927, 164] width 56 height 22
select select "12"
click at [1102, 154] on div "Today Yesterday Custom Range 31-12-2022 - 31-01-2023 Dec 2022 2023 2024 2025 20…" at bounding box center [1062, 141] width 994 height 35
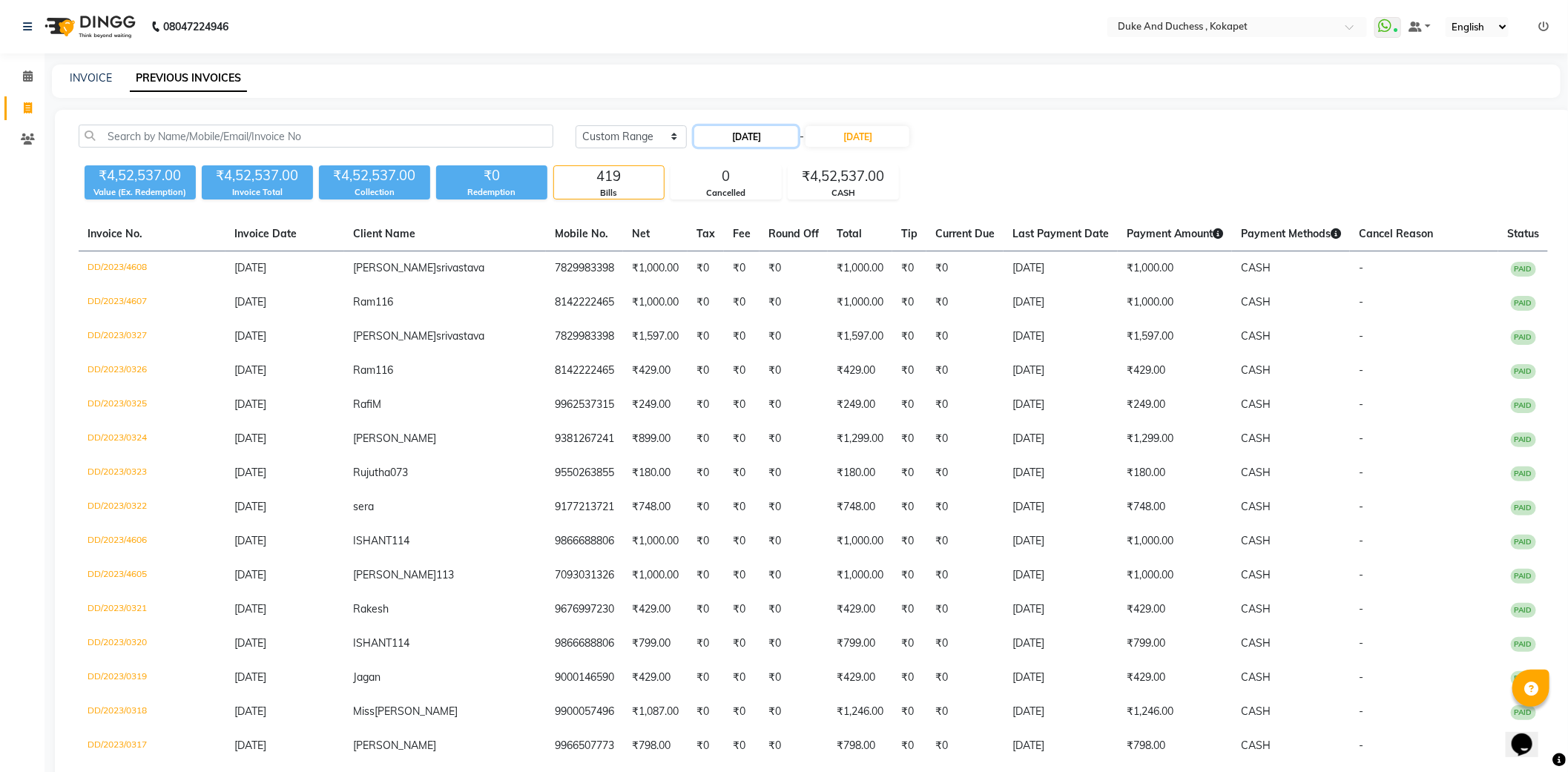
click at [788, 138] on input "31-12-2022" at bounding box center [746, 136] width 104 height 20
select select "12"
click at [810, 165] on select "2012 2013 2014 2015 2016 2017 2018 2019 2020 2021 2022 2023 2024 2025 2026 2027…" at bounding box center [808, 164] width 56 height 22
select select "2023"
click at [781, 153] on select "2012 2013 2014 2015 2016 2017 2018 2019 2020 2021 2022 2023 2024 2025 2026 2027…" at bounding box center [808, 164] width 56 height 22
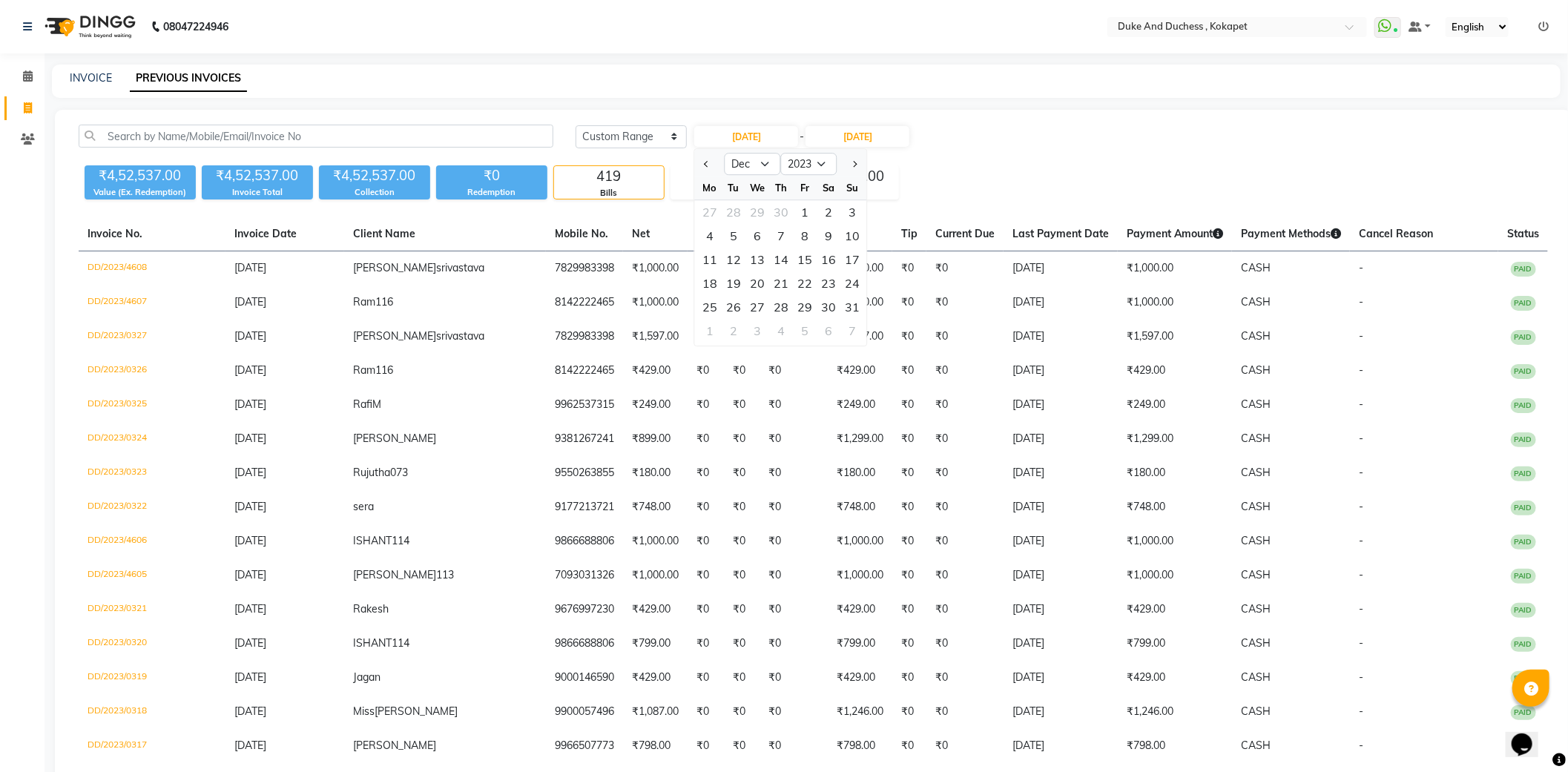
click at [1005, 169] on div "₹4,52,537.00 Value (Ex. Redemption) ₹4,52,537.00 Invoice Total ₹4,52,537.00 Col…" at bounding box center [813, 179] width 1469 height 40
click at [761, 142] on input "31-12-2022" at bounding box center [746, 136] width 104 height 20
select select "12"
select select "2022"
click at [764, 157] on select "Jan Feb Mar Apr May Jun Jul Aug Sep Oct Nov Dec" at bounding box center [752, 164] width 56 height 22
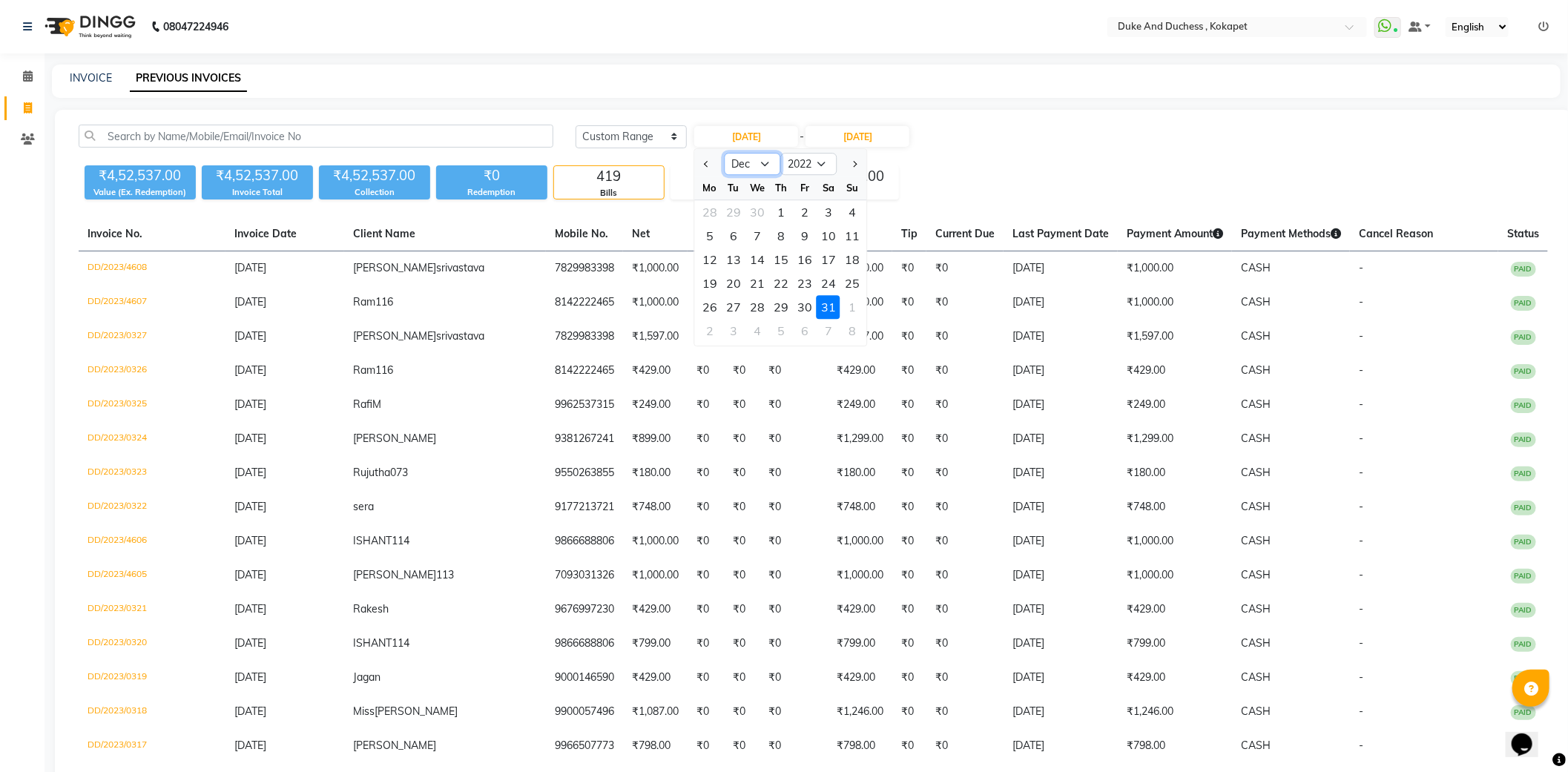
select select "1"
click at [725, 153] on select "Jan Feb Mar Apr May Jun Jul Aug Sep Oct Nov Dec" at bounding box center [752, 164] width 56 height 22
click at [1011, 162] on div "₹4,52,537.00 Value (Ex. Redemption) ₹4,52,537.00 Invoice Total ₹4,52,537.00 Col…" at bounding box center [813, 179] width 1469 height 40
click at [727, 131] on input "31-12-2022" at bounding box center [746, 136] width 104 height 20
select select "12"
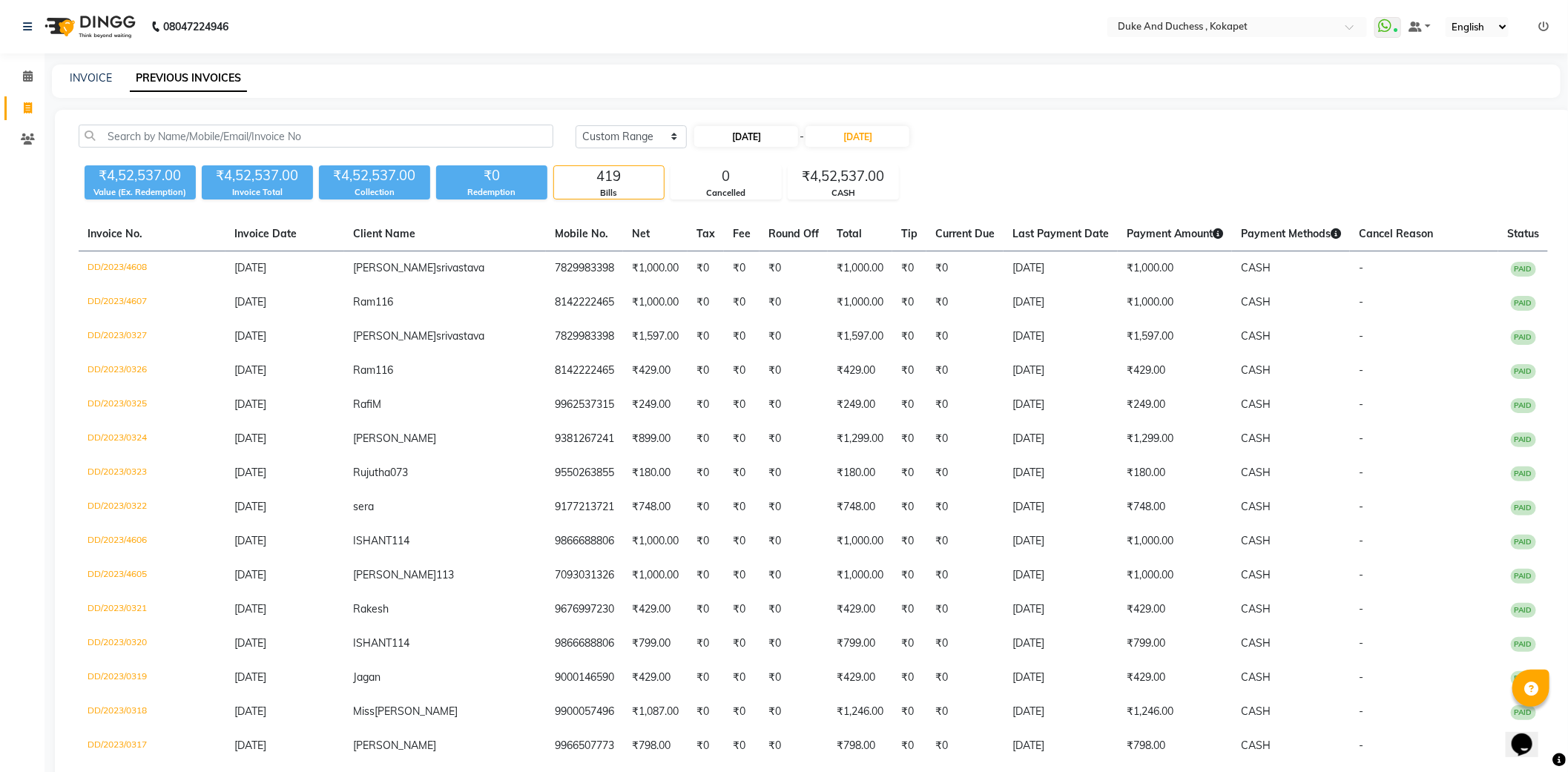
select select "2022"
click at [786, 206] on div "1" at bounding box center [781, 212] width 24 height 24
type input "01-12-2022"
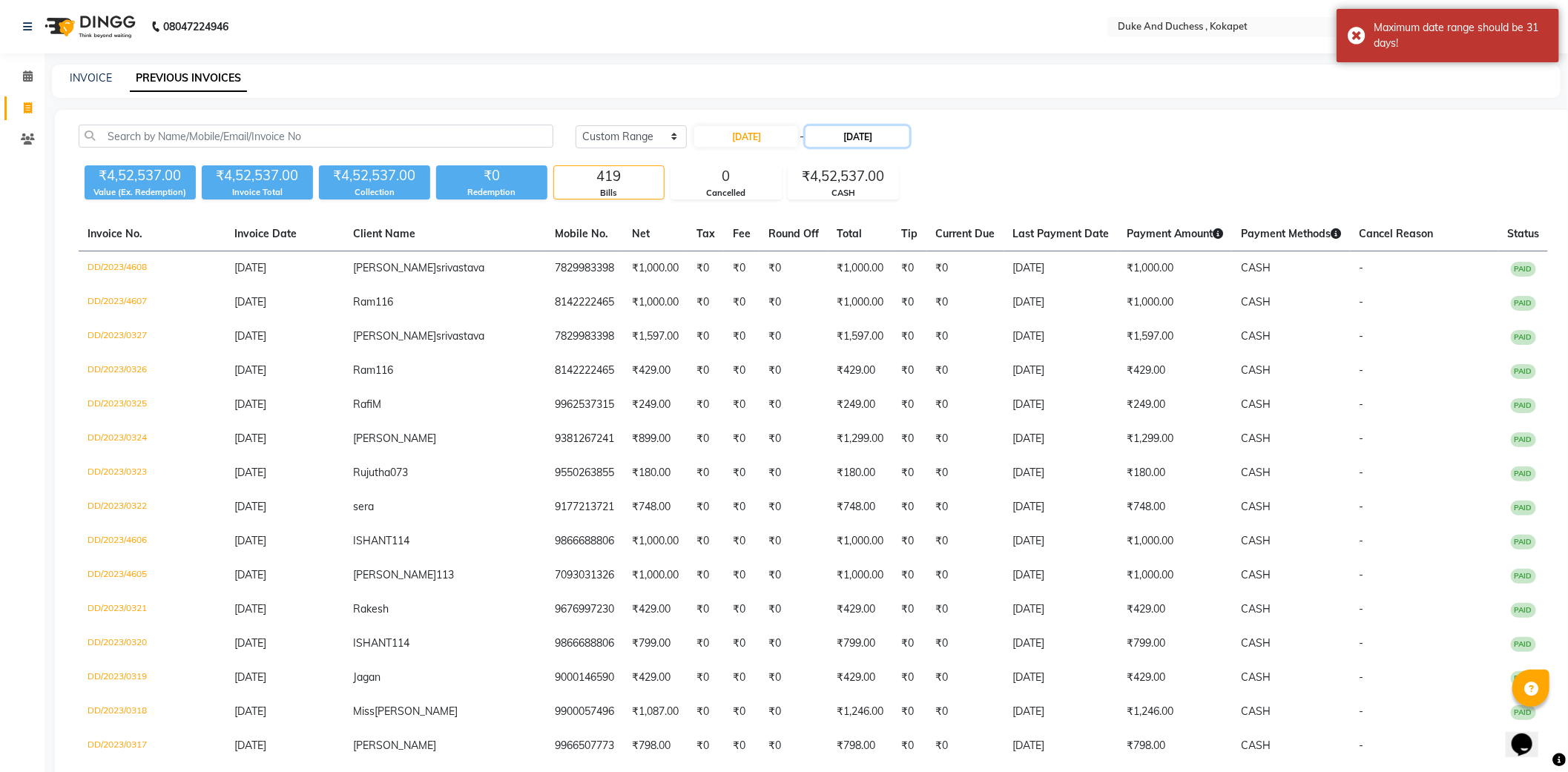
click at [884, 133] on input "31-01-2023" at bounding box center [857, 136] width 104 height 20
click at [906, 158] on select "2022 2023 2024 2025 2026 2027 2028 2029 2030 2031 2032 2033" at bounding box center [927, 164] width 56 height 22
click at [899, 153] on select "2022 2023 2024 2025 2026 2027 2028 2029 2030 2031 2032 2033" at bounding box center [927, 164] width 56 height 22
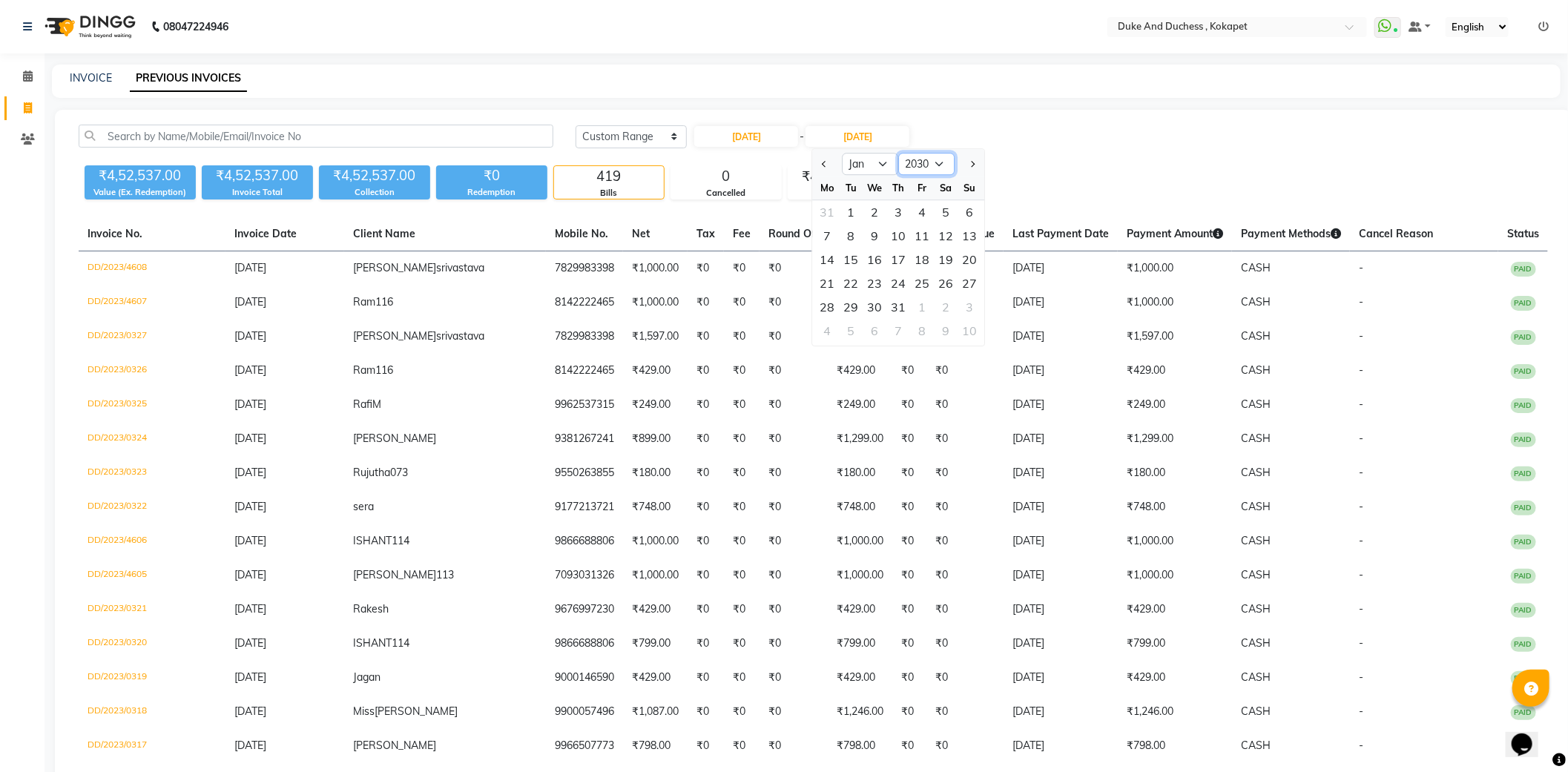
click at [915, 164] on select "2022 2023 2024 2025 2026 2027 2028 2029 2030 2031 2032 2033 2034 2035 2036 2037…" at bounding box center [927, 164] width 56 height 22
select select "2023"
click at [899, 153] on select "2022 2023 2024 2025 2026 2027 2028 2029 2030 2031 2032 2033 2034 2035 2036 2037…" at bounding box center [927, 164] width 56 height 22
click at [770, 140] on input "01-12-2022" at bounding box center [746, 136] width 104 height 20
select select "12"
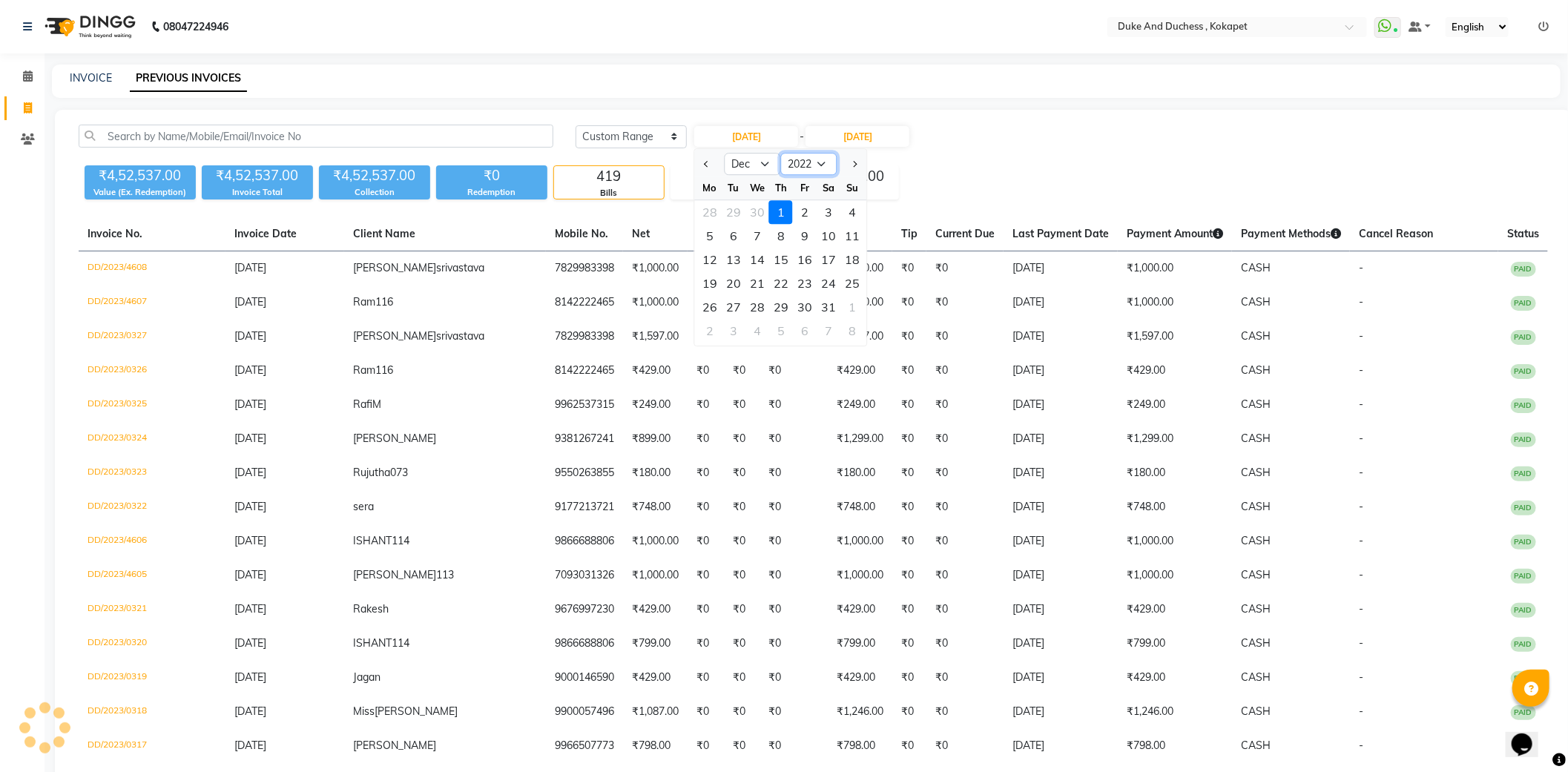
drag, startPoint x: 786, startPoint y: 154, endPoint x: 794, endPoint y: 172, distance: 19.7
click at [789, 159] on select "2012 2013 2014 2015 2016 2017 2018 2019 2020 2021 2022 2023 2024 2025 2026 2027…" at bounding box center [808, 164] width 56 height 22
select select "2023"
click at [781, 153] on select "2012 2013 2014 2015 2016 2017 2018 2019 2020 2021 2022 2023 2024 2025 2026 2027…" at bounding box center [808, 164] width 56 height 22
click at [752, 168] on select "Jan Feb Mar Apr May Jun Jul Aug Sep Oct Nov Dec" at bounding box center [752, 164] width 56 height 22
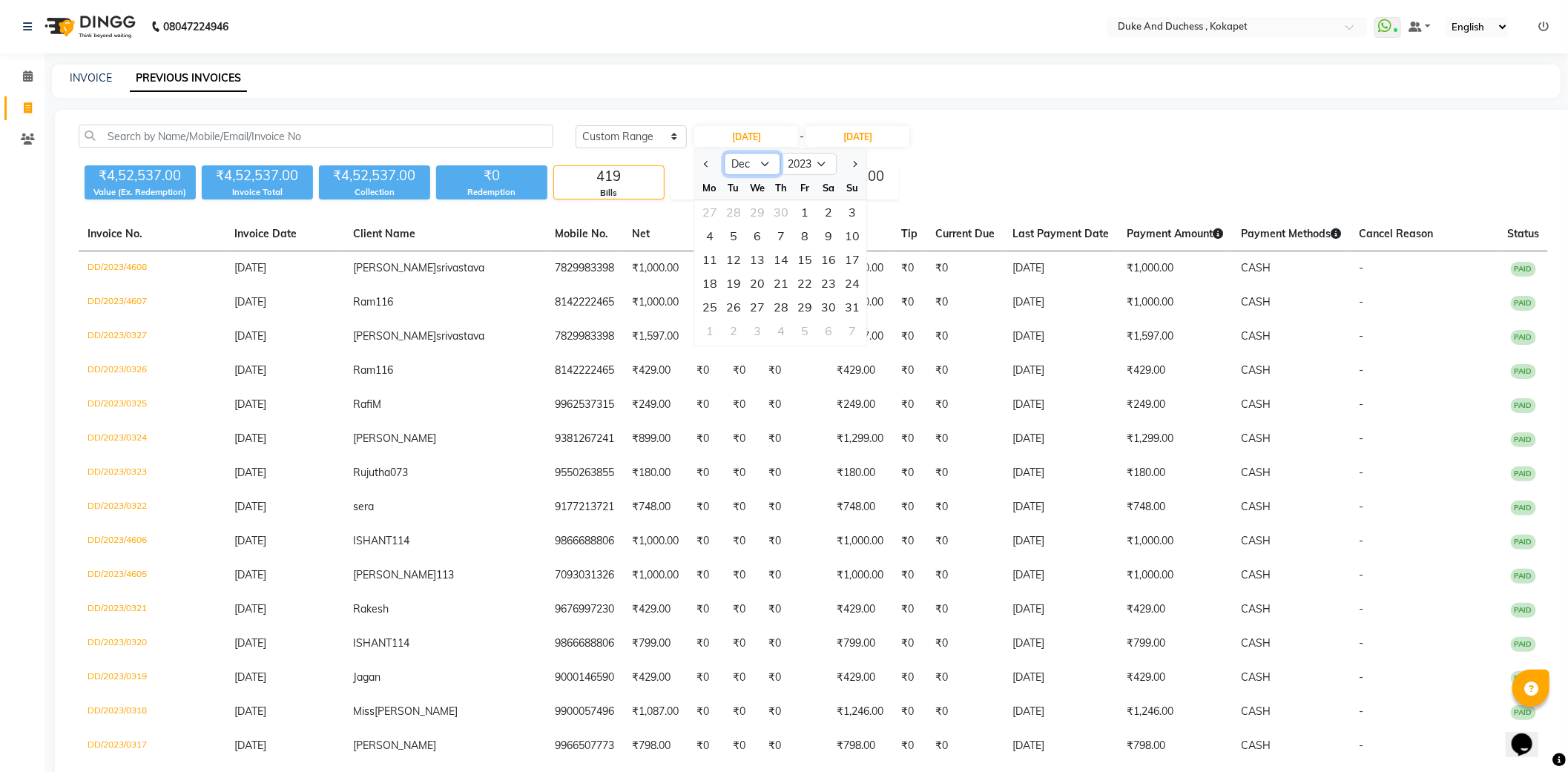
select select "1"
click at [725, 153] on select "Jan Feb Mar Apr May Jun Jul Aug Sep Oct Nov Dec" at bounding box center [752, 164] width 56 height 22
click at [853, 216] on div "1" at bounding box center [852, 212] width 24 height 24
type input "01-01-2023"
click at [885, 133] on input "31-01-2023" at bounding box center [857, 136] width 104 height 20
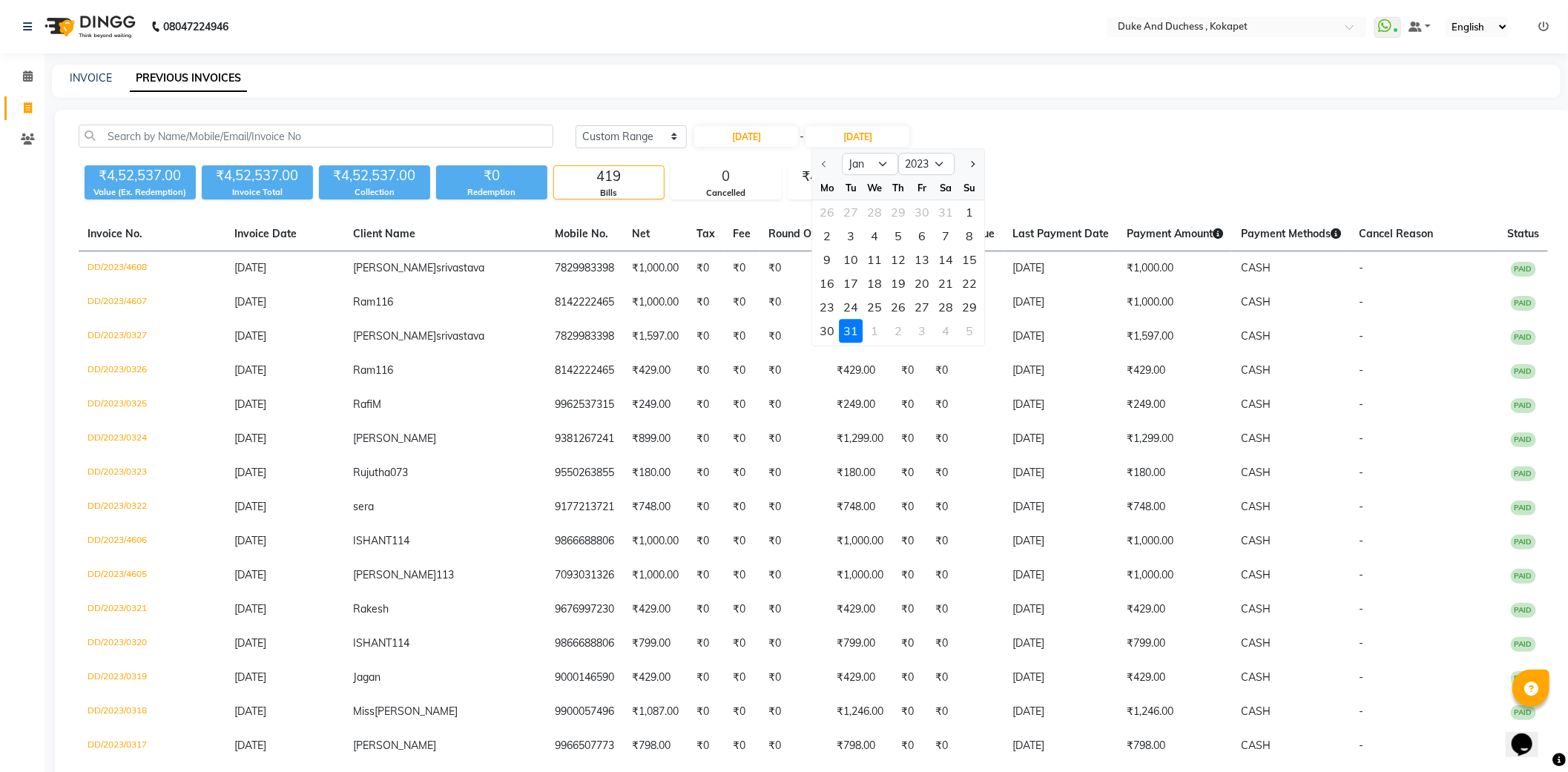
click at [848, 329] on div "31" at bounding box center [851, 331] width 24 height 24
click at [784, 128] on input "01-01-2023" at bounding box center [746, 136] width 104 height 20
select select "2023"
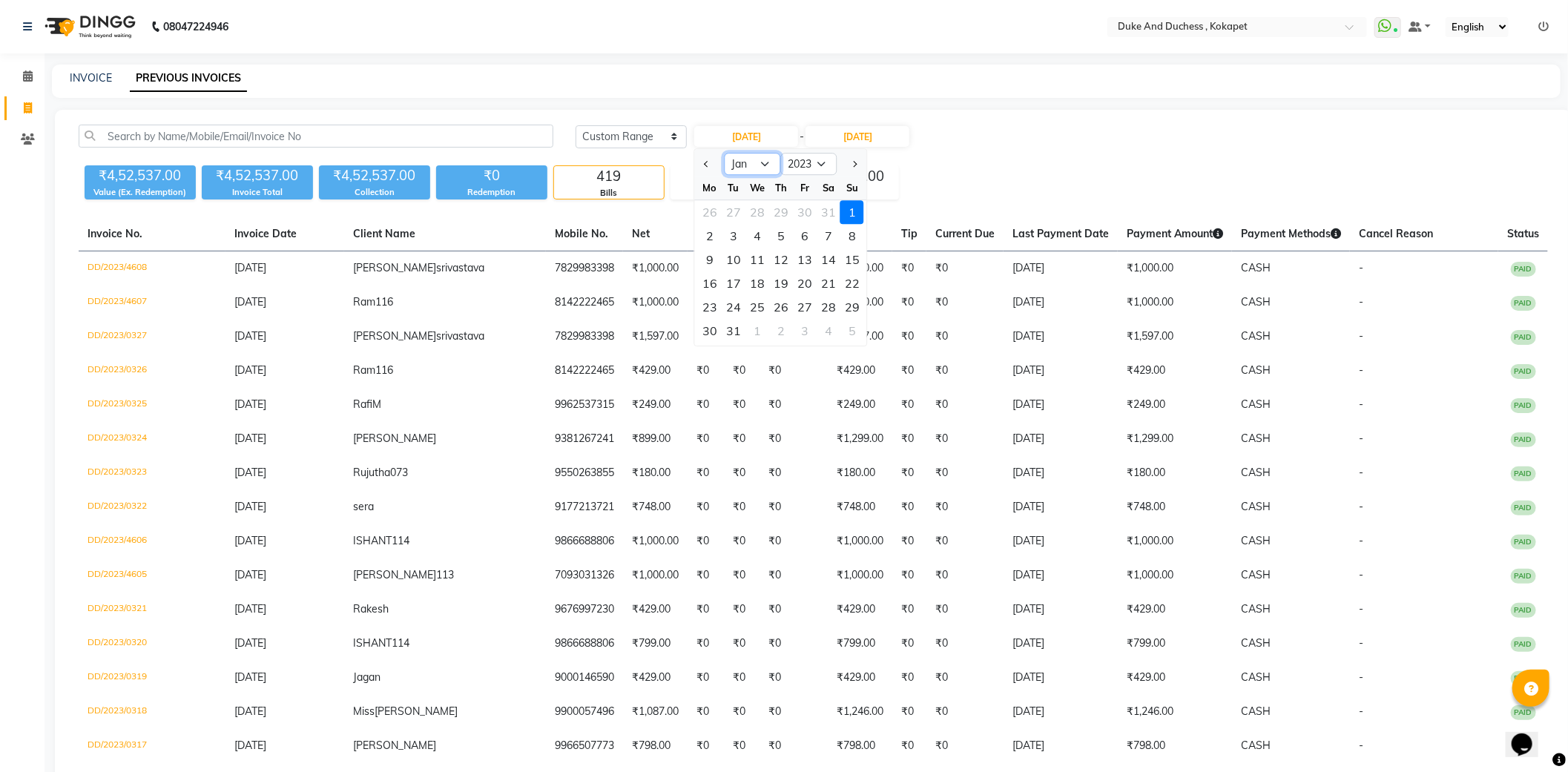
click at [762, 164] on select "Jan Feb Mar Apr May Jun Jul Aug Sep Oct Nov Dec" at bounding box center [752, 164] width 56 height 22
select select "2"
click at [725, 153] on select "Jan Feb Mar Apr May Jun Jul Aug Sep Oct Nov Dec" at bounding box center [752, 164] width 56 height 22
drag, startPoint x: 762, startPoint y: 215, endPoint x: 802, endPoint y: 189, distance: 47.7
click at [774, 206] on div "30 31 1 2 3 4 5" at bounding box center [782, 212] width 173 height 24
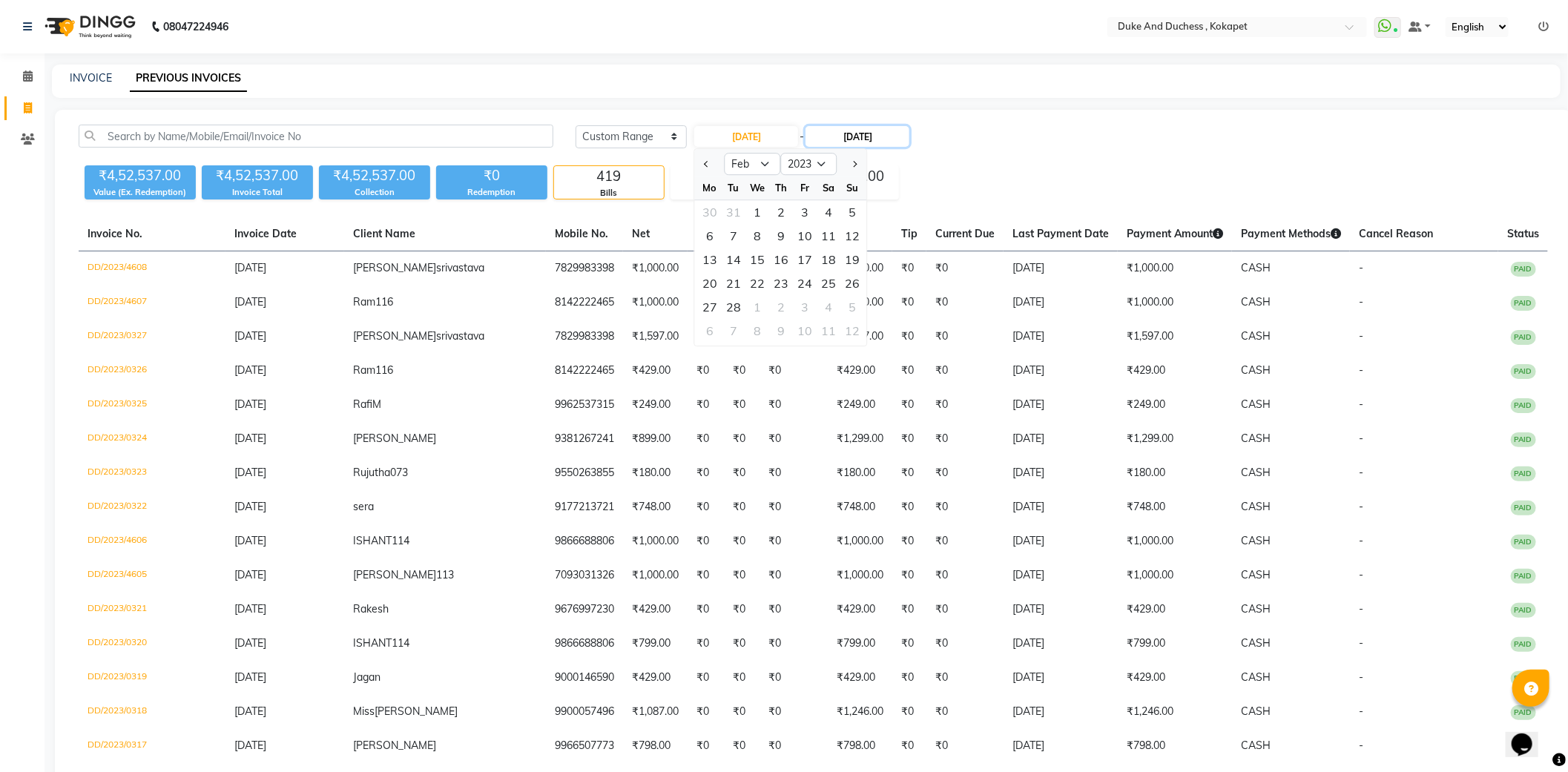
click at [843, 137] on input "31-01-2023" at bounding box center [857, 136] width 104 height 20
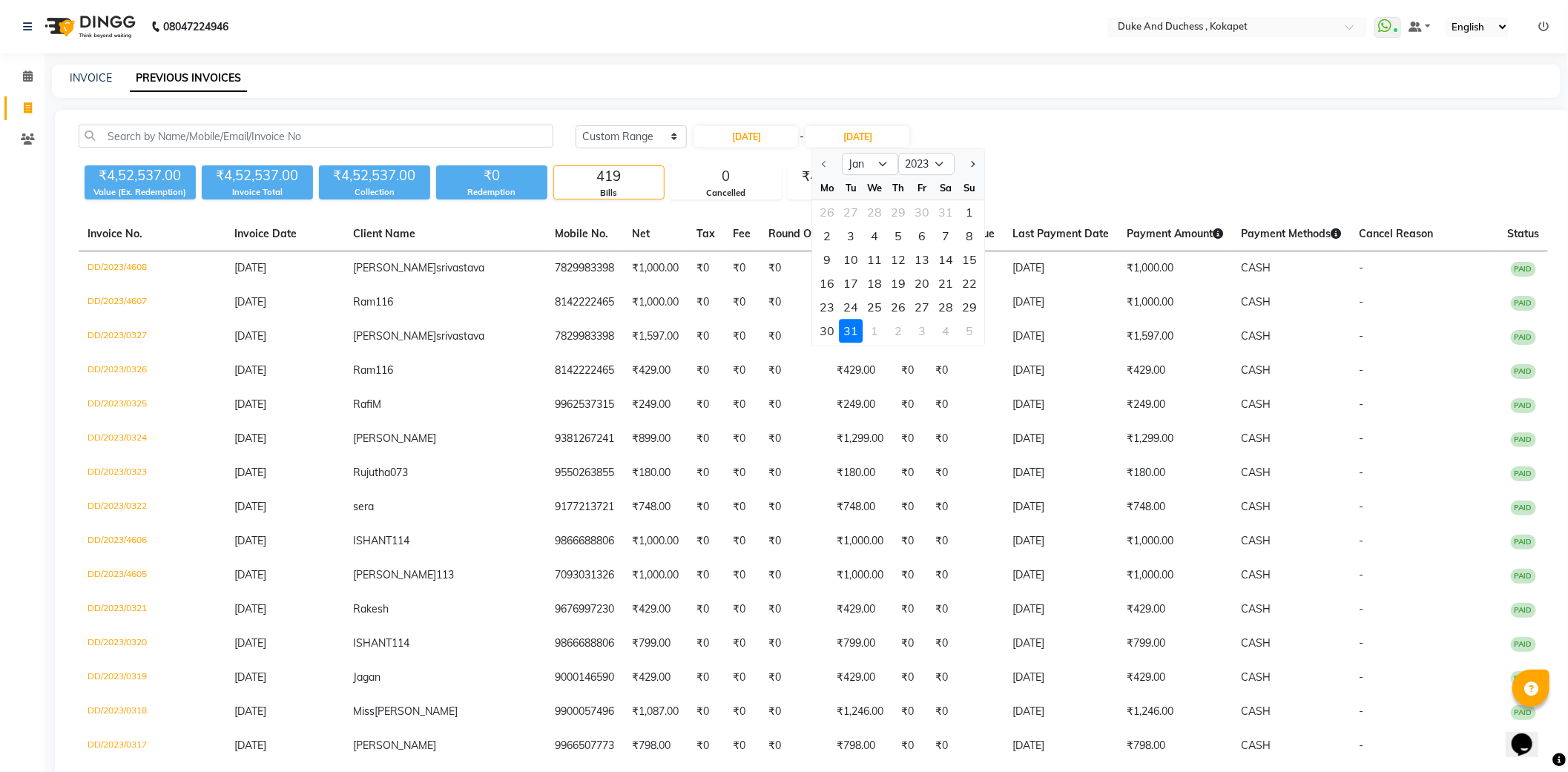
click at [855, 336] on div "31" at bounding box center [851, 331] width 24 height 24
click at [780, 139] on input "01-01-2023" at bounding box center [746, 136] width 104 height 20
select select "2023"
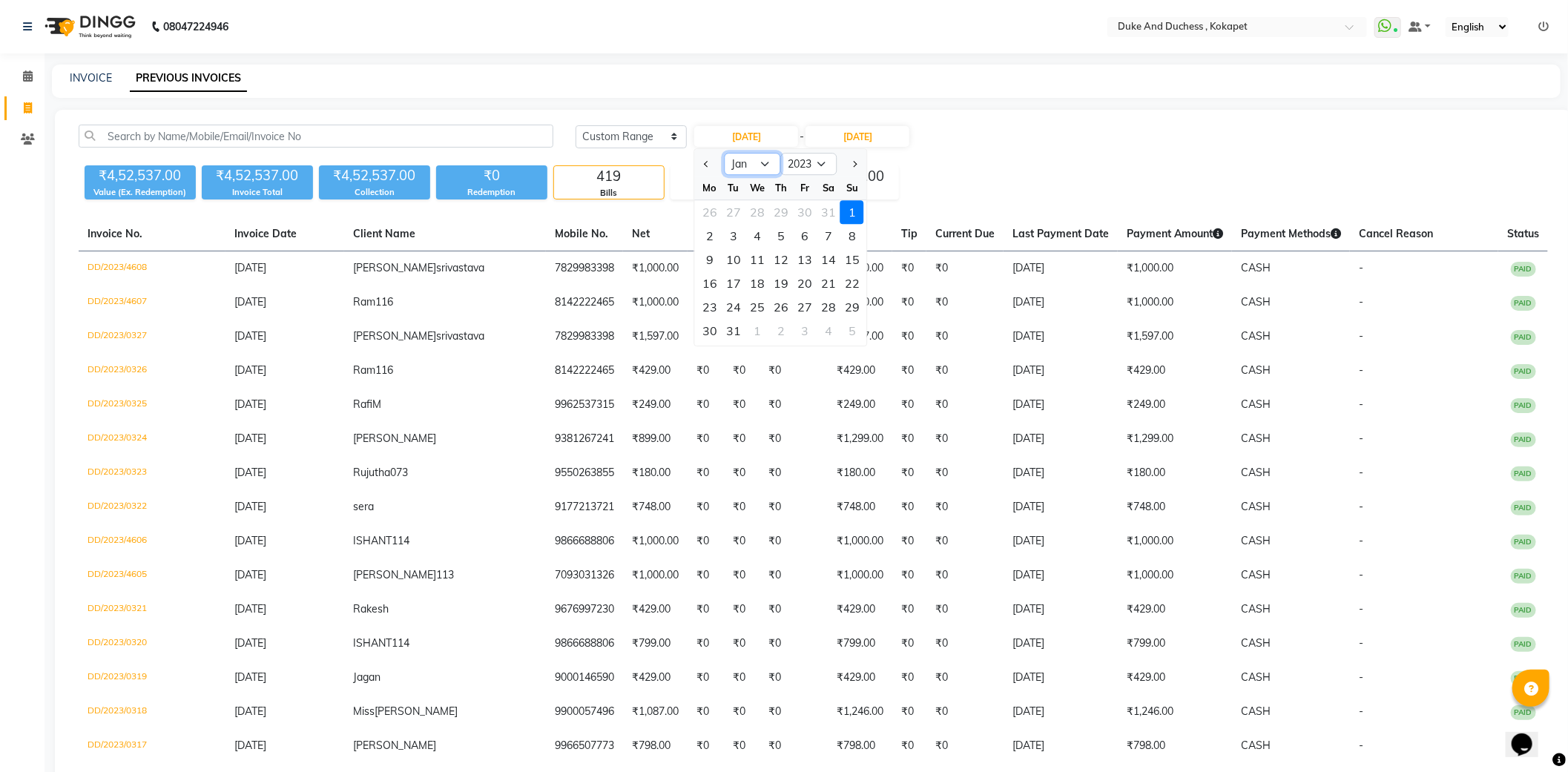
click at [769, 173] on select "Jan Feb Mar Apr May Jun Jul Aug Sep Oct Nov Dec" at bounding box center [752, 164] width 56 height 22
select select "2"
click at [725, 153] on select "Jan Feb Mar Apr May Jun Jul Aug Sep Oct Nov Dec" at bounding box center [752, 164] width 56 height 22
drag, startPoint x: 754, startPoint y: 208, endPoint x: 844, endPoint y: 160, distance: 102.0
click at [764, 202] on div "1" at bounding box center [757, 212] width 24 height 24
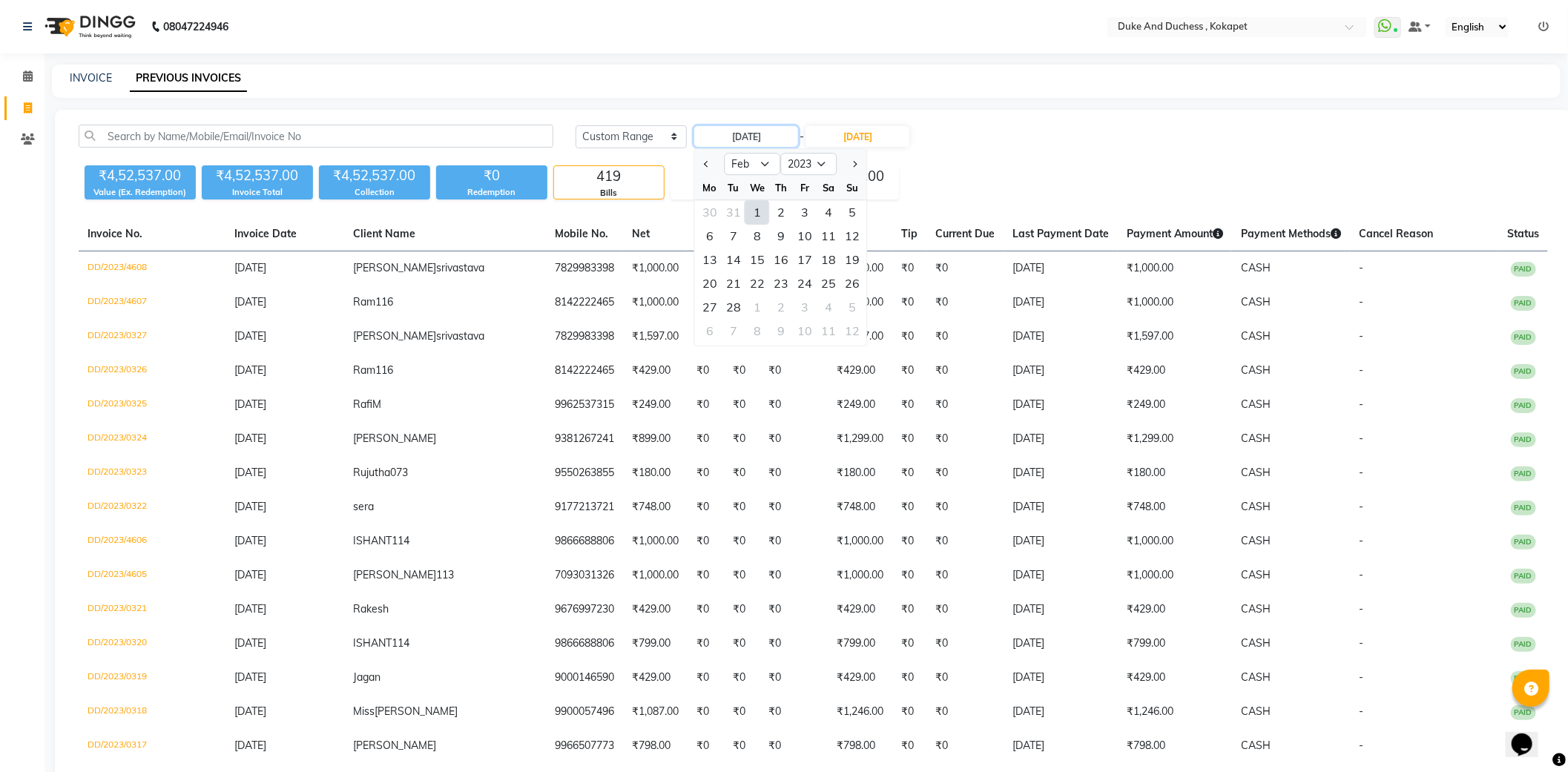
type input "01-02-2023"
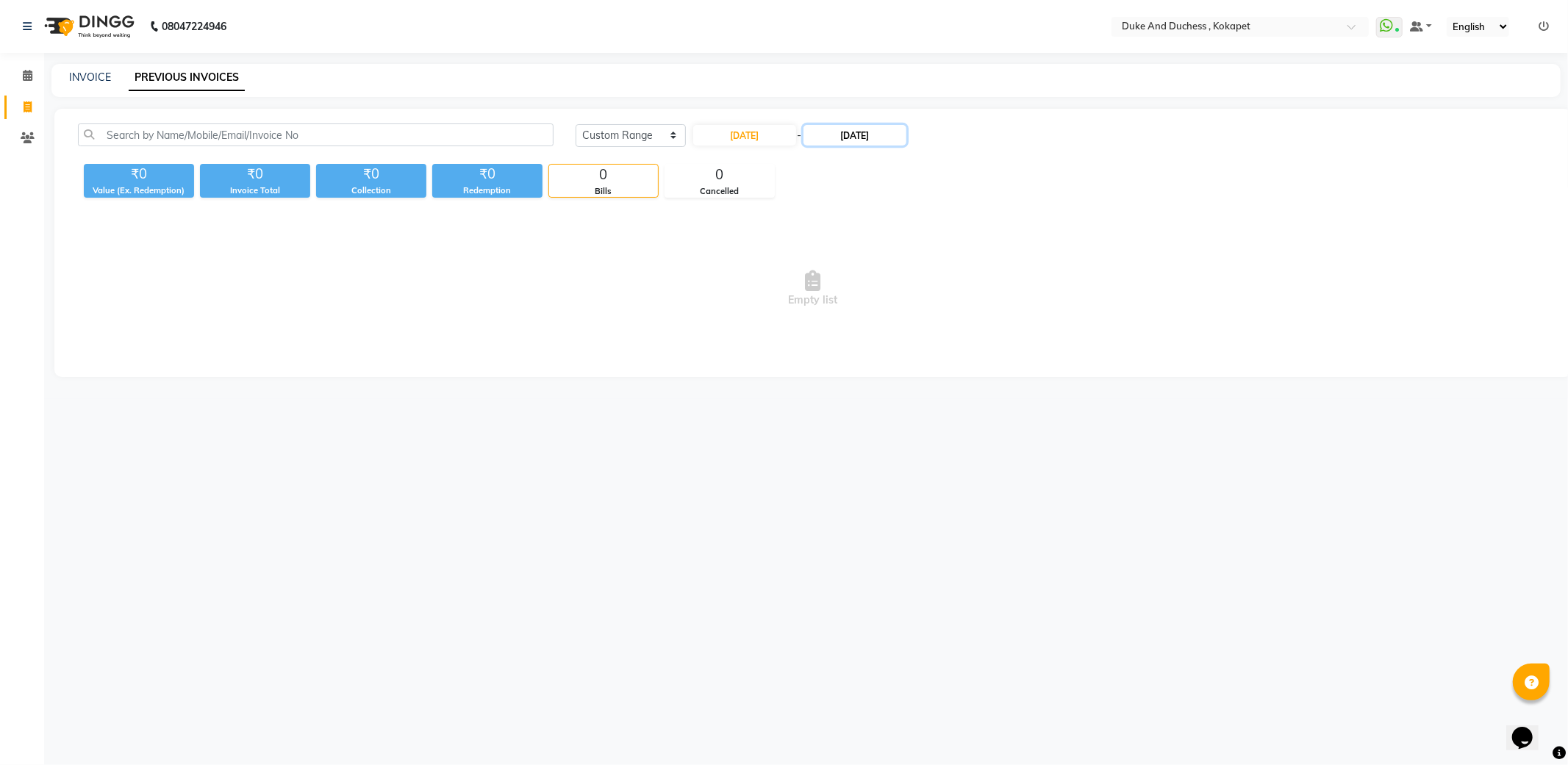
click at [866, 140] on input "31-01-2023" at bounding box center [855, 135] width 103 height 20
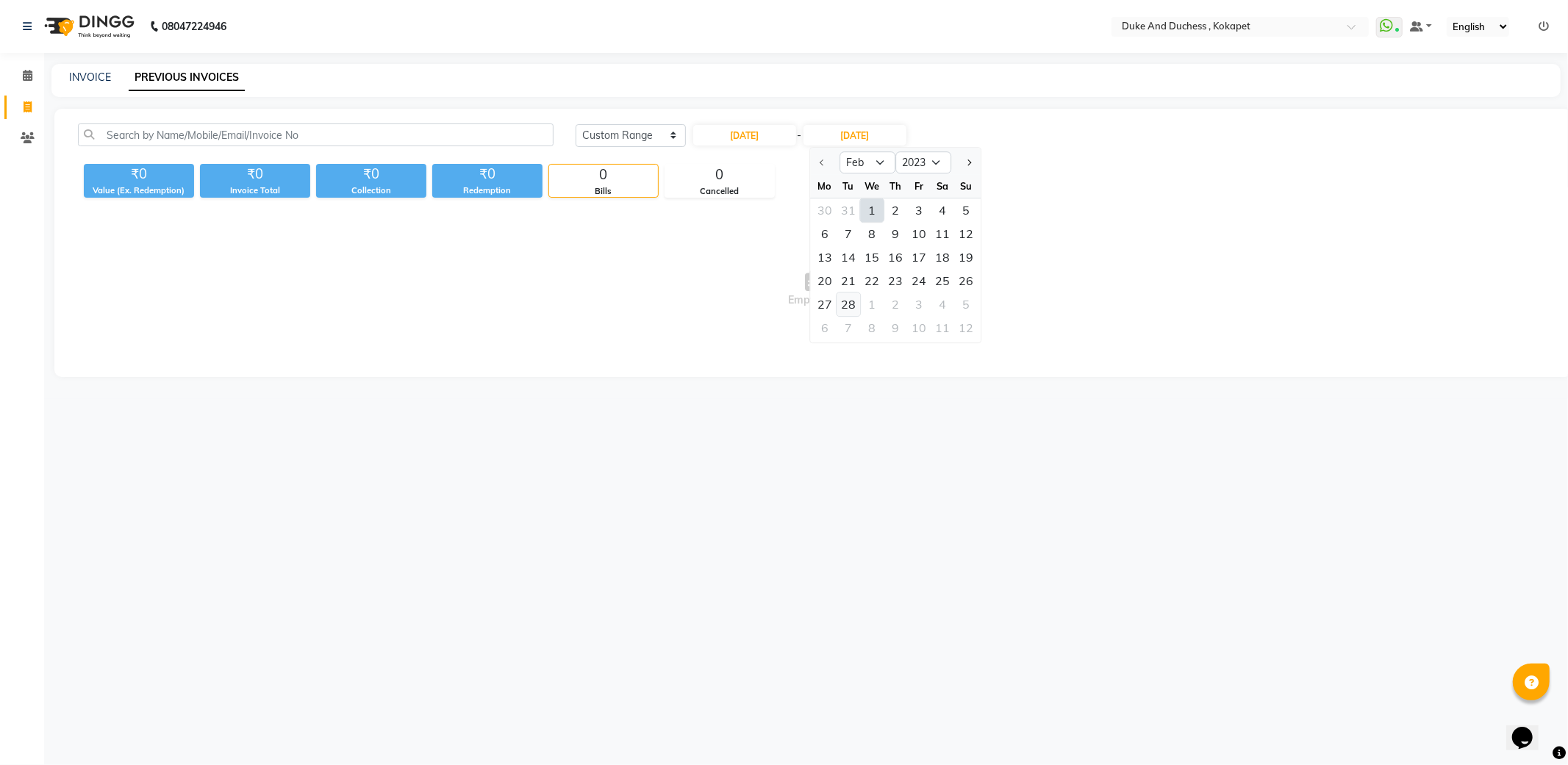
click at [853, 299] on div "28" at bounding box center [848, 304] width 24 height 24
type input "28-02-2023"
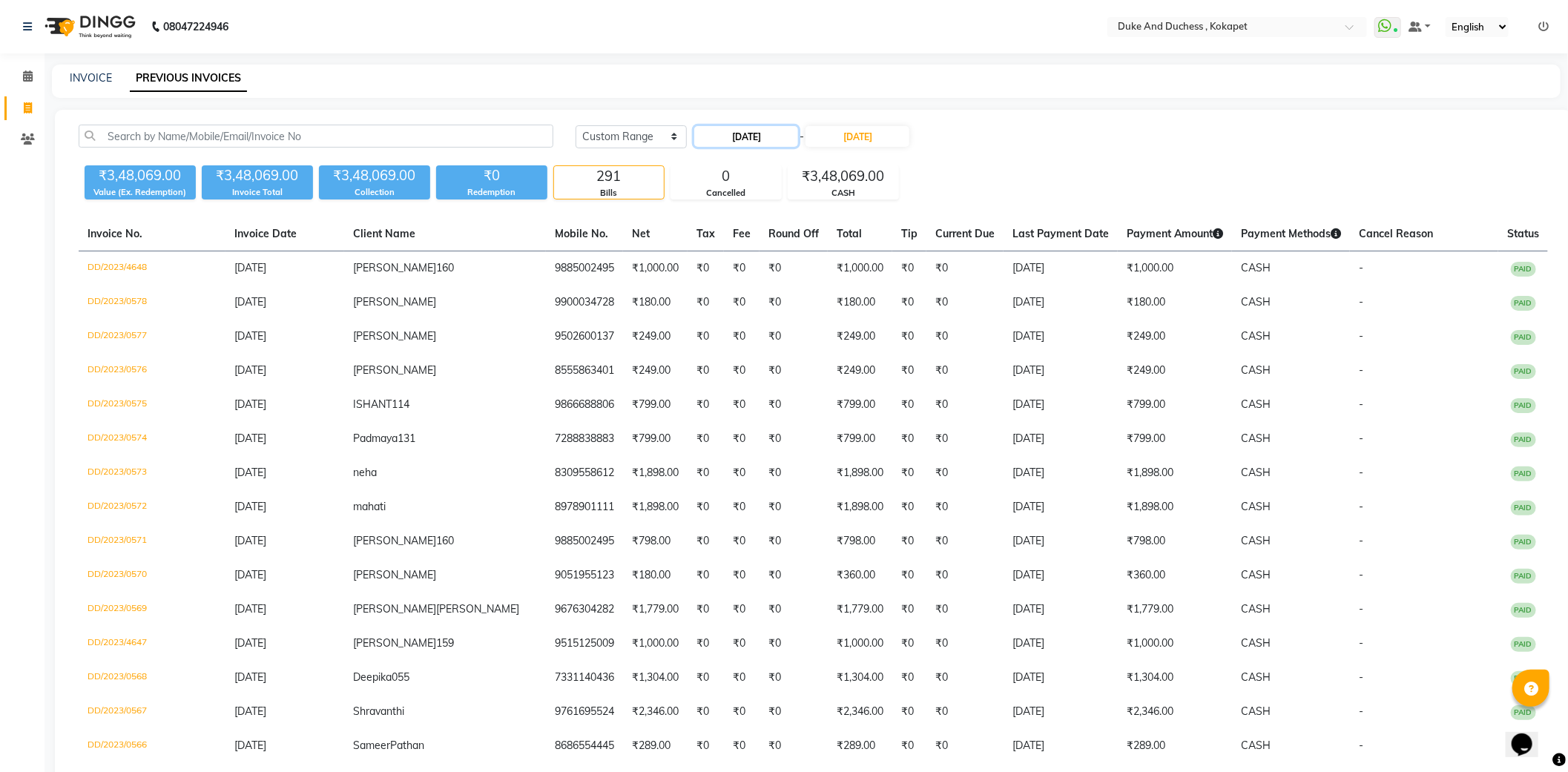
click at [749, 140] on input "01-02-2023" at bounding box center [746, 136] width 104 height 20
select select "2"
select select "2023"
click at [742, 165] on select "Jan Feb Mar Apr May Jun Jul Aug Sep Oct Nov Dec" at bounding box center [752, 164] width 56 height 22
select select "3"
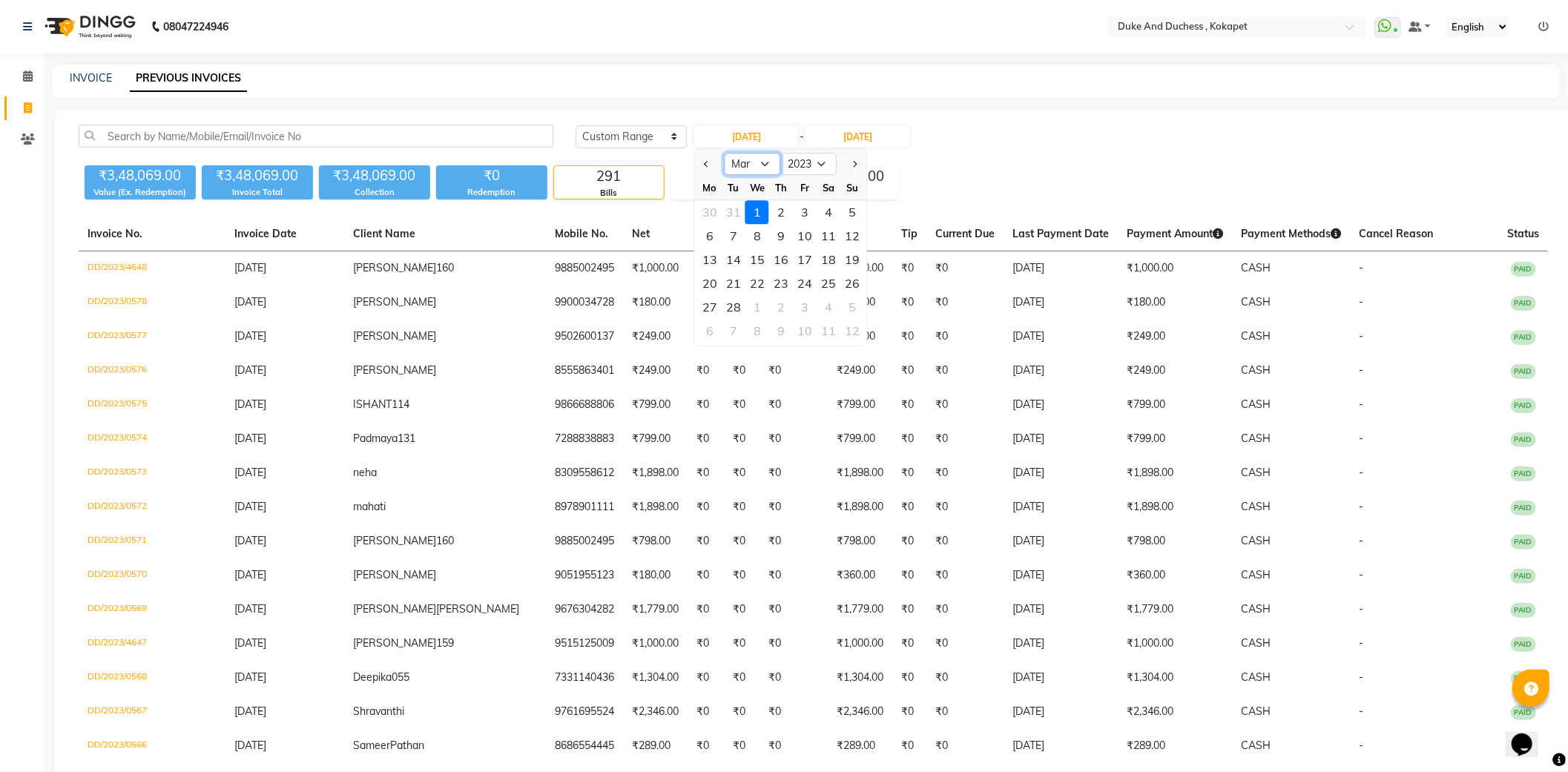
click at [725, 153] on select "Jan Feb Mar Apr May Jun Jul Aug Sep Oct Nov Dec" at bounding box center [752, 164] width 56 height 22
click at [757, 213] on div "1" at bounding box center [757, 212] width 24 height 24
type input "01-03-2023"
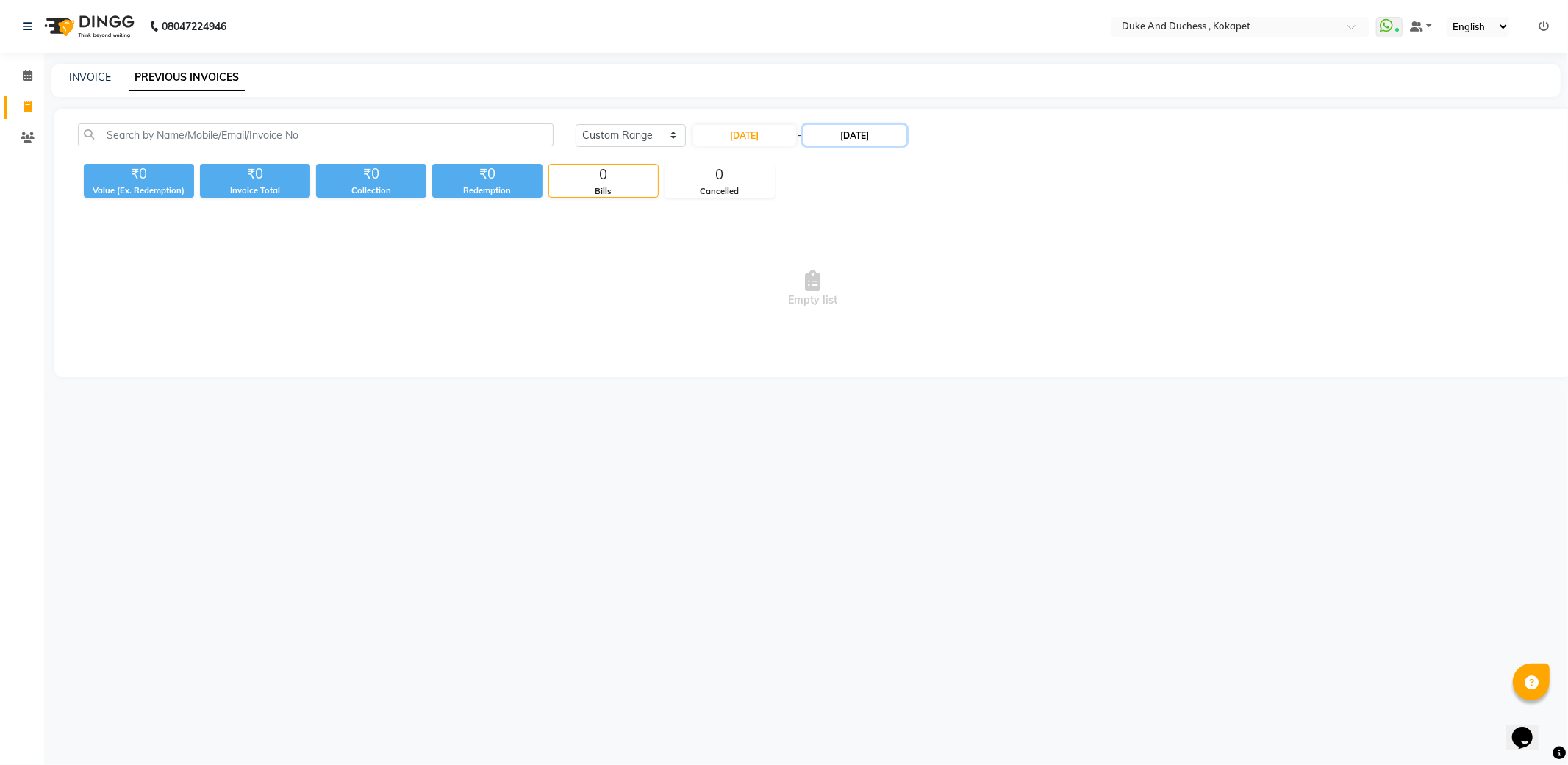
click at [854, 137] on input "28-02-2023" at bounding box center [855, 135] width 103 height 20
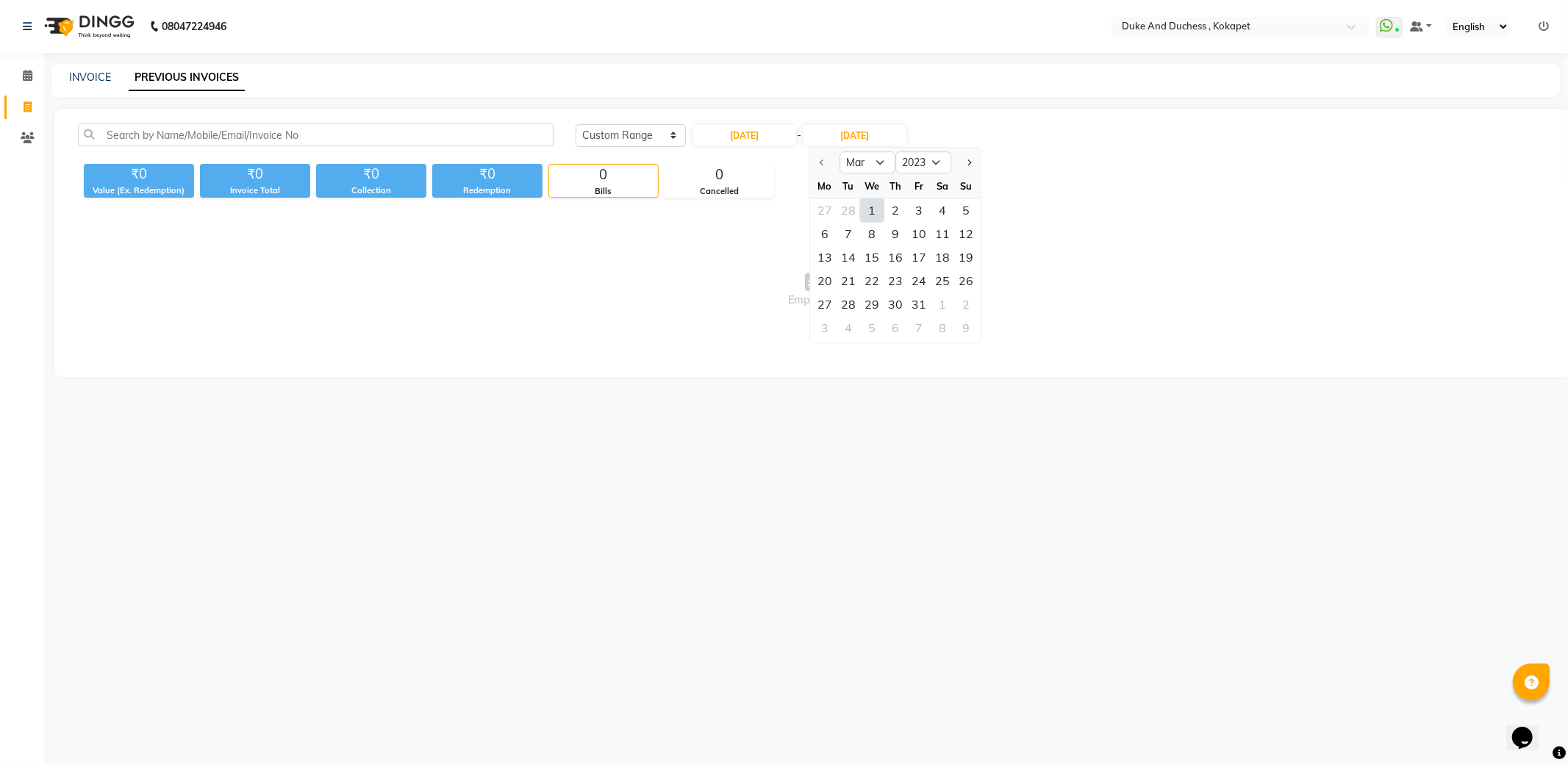
drag, startPoint x: 921, startPoint y: 306, endPoint x: 1151, endPoint y: 247, distance: 237.4
click at [931, 302] on div "27 28 29 30 31 1 2" at bounding box center [895, 304] width 171 height 24
click at [913, 301] on div "31" at bounding box center [918, 304] width 24 height 24
type input "31-03-2023"
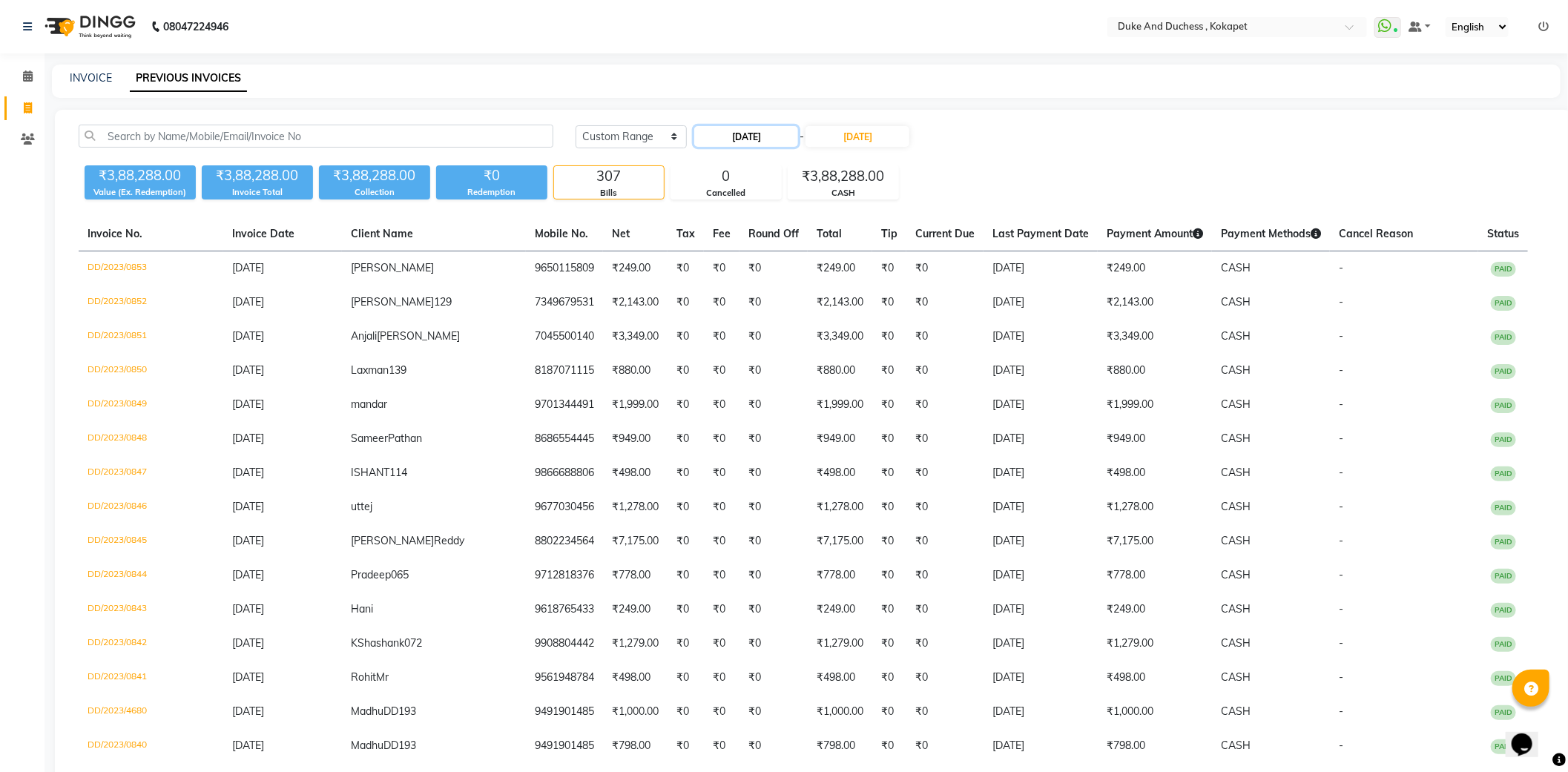
click at [762, 135] on input "01-03-2023" at bounding box center [746, 136] width 104 height 20
select select "3"
click at [764, 171] on select "Jan Feb Mar Apr May Jun Jul Aug Sep Oct Nov Dec" at bounding box center [752, 164] width 56 height 22
click at [816, 159] on select "2013 2014 2015 2016 2017 2018 2019 2020 2021 2022 2023 2024 2025 2026 2027 2028…" at bounding box center [808, 164] width 56 height 22
select select "2024"
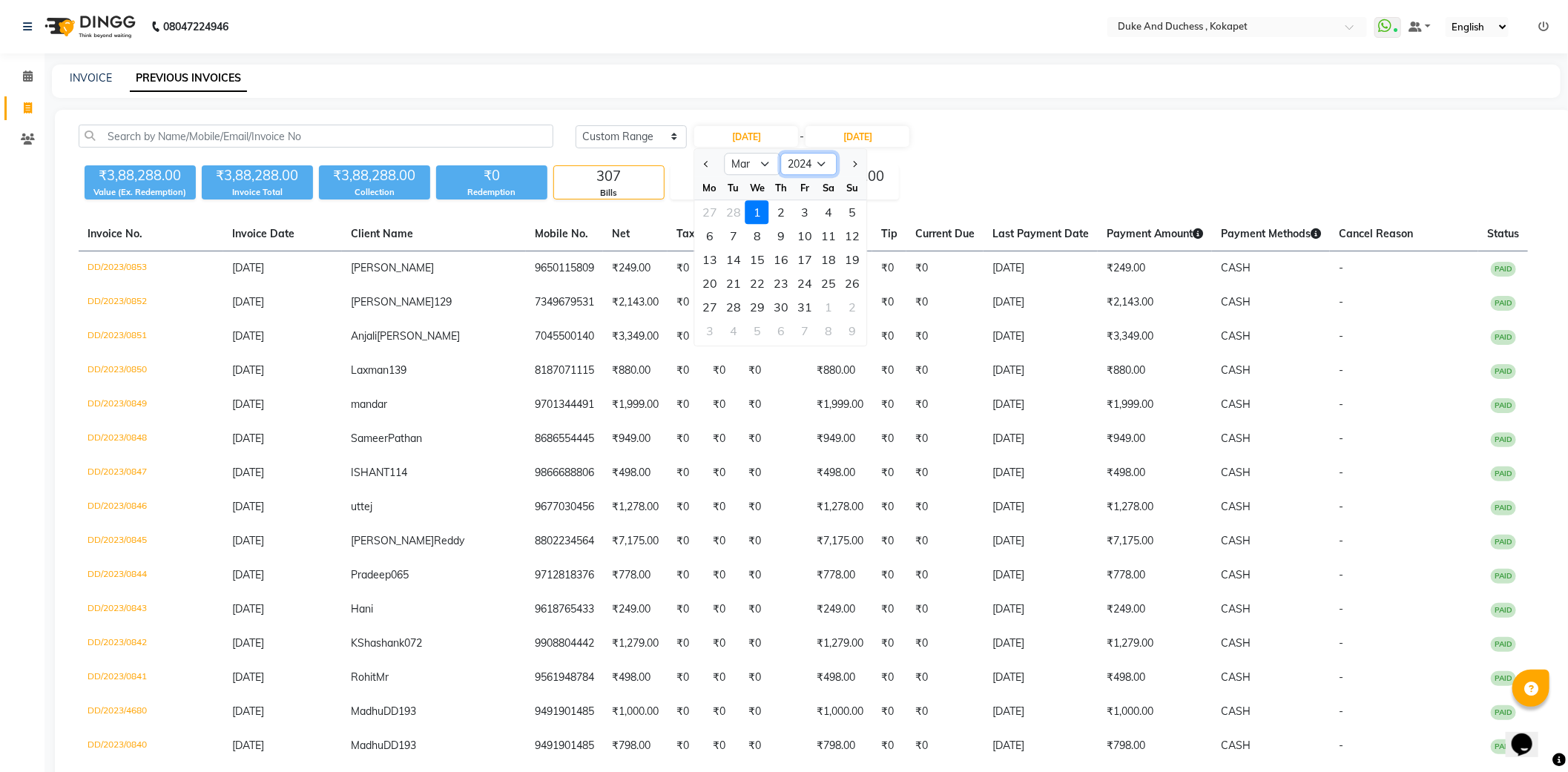
click at [781, 153] on select "2013 2014 2015 2016 2017 2018 2019 2020 2021 2022 2023 2024 2025 2026 2027 2028…" at bounding box center [808, 164] width 56 height 22
click at [757, 158] on select "Jan Feb Mar Apr May Jun Jul Aug Sep Oct Nov Dec" at bounding box center [752, 164] width 56 height 22
click at [767, 173] on select "Jan Feb Mar Apr May Jun Jul Aug Sep Oct Nov Dec" at bounding box center [752, 164] width 56 height 22
click at [804, 216] on div "1" at bounding box center [805, 212] width 24 height 24
type input "01-03-2024"
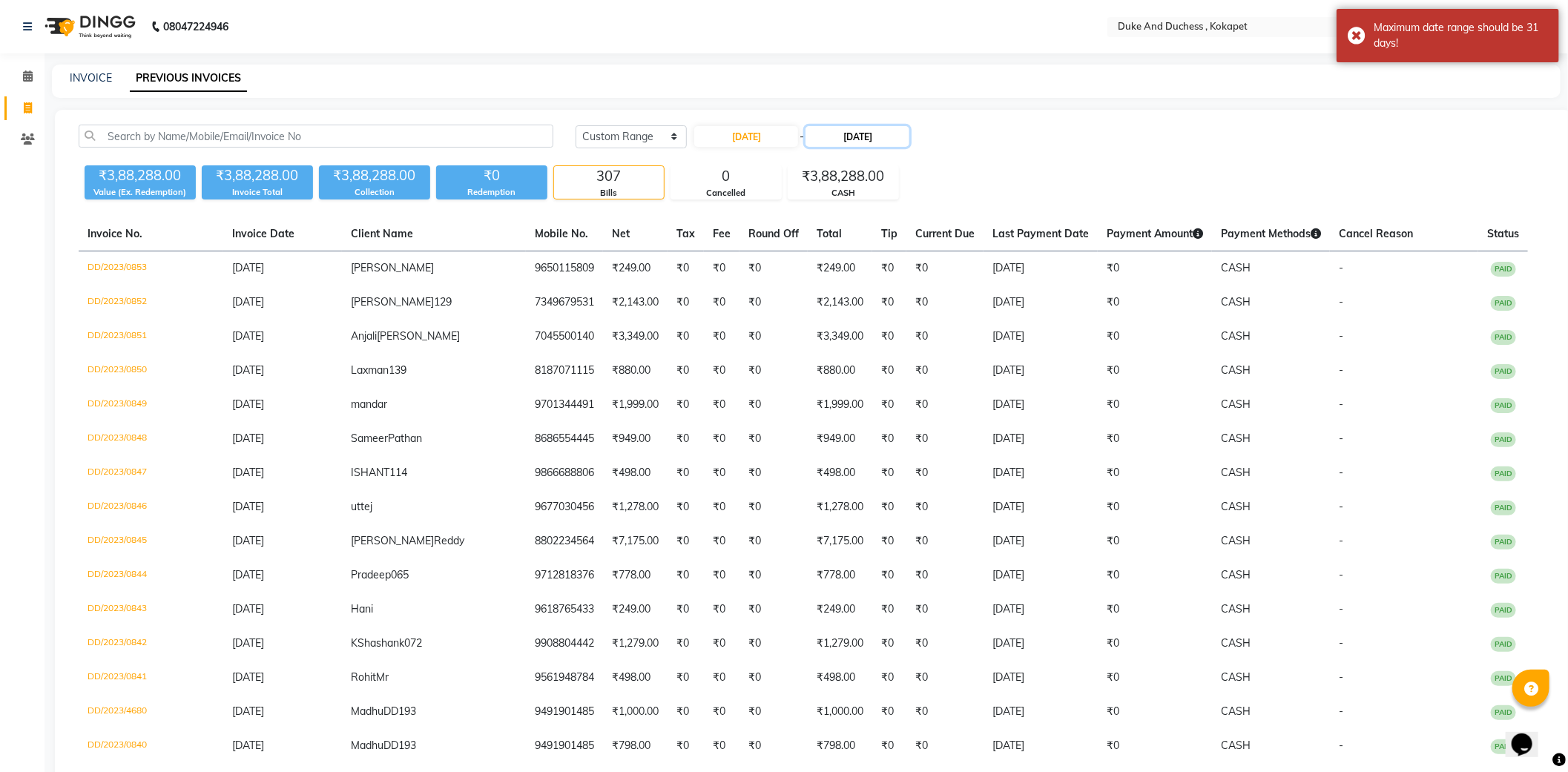
click at [865, 133] on input "31-03-2023" at bounding box center [857, 136] width 104 height 20
click at [932, 152] on ngb-datepicker-navigation "Mar Apr May Jun Jul Aug Sep Oct Nov Dec 2024 2025 2026 2027 2028 2029 2030 2031…" at bounding box center [899, 164] width 173 height 24
click at [932, 165] on select "2024 2025 2026 2027 2028 2029 2030 2031 2032 2033 2034" at bounding box center [927, 164] width 56 height 22
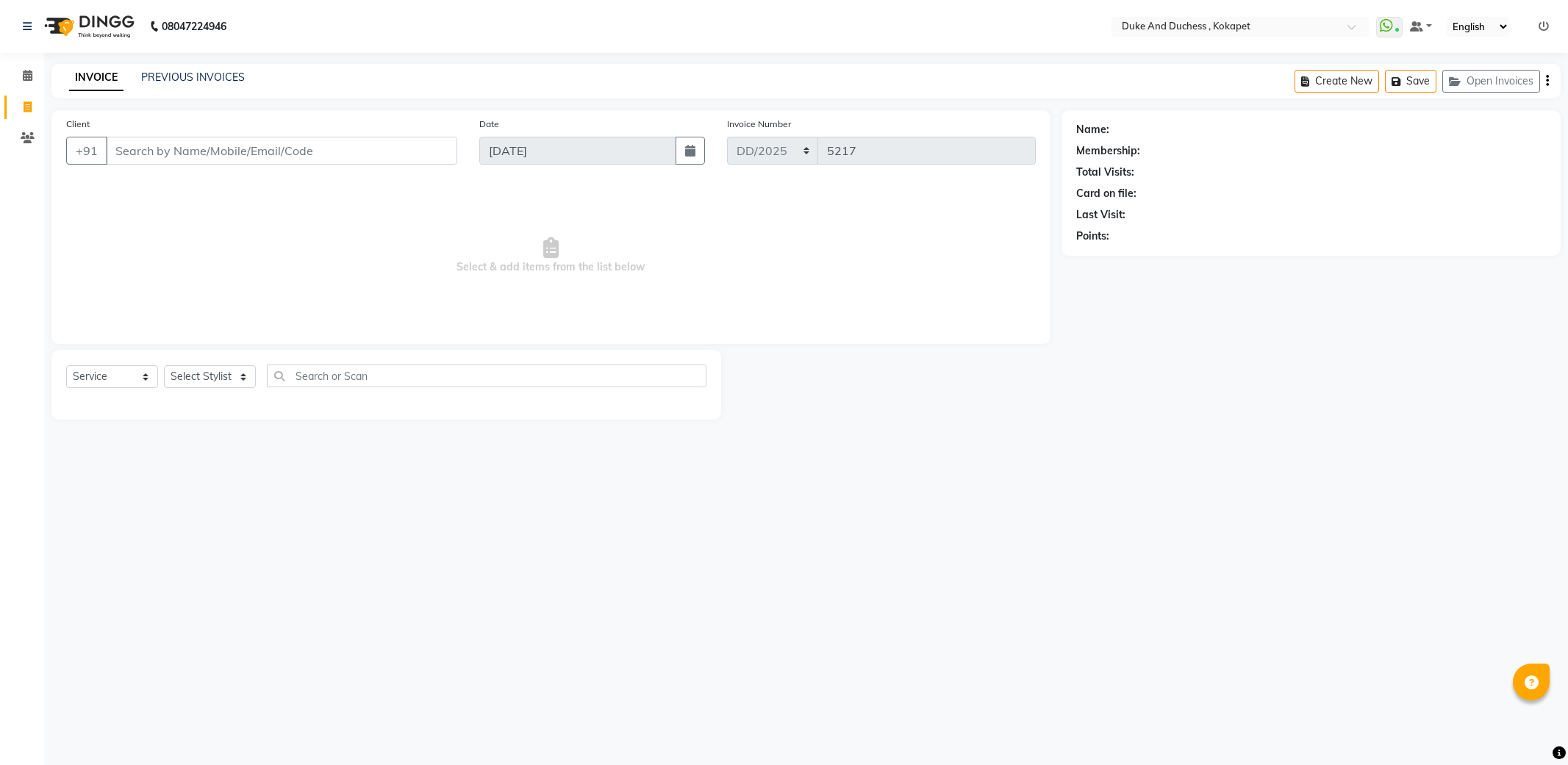
select select "service"
click at [203, 371] on select "Select Stylist Admin [PERSON_NAME] [PERSON_NAME] [PERSON_NAME] [PERSON_NAME] [P…" at bounding box center [210, 377] width 92 height 23
select select "58564"
click at [164, 366] on select "Select Stylist Admin [PERSON_NAME] [PERSON_NAME] [PERSON_NAME] [PERSON_NAME] [P…" at bounding box center [210, 377] width 92 height 23
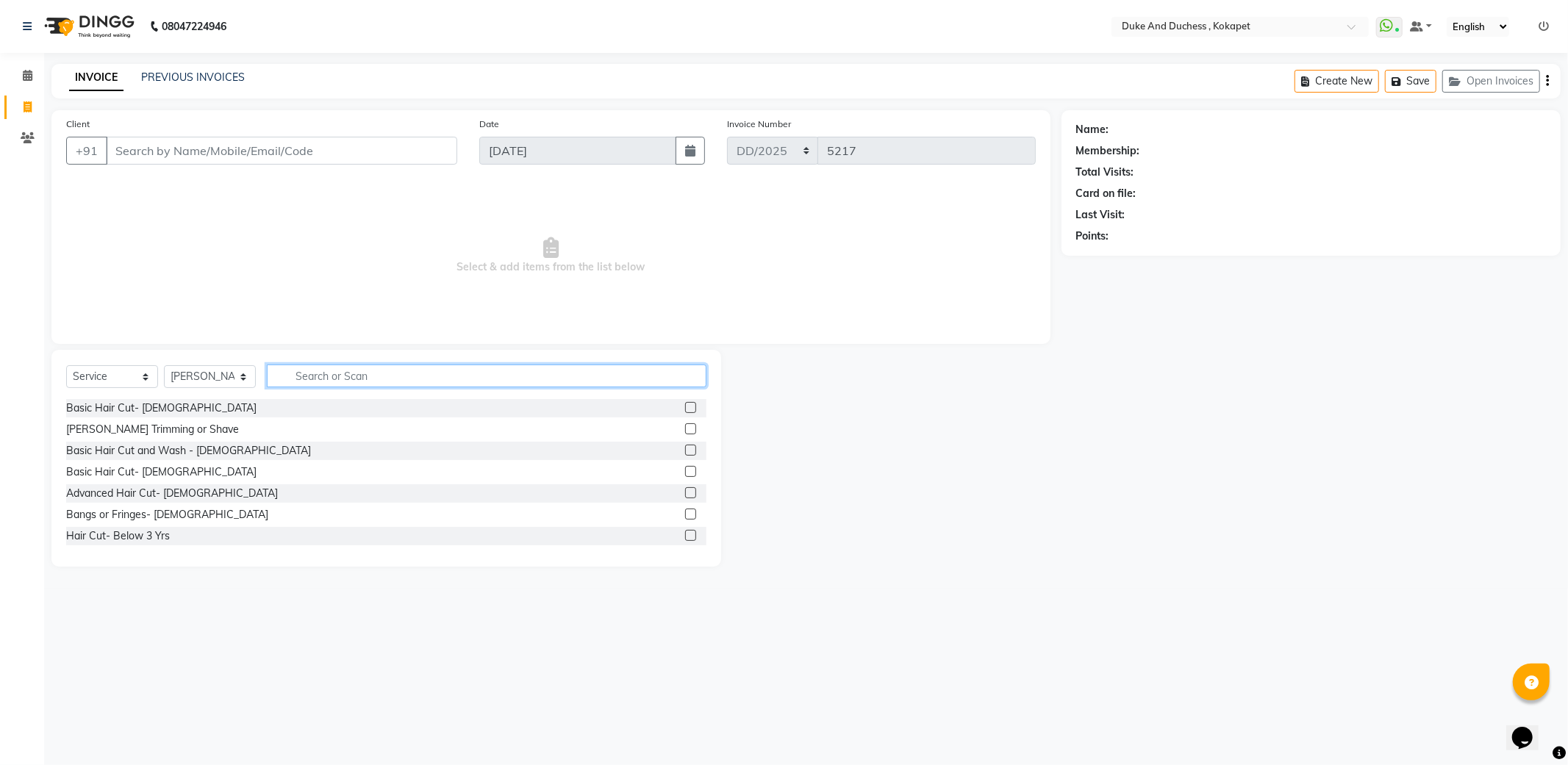
click at [333, 383] on input "text" at bounding box center [487, 376] width 440 height 23
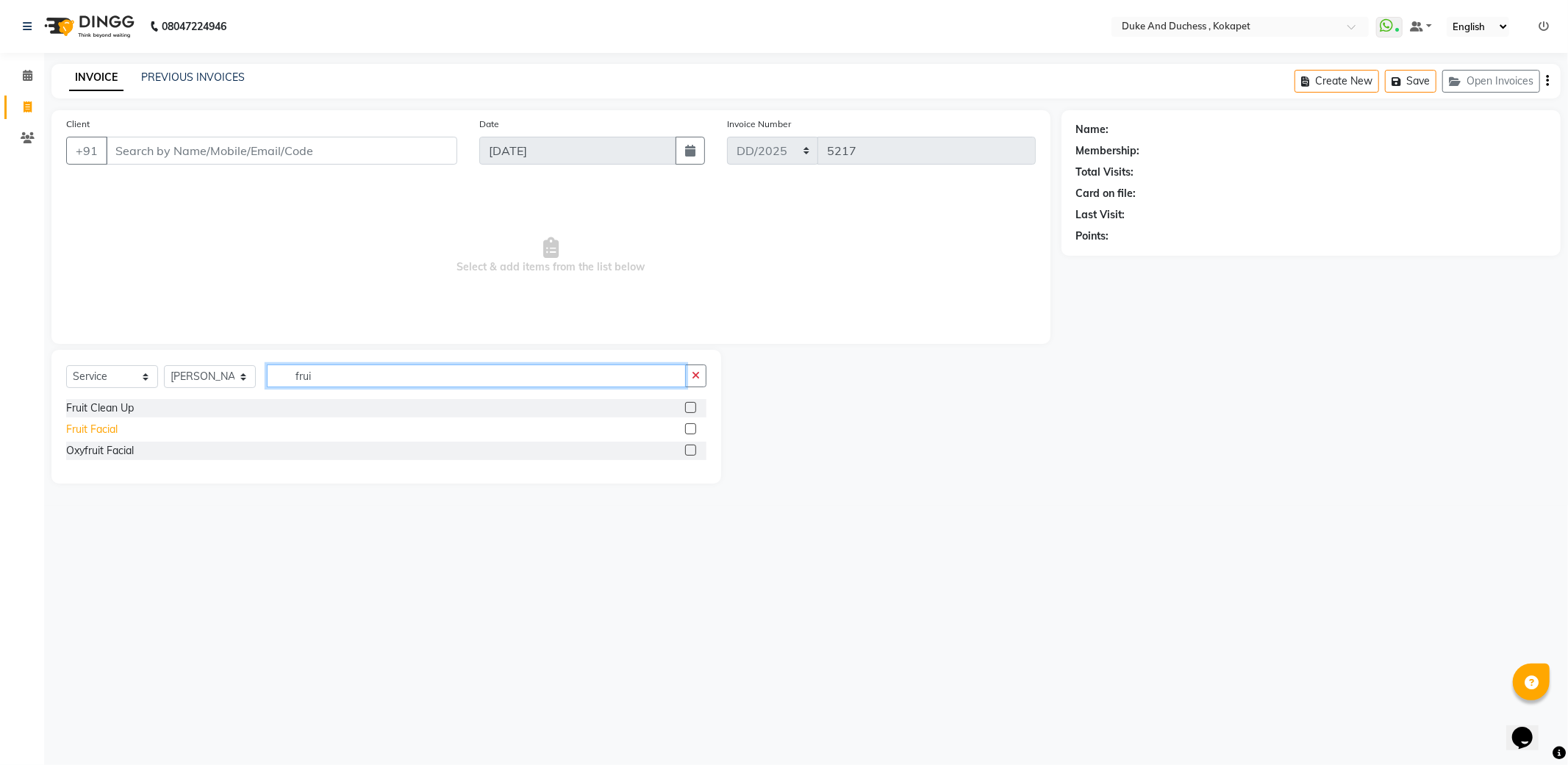
type input "frui"
click at [103, 432] on div "Fruit Facial" at bounding box center [92, 430] width 51 height 16
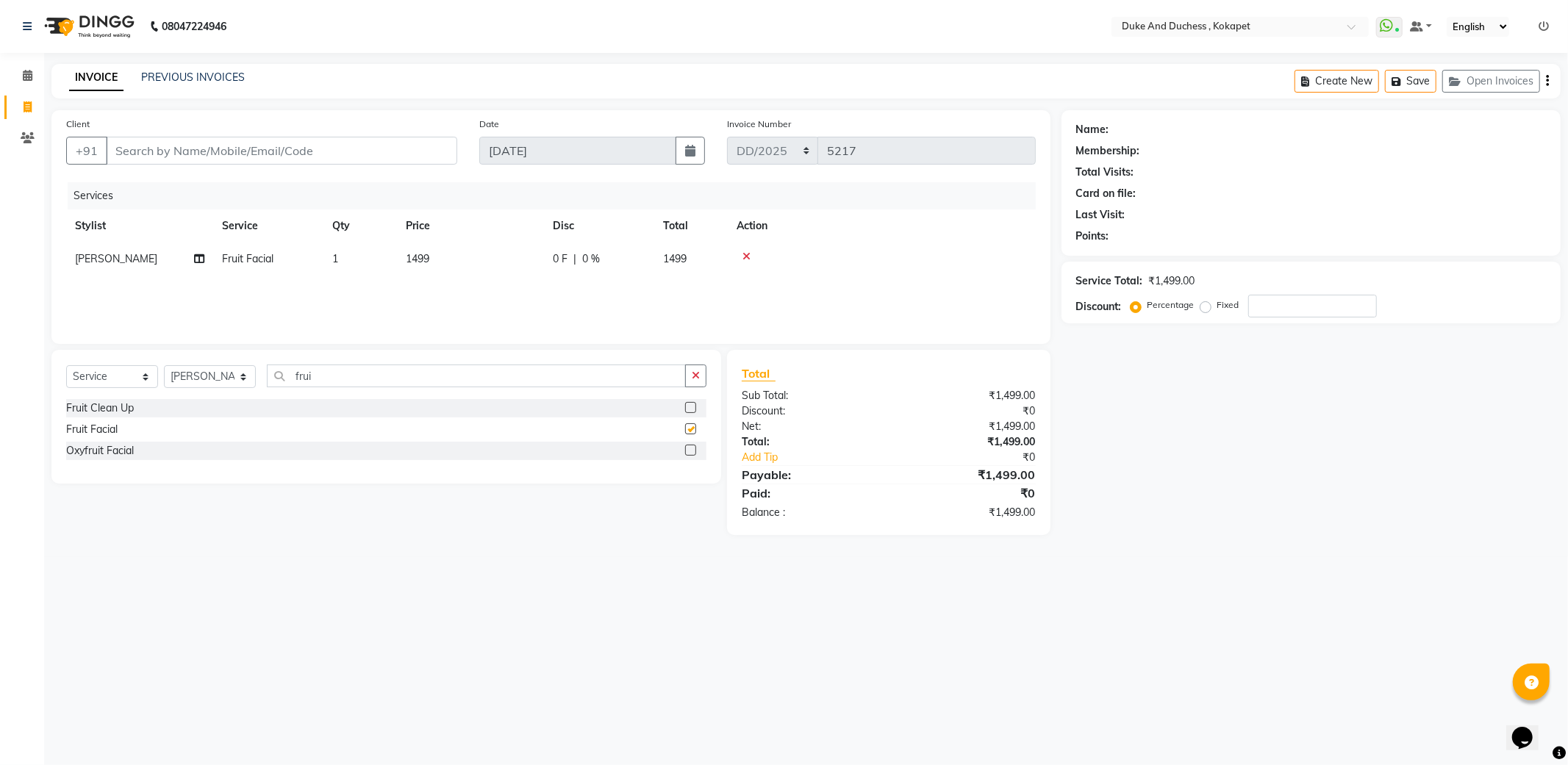
checkbox input "false"
click at [381, 380] on input "frui" at bounding box center [476, 376] width 419 height 23
click at [383, 379] on input "frui" at bounding box center [476, 376] width 419 height 23
type input "f"
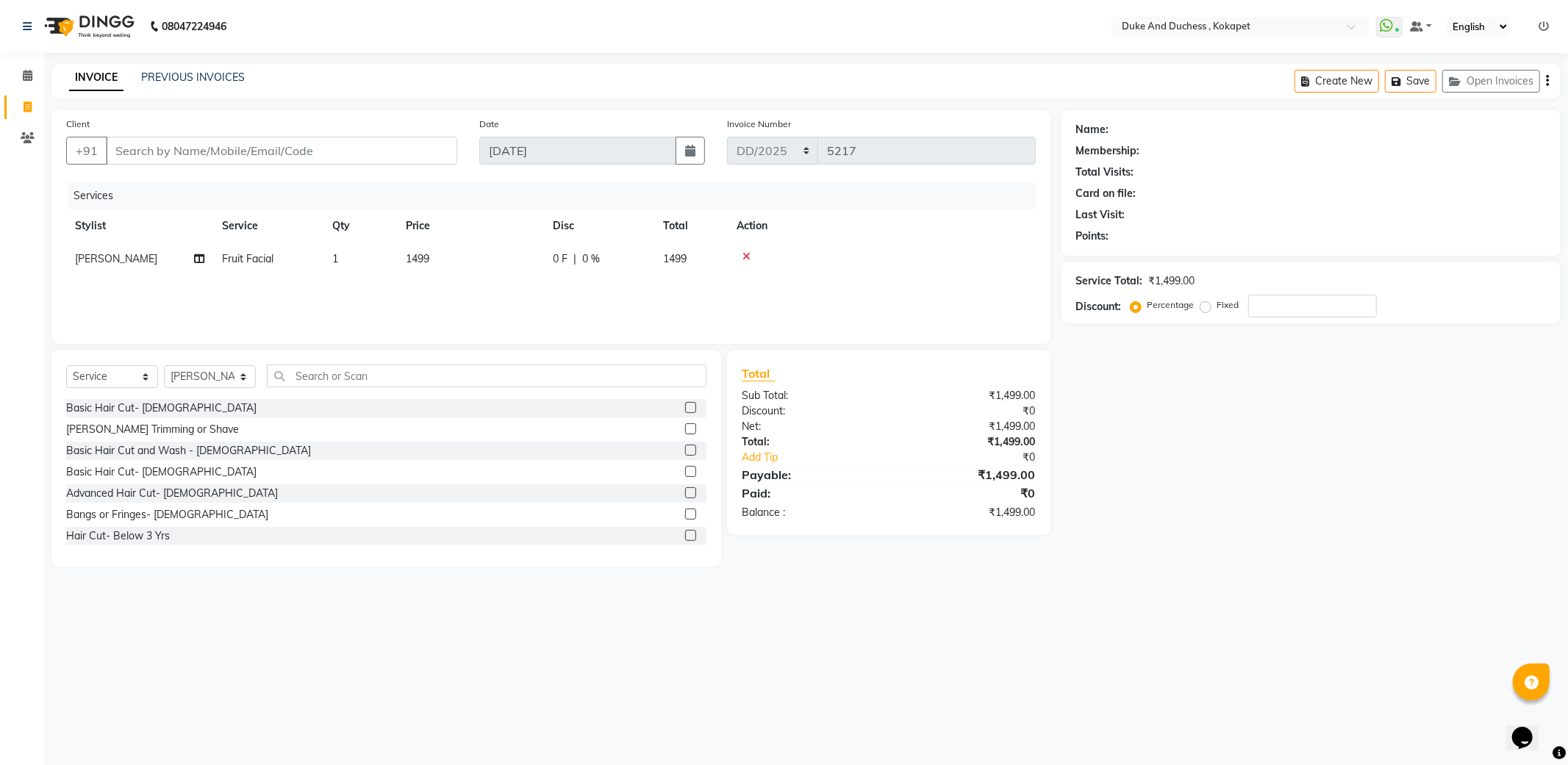
click at [321, 134] on div "Client +91" at bounding box center [262, 146] width 413 height 60
click at [315, 160] on input "Client" at bounding box center [281, 151] width 352 height 28
type input "9"
type input "0"
type input "9573408372"
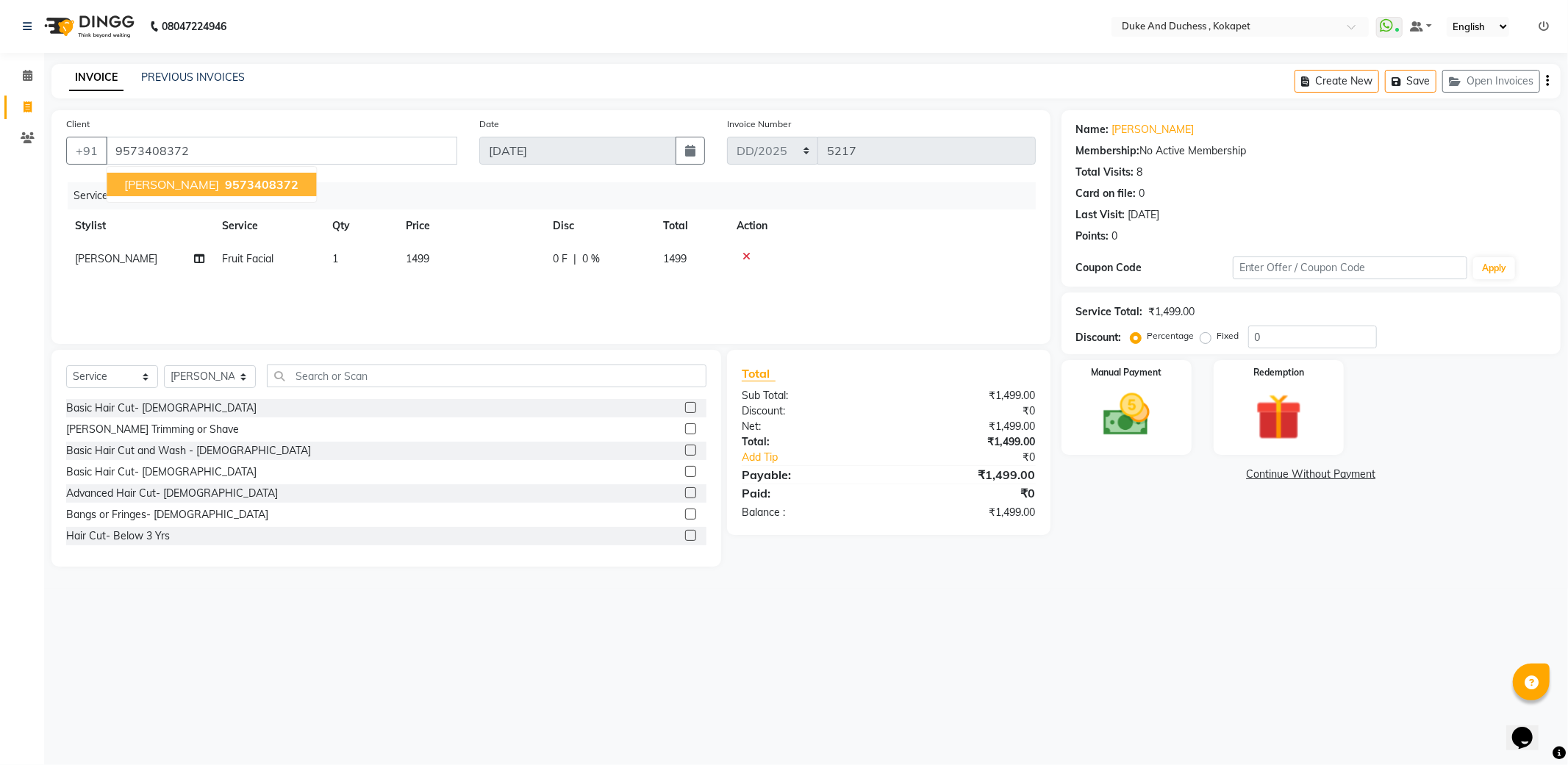
click at [225, 178] on span "9573408372" at bounding box center [261, 184] width 73 height 15
click at [1130, 126] on link "[PERSON_NAME]" at bounding box center [1153, 130] width 82 height 16
click at [82, 377] on select "Select Service Product Membership Package Voucher Prepaid Gift Card" at bounding box center [112, 377] width 92 height 23
click at [66, 366] on select "Select Service Product Membership Package Voucher Prepaid Gift Card" at bounding box center [112, 377] width 92 height 23
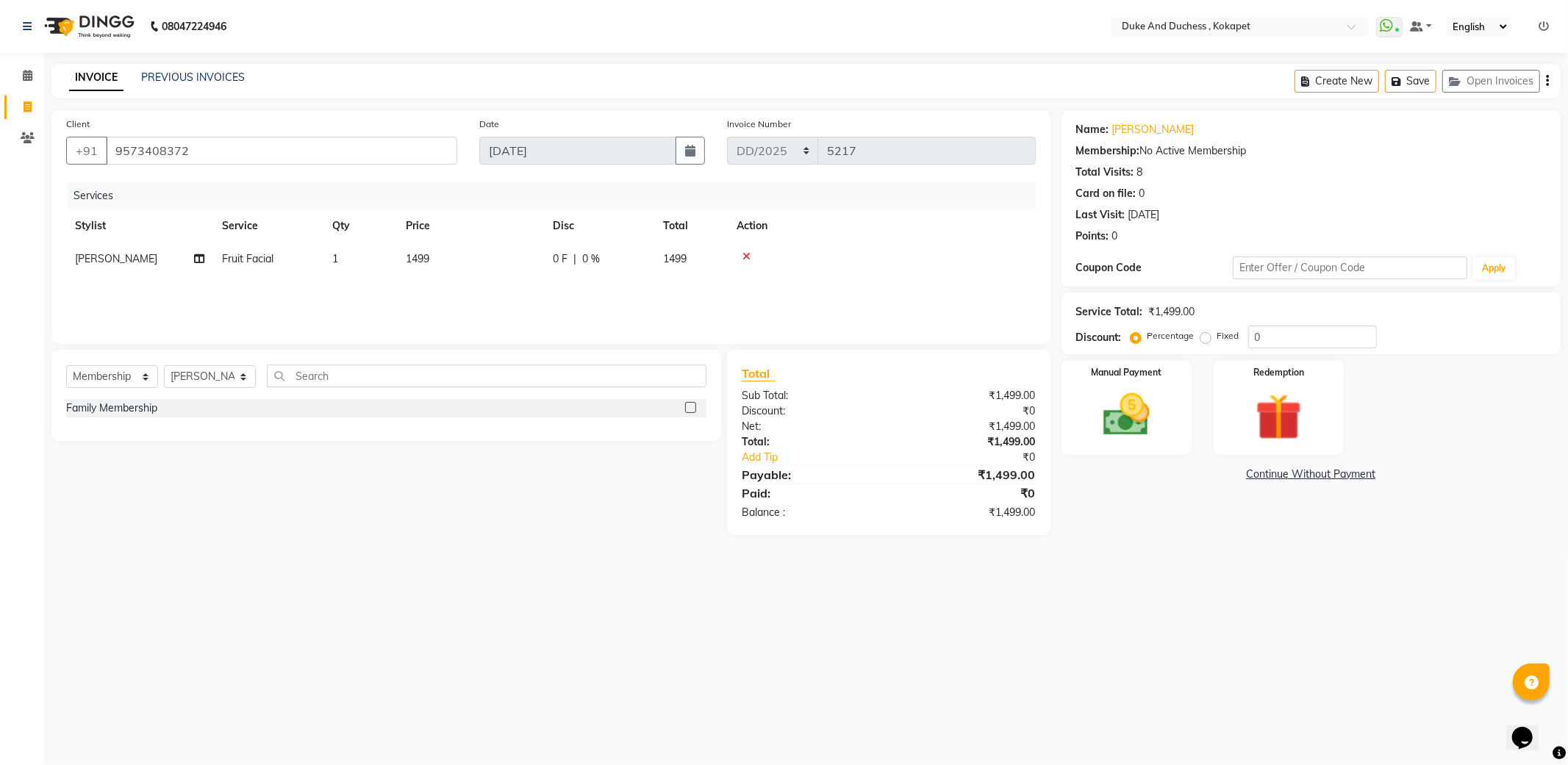
click at [180, 414] on div "Family Membership" at bounding box center [386, 408] width 640 height 19
click at [692, 410] on label at bounding box center [690, 407] width 11 height 11
click at [692, 410] on input "checkbox" at bounding box center [689, 408] width 10 height 10
select select "select"
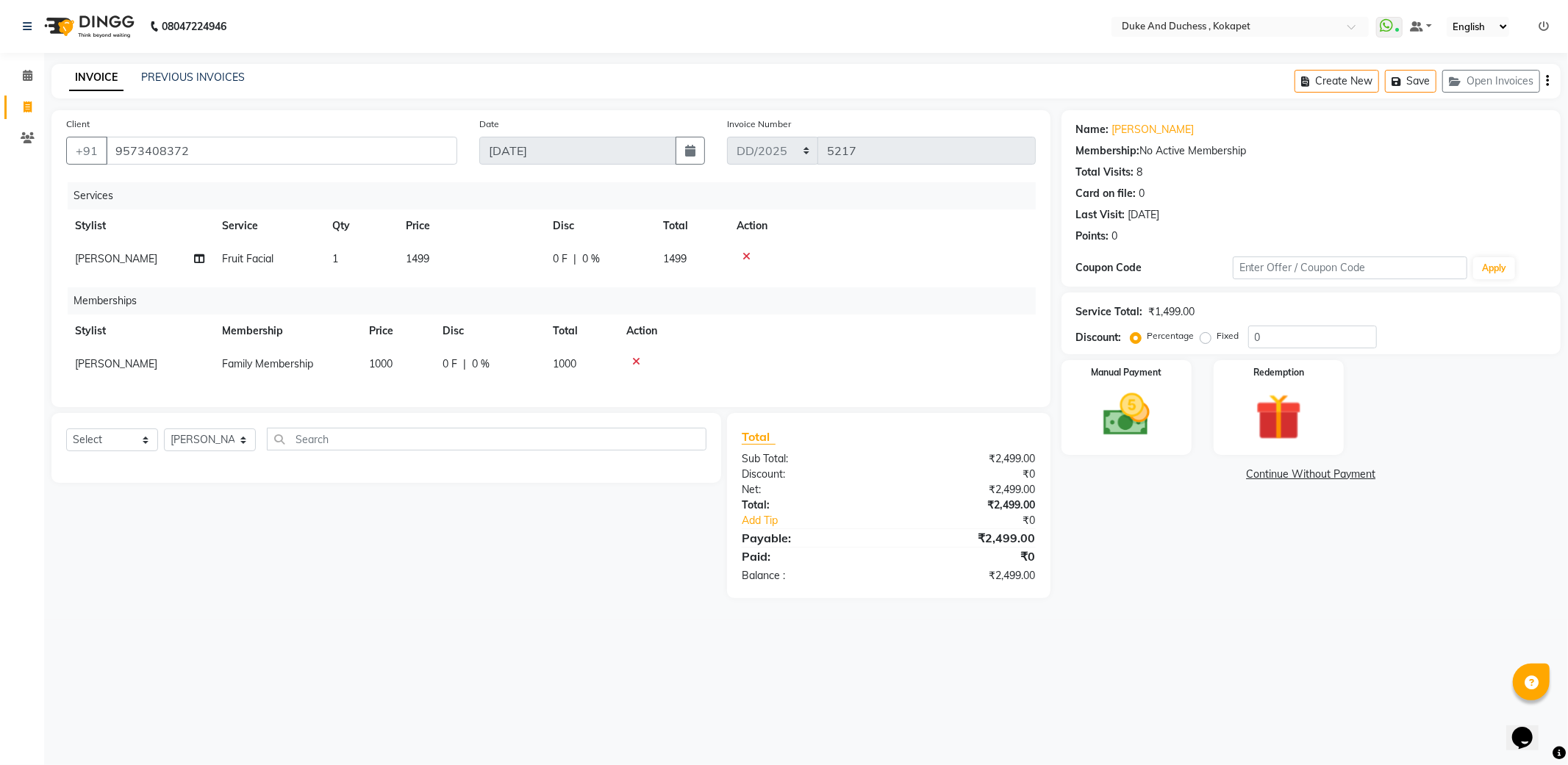
click at [587, 259] on span "0 %" at bounding box center [591, 259] width 18 height 16
select select "58564"
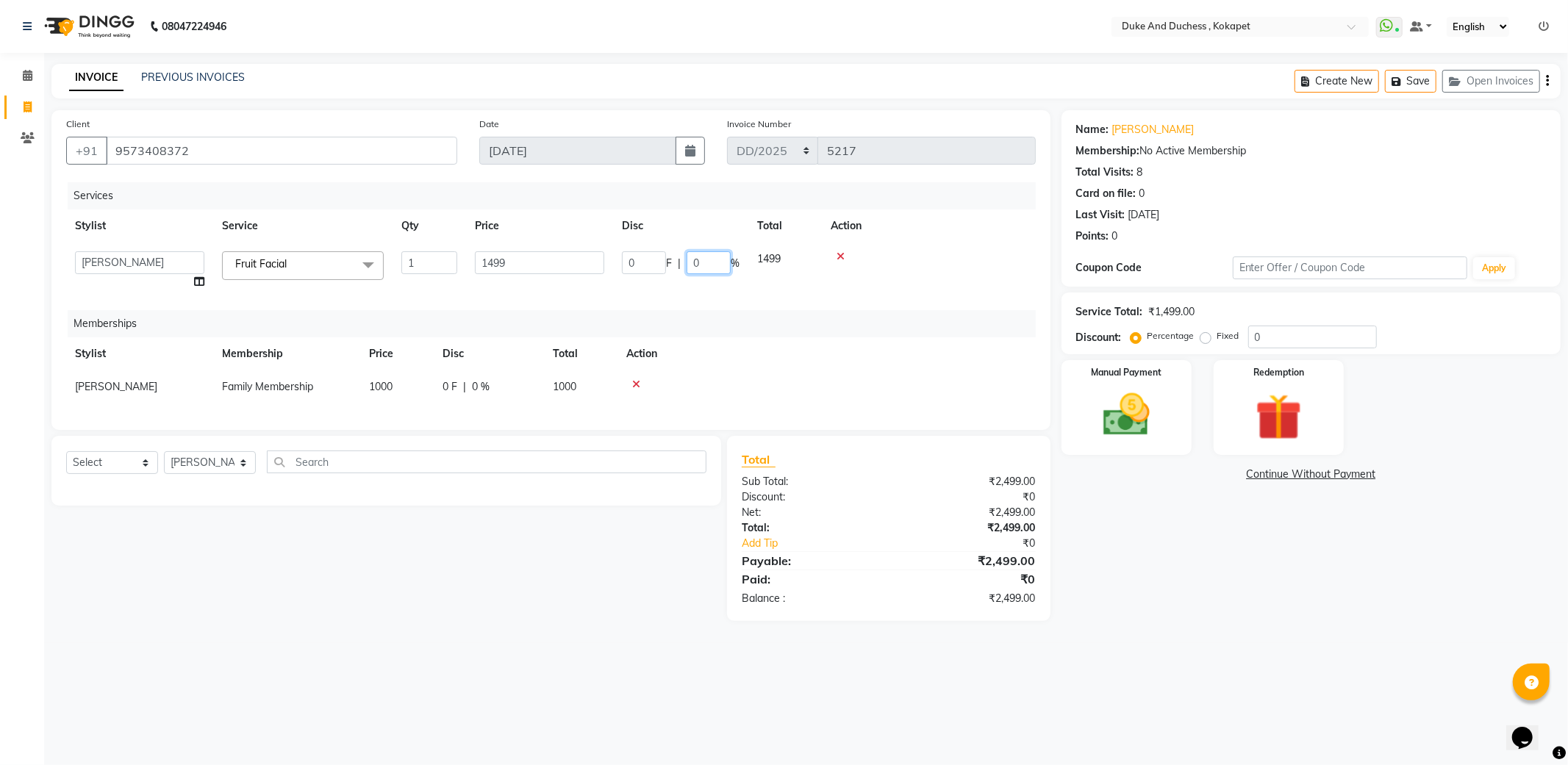
click at [707, 263] on input "0" at bounding box center [709, 263] width 44 height 23
type input "15"
click at [959, 341] on th "Action" at bounding box center [827, 354] width 419 height 33
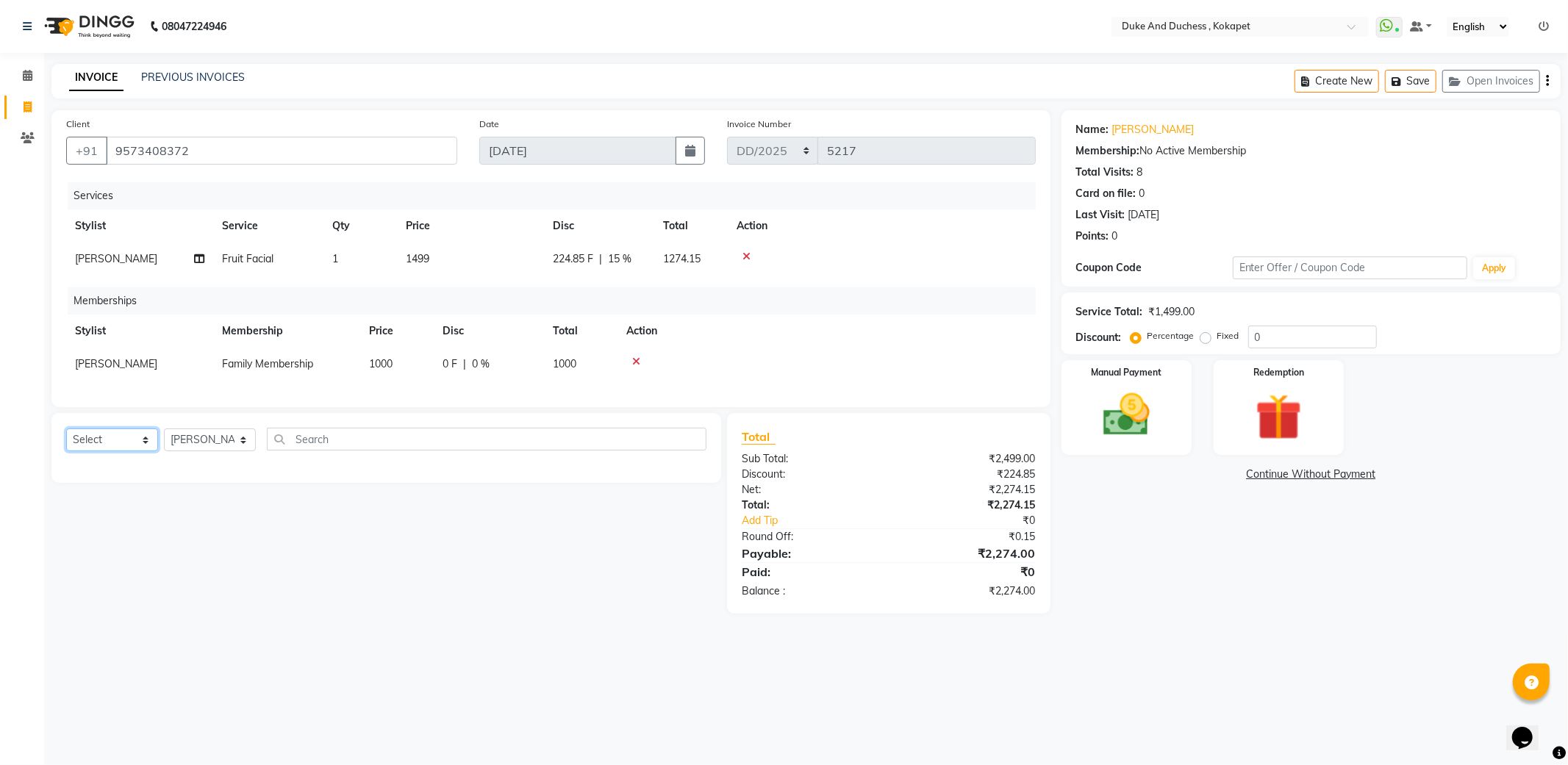
click at [122, 451] on select "Select Service Product Package Voucher Prepaid Gift Card" at bounding box center [112, 440] width 92 height 23
click at [1115, 406] on img at bounding box center [1126, 415] width 78 height 56
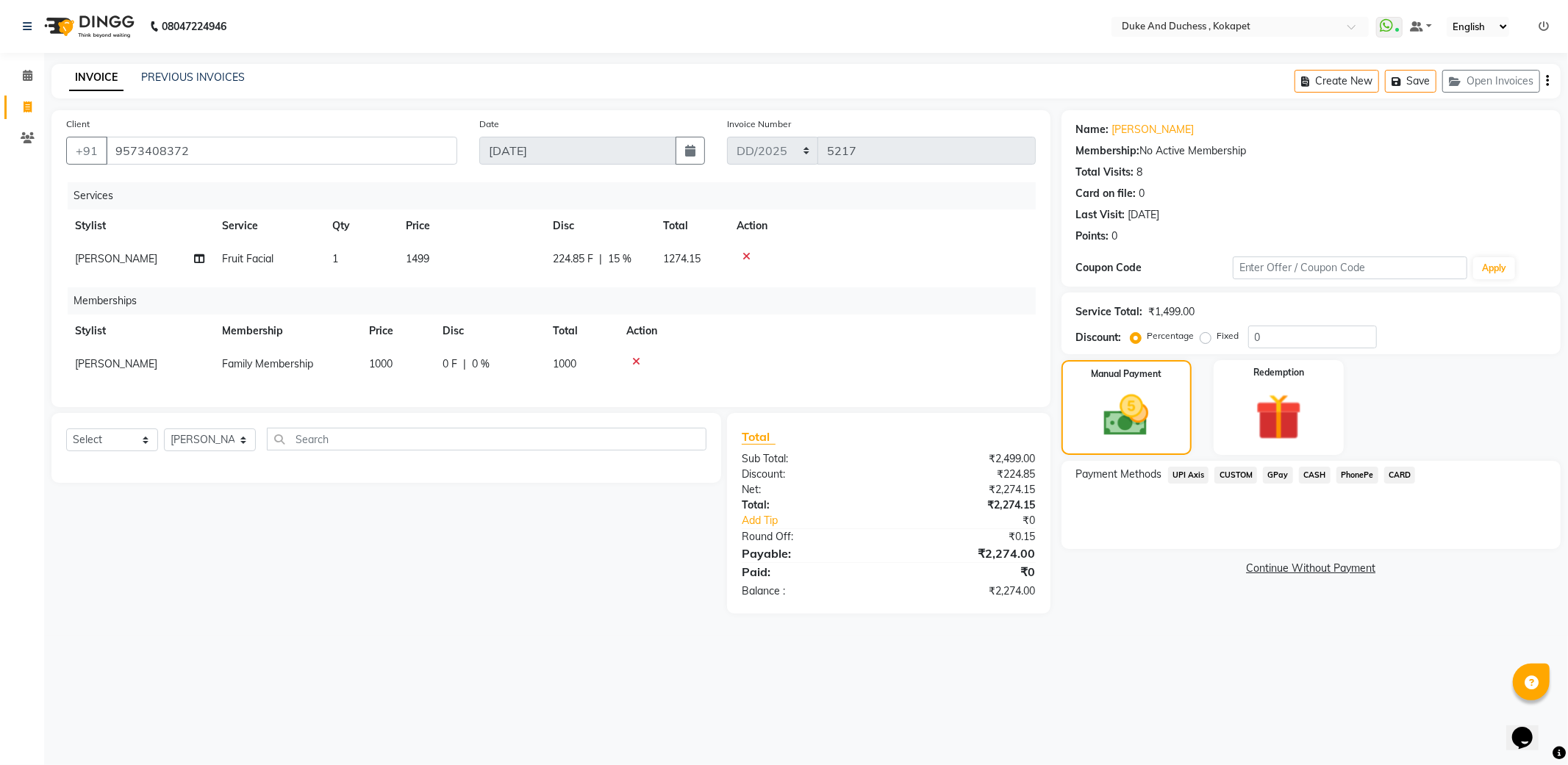
click at [108, 259] on span "[PERSON_NAME]" at bounding box center [115, 258] width 82 height 13
select select "58564"
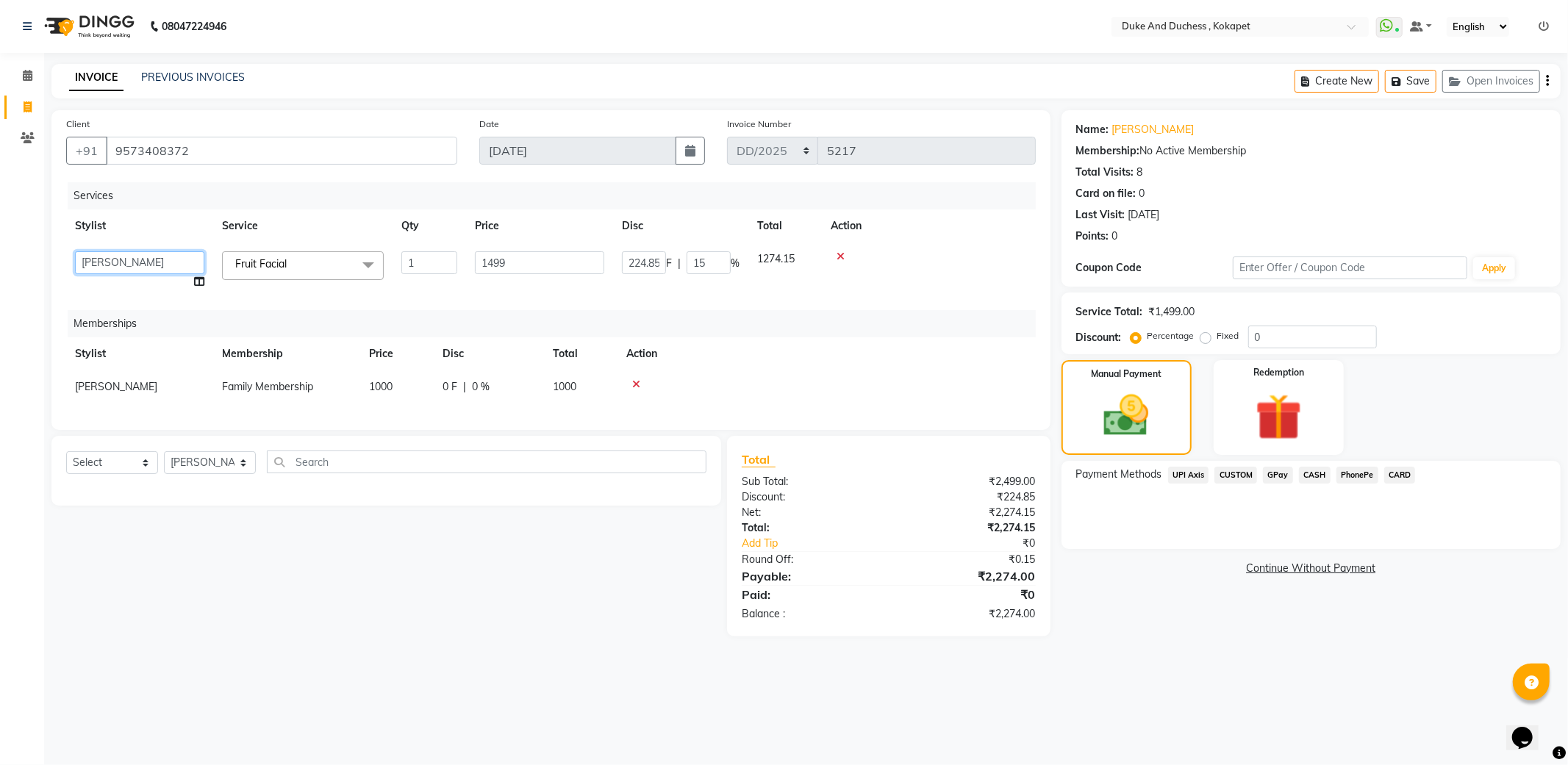
click at [118, 271] on select "Admin [PERSON_NAME] [PERSON_NAME] [PERSON_NAME] [PERSON_NAME] [PERSON_NAME] & D…" at bounding box center [139, 263] width 130 height 23
click at [82, 457] on div "Select Service Product Package Voucher Prepaid Gift Card Select Stylist Admin […" at bounding box center [386, 471] width 670 height 70
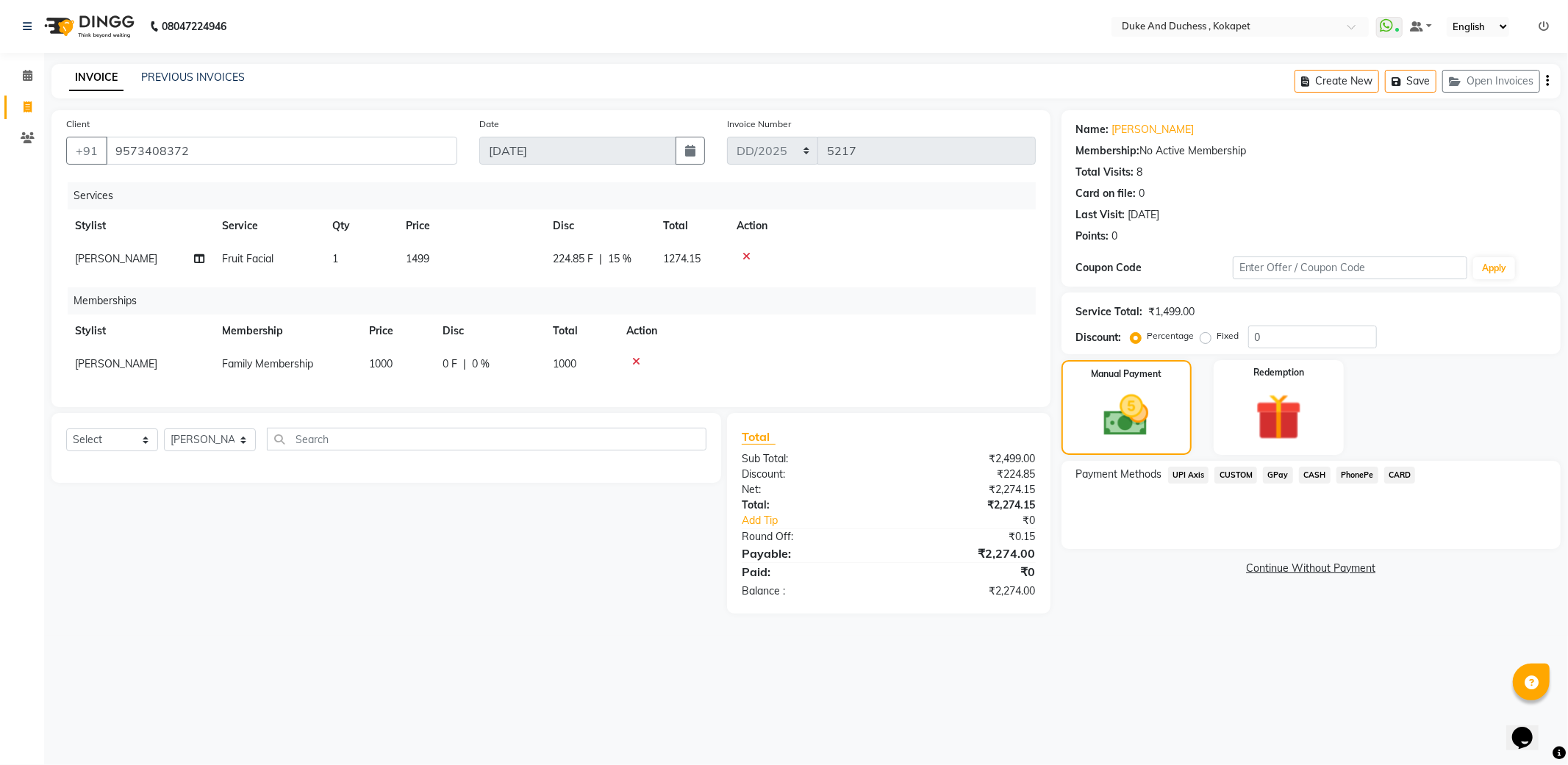
click at [99, 358] on span "[PERSON_NAME]" at bounding box center [115, 363] width 82 height 13
select select "58564"
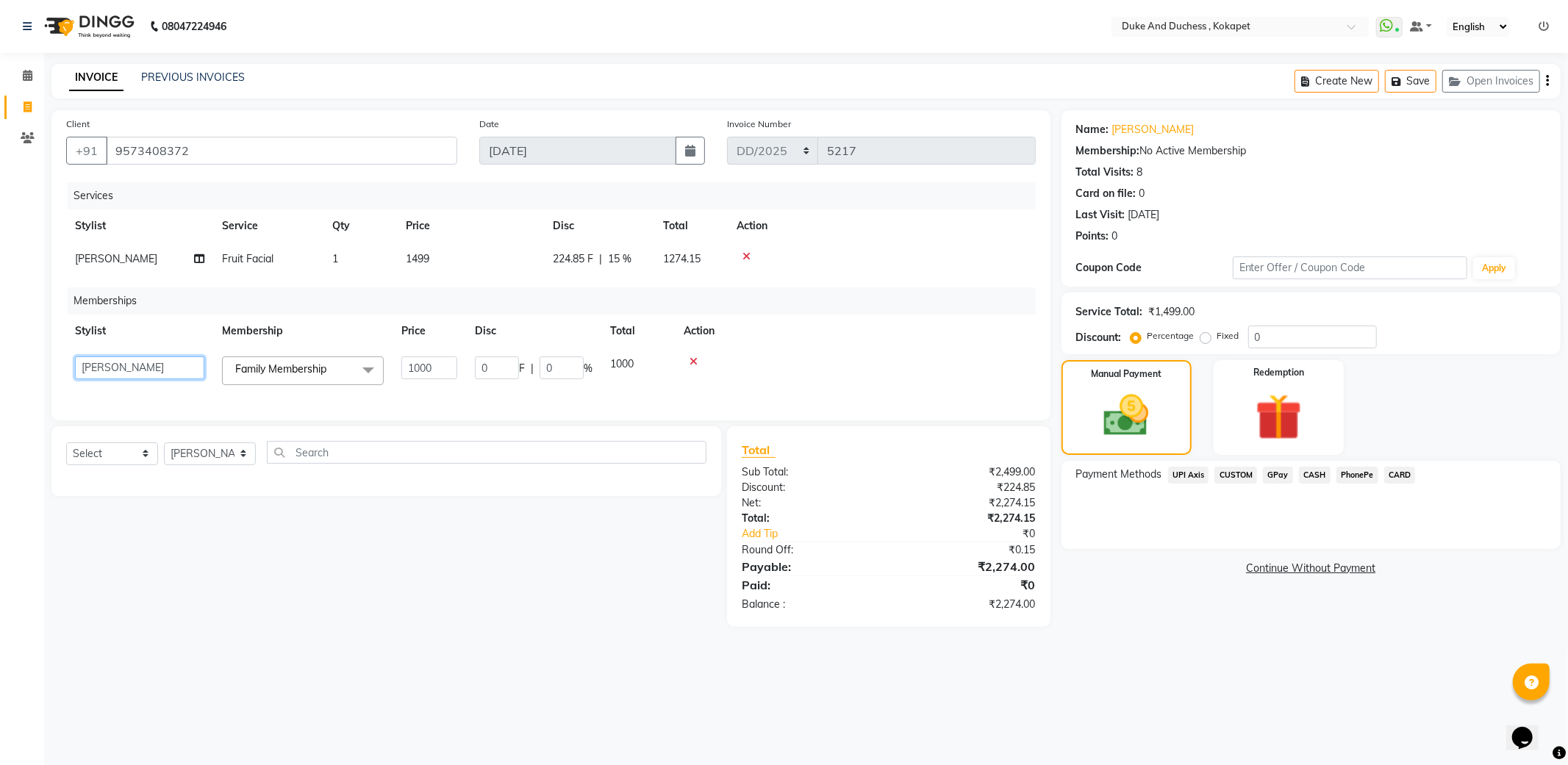
click at [105, 368] on select "Admin [PERSON_NAME] [PERSON_NAME] [PERSON_NAME] [PERSON_NAME] [PERSON_NAME] & D…" at bounding box center [139, 368] width 130 height 23
click at [112, 264] on span "[PERSON_NAME]" at bounding box center [115, 258] width 82 height 13
select select "58564"
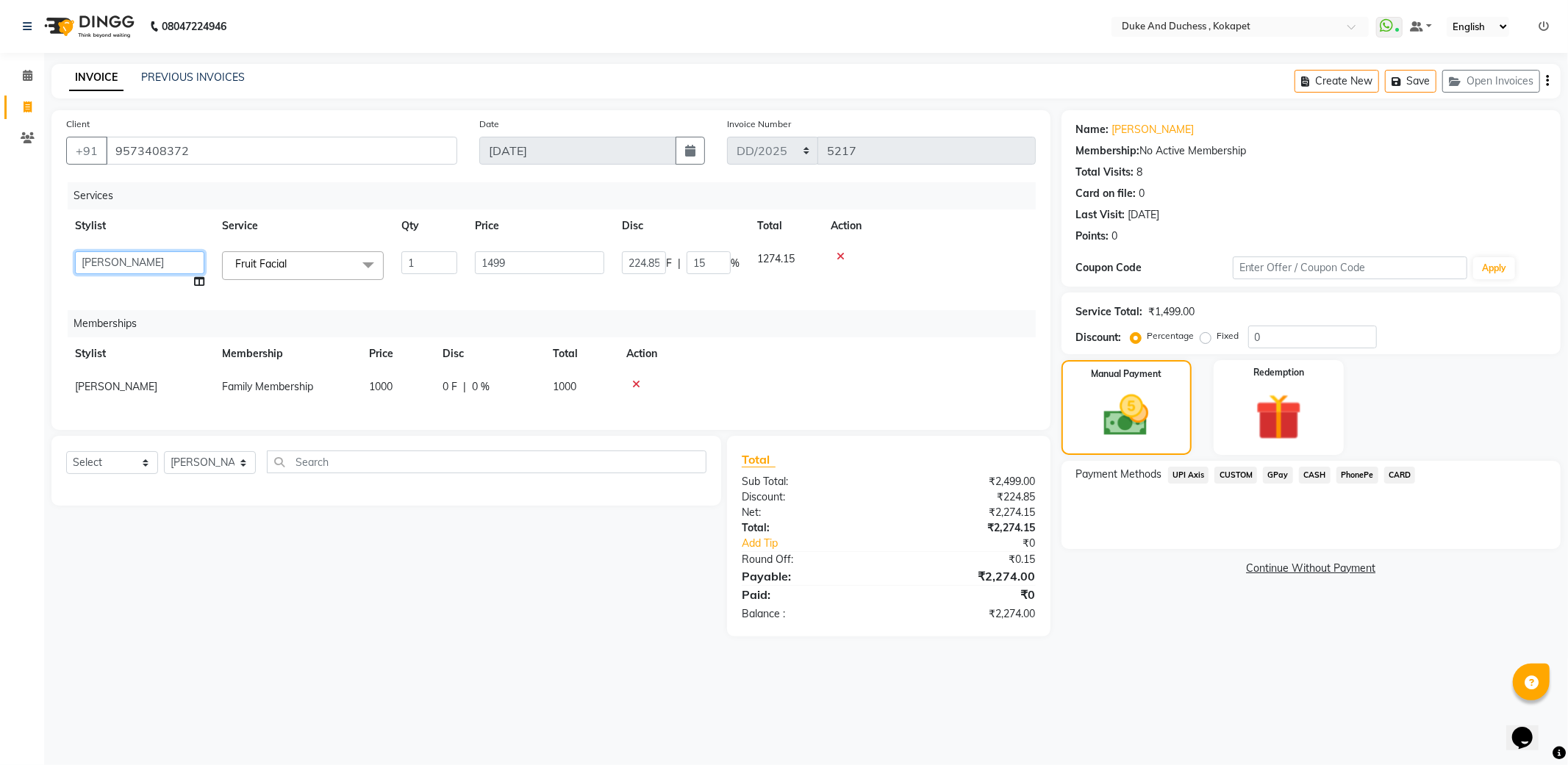
click at [112, 264] on select "Admin [PERSON_NAME] [PERSON_NAME] [PERSON_NAME] [PERSON_NAME] [PERSON_NAME] & D…" at bounding box center [139, 263] width 130 height 23
select select "45301"
click at [101, 386] on span "[PERSON_NAME]" at bounding box center [115, 386] width 82 height 13
select select "58564"
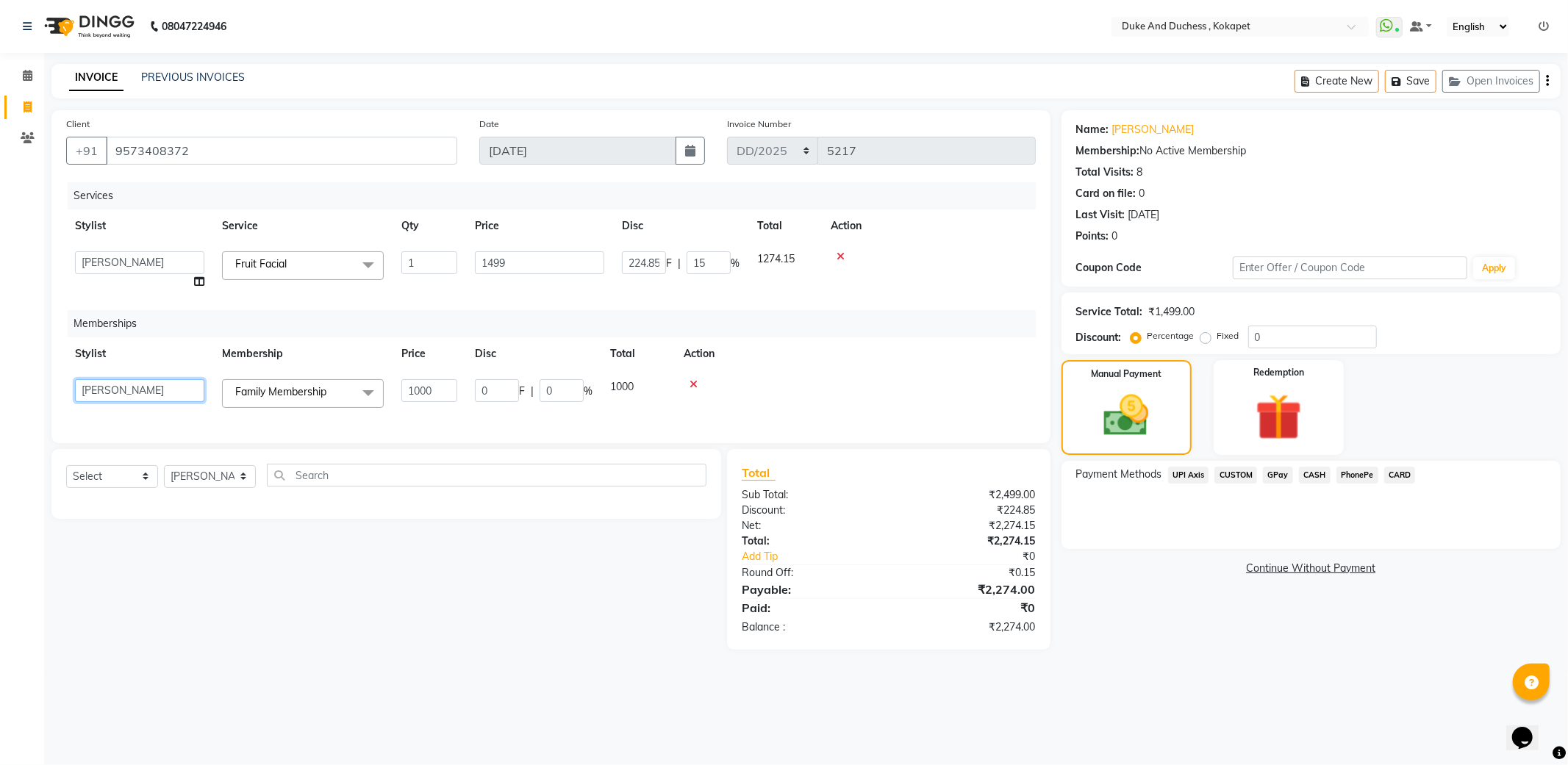
click at [101, 385] on select "Admin [PERSON_NAME] [PERSON_NAME] [PERSON_NAME] [PERSON_NAME] [PERSON_NAME] & D…" at bounding box center [139, 390] width 130 height 23
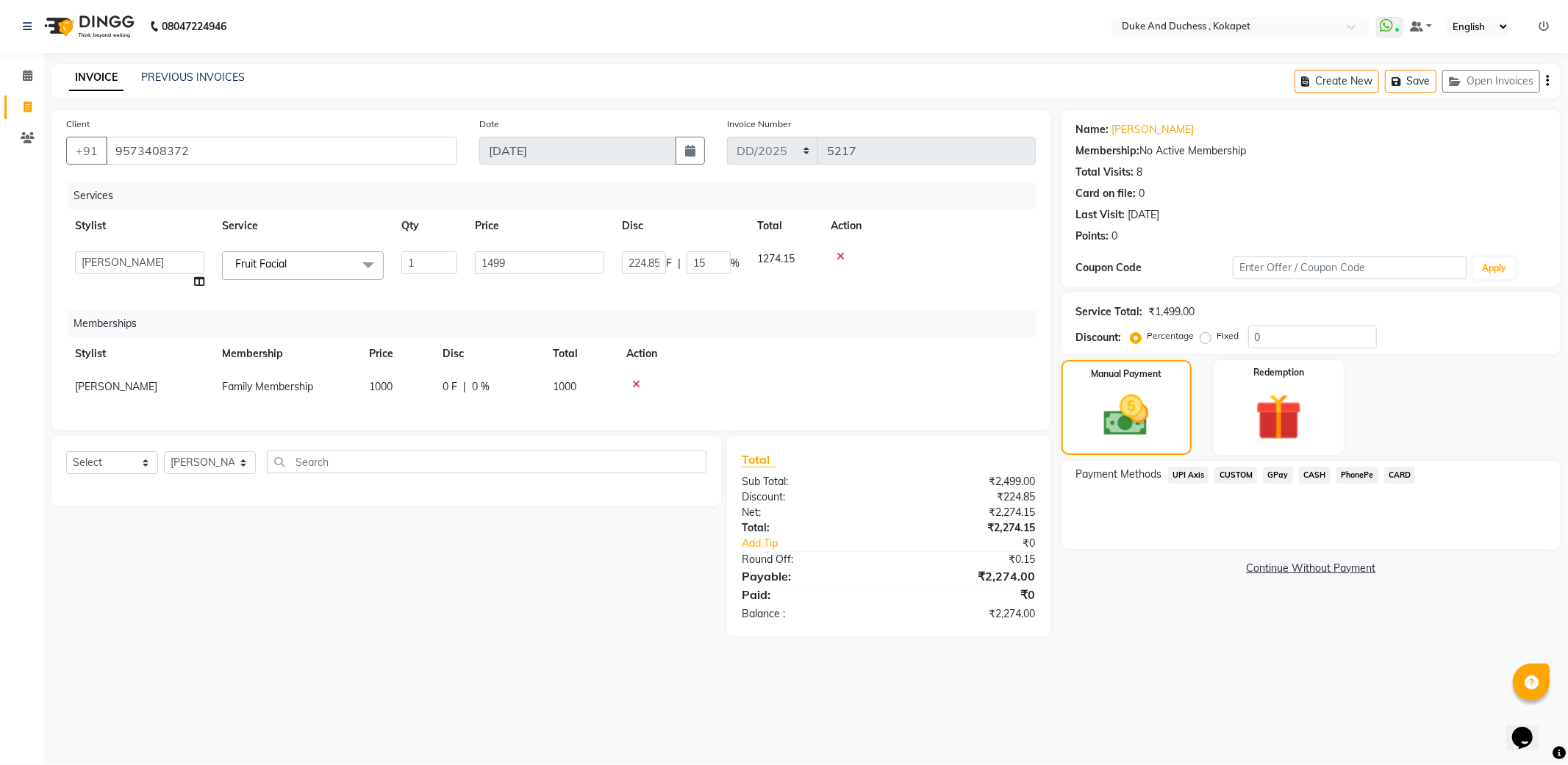
click at [308, 547] on div "Select Service Product Package Voucher Prepaid Gift Card Select Stylist Admin […" at bounding box center [381, 537] width 680 height 201
click at [763, 552] on link "Add Tip" at bounding box center [822, 544] width 184 height 16
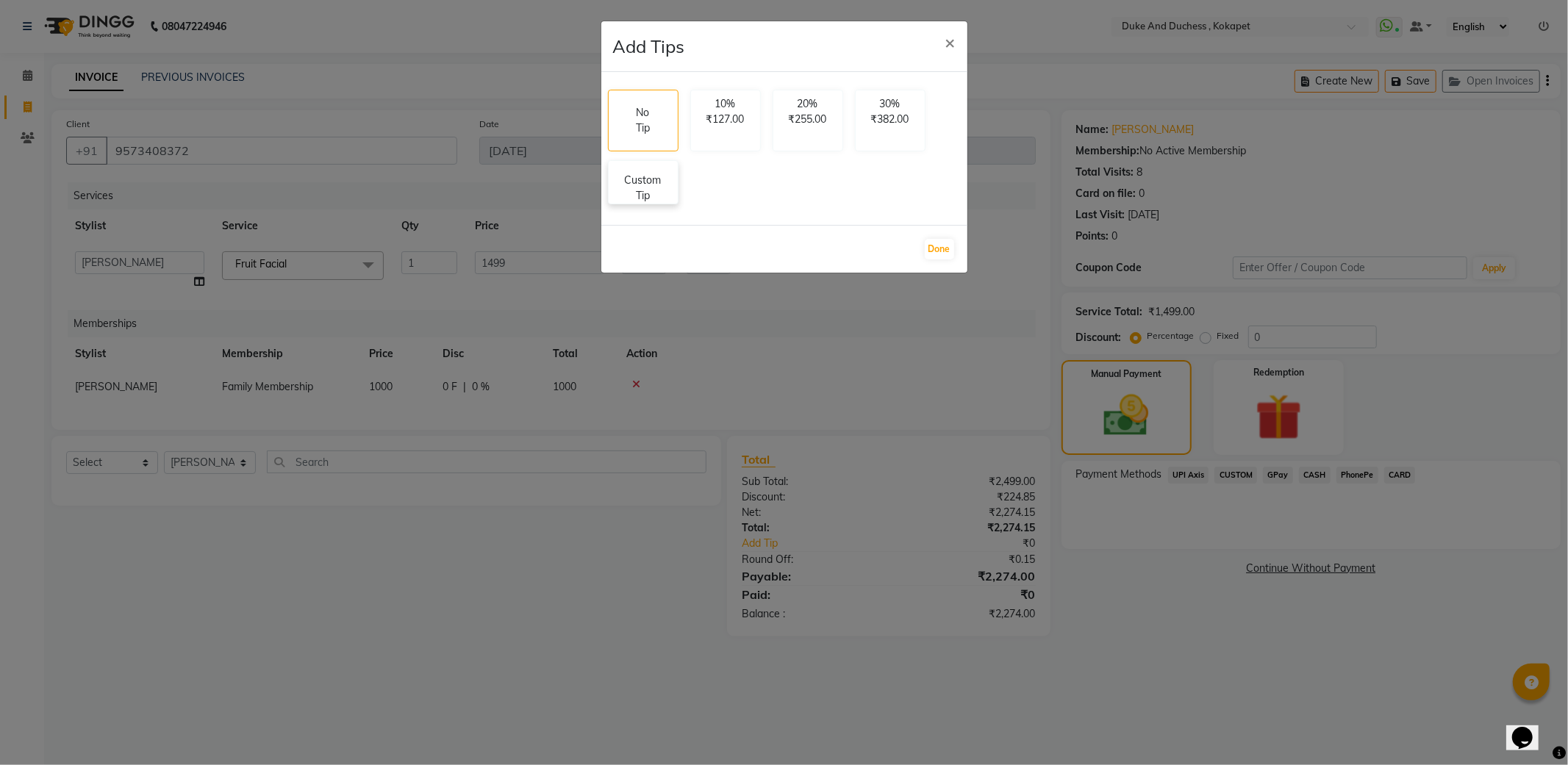
click at [673, 188] on div "Custom Tip" at bounding box center [643, 182] width 71 height 44
select select "45301"
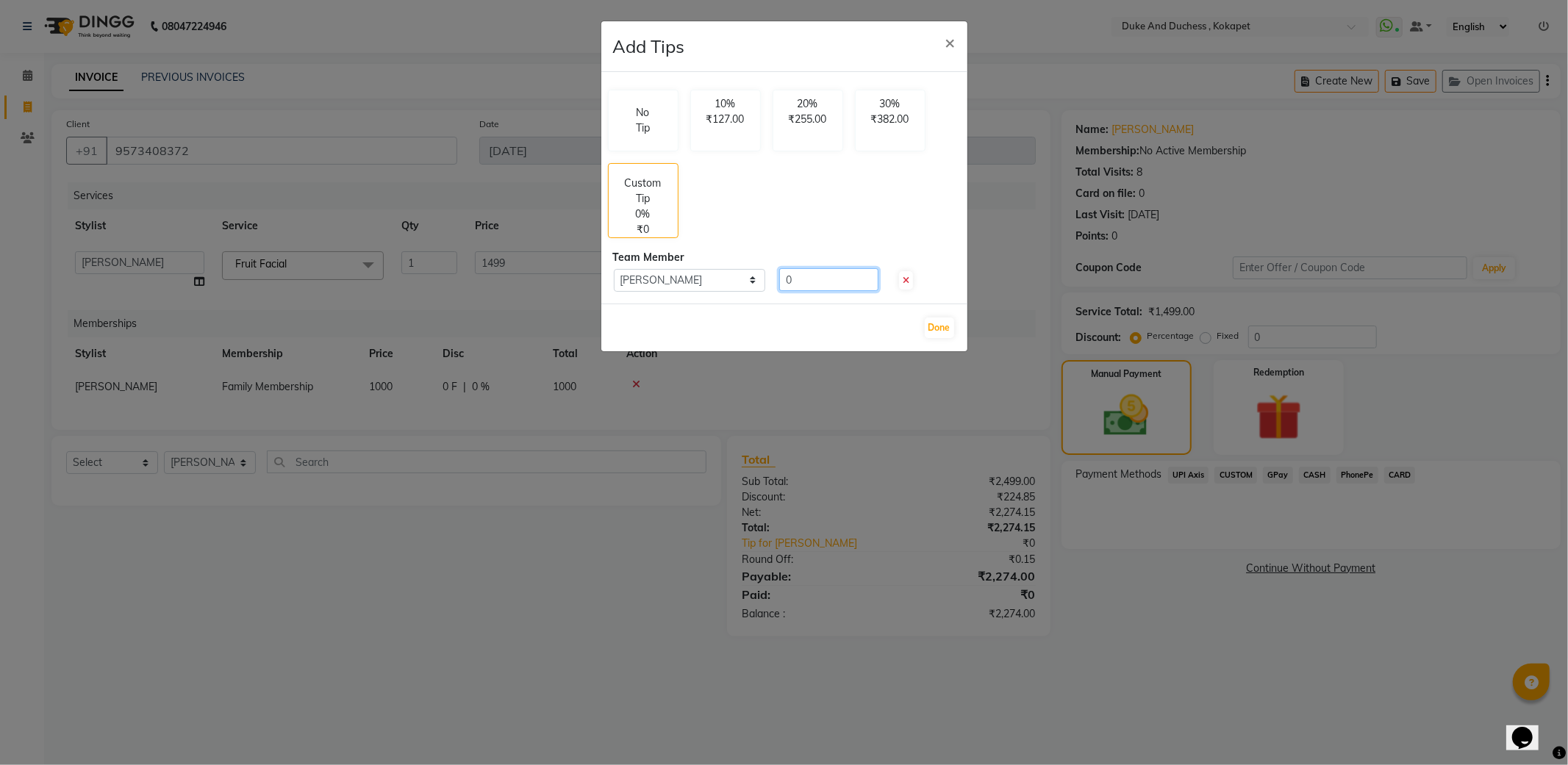
click at [799, 281] on input "0" at bounding box center [829, 279] width 100 height 23
type input "200"
click at [947, 325] on button "Done" at bounding box center [939, 327] width 29 height 20
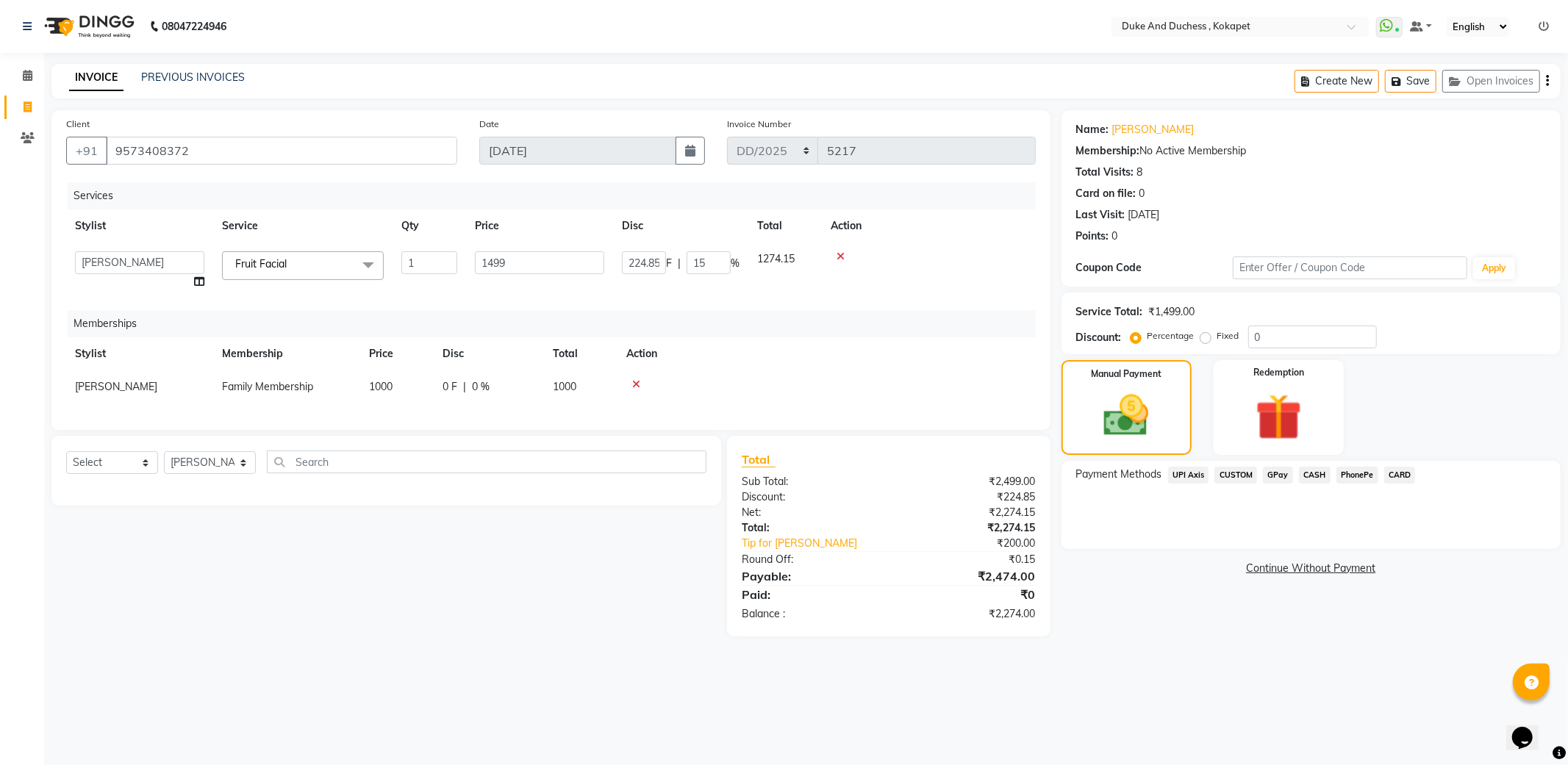
click at [1269, 472] on span "GPay" at bounding box center [1278, 475] width 30 height 17
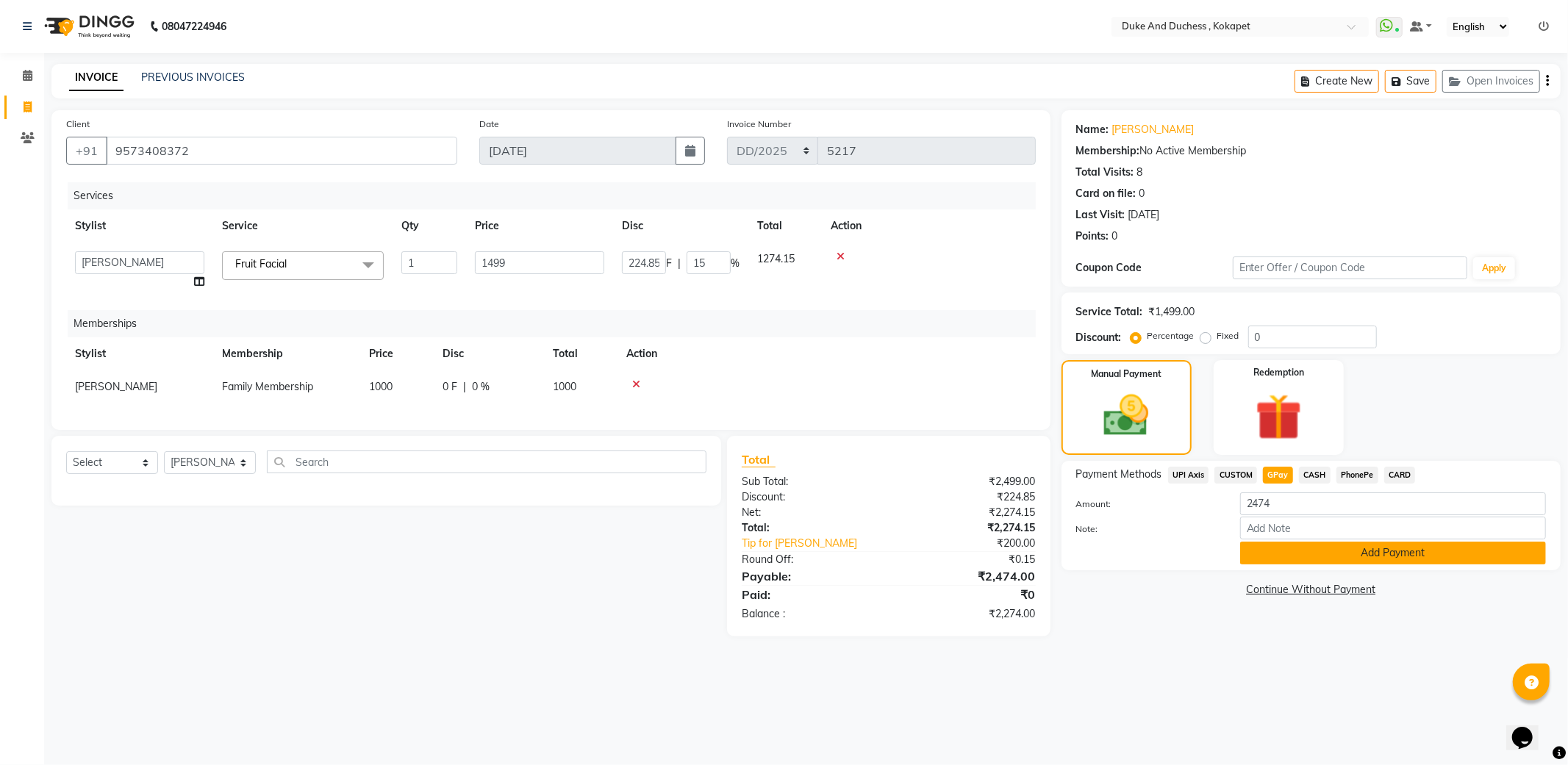
click at [1291, 557] on button "Add Payment" at bounding box center [1393, 553] width 306 height 23
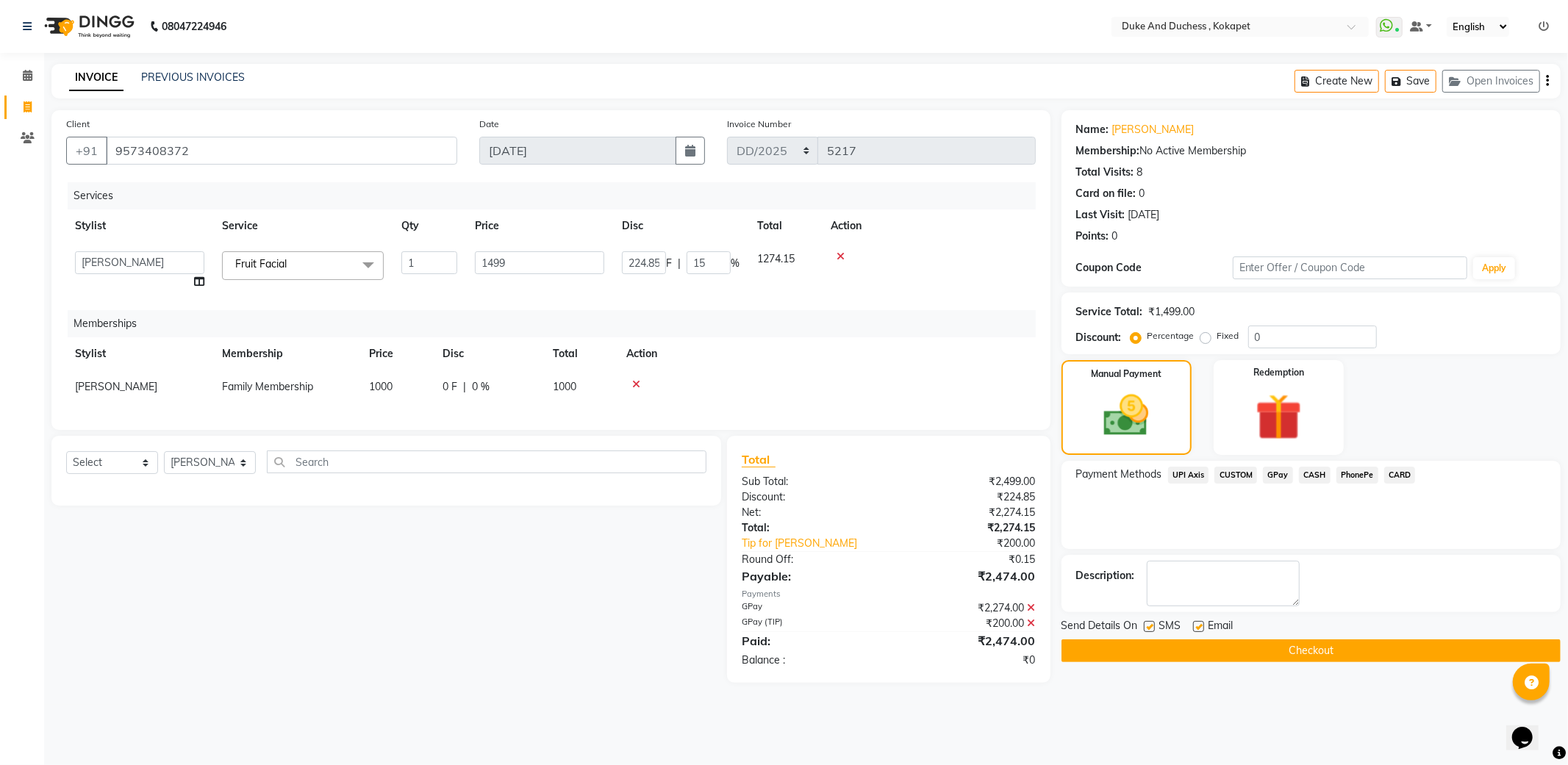
click at [1295, 652] on button "Checkout" at bounding box center [1311, 651] width 499 height 23
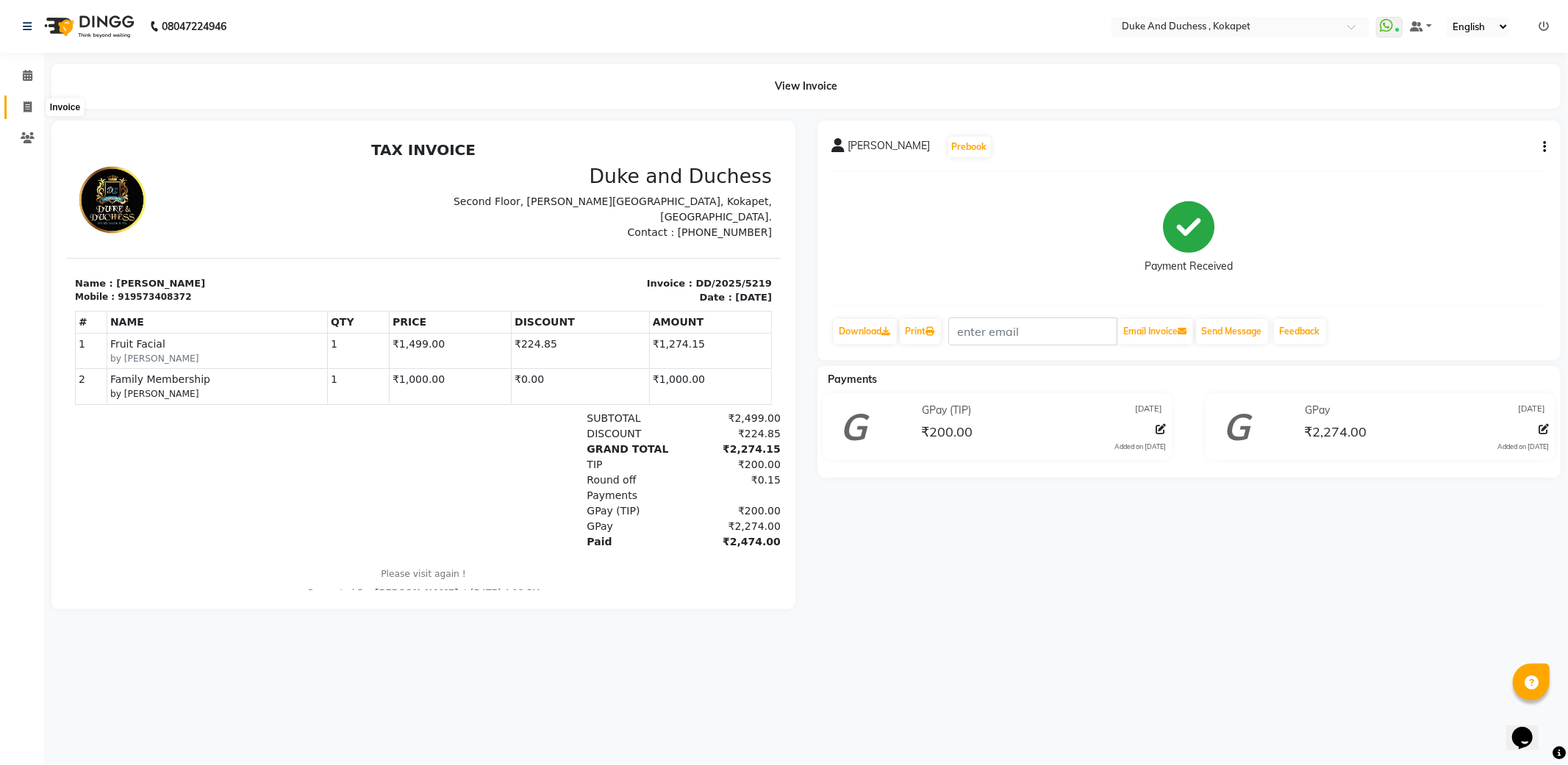
click at [31, 107] on icon at bounding box center [27, 107] width 8 height 11
select select "service"
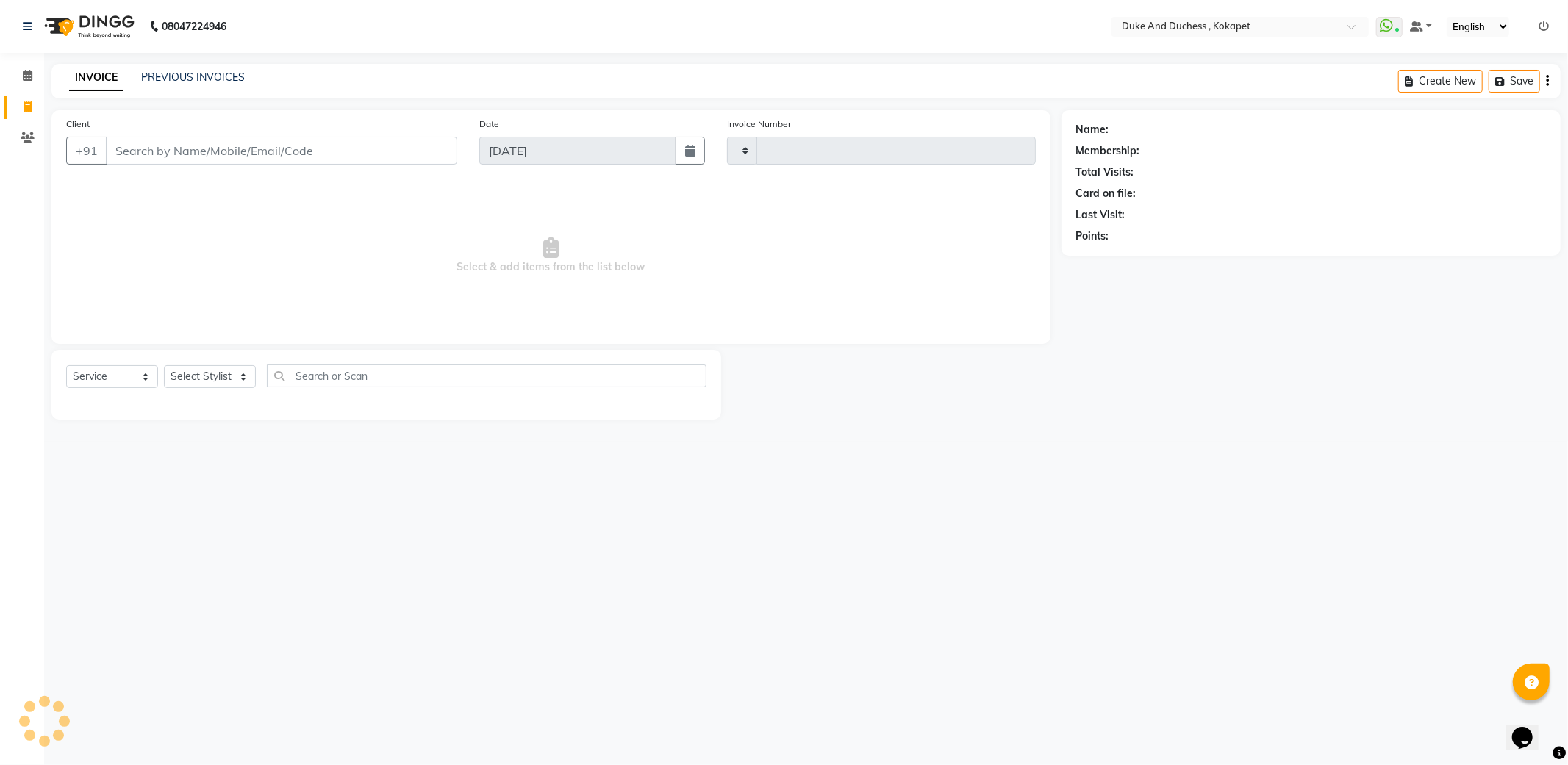
type input "5220"
select select "5687"
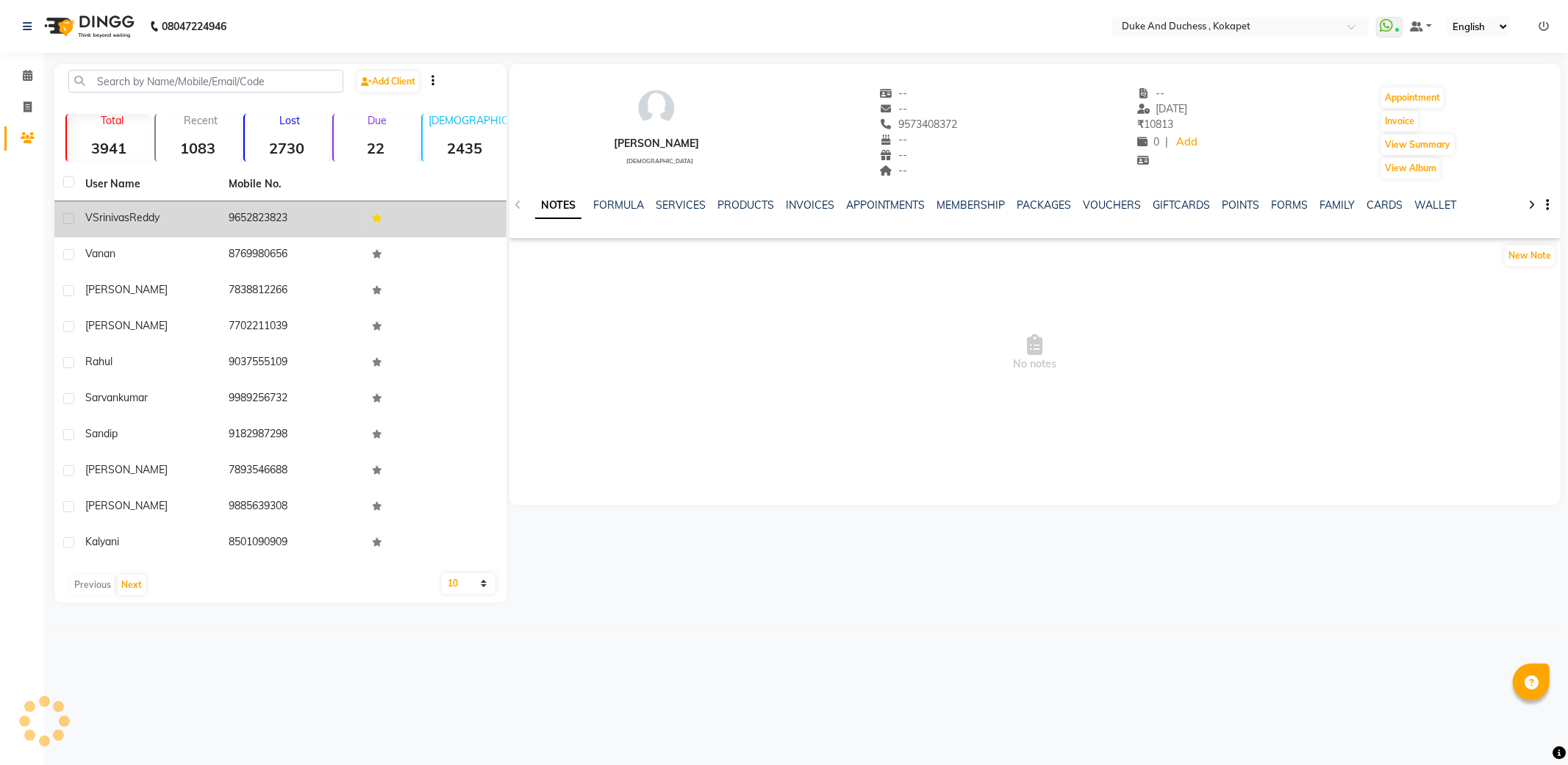
select select "en"
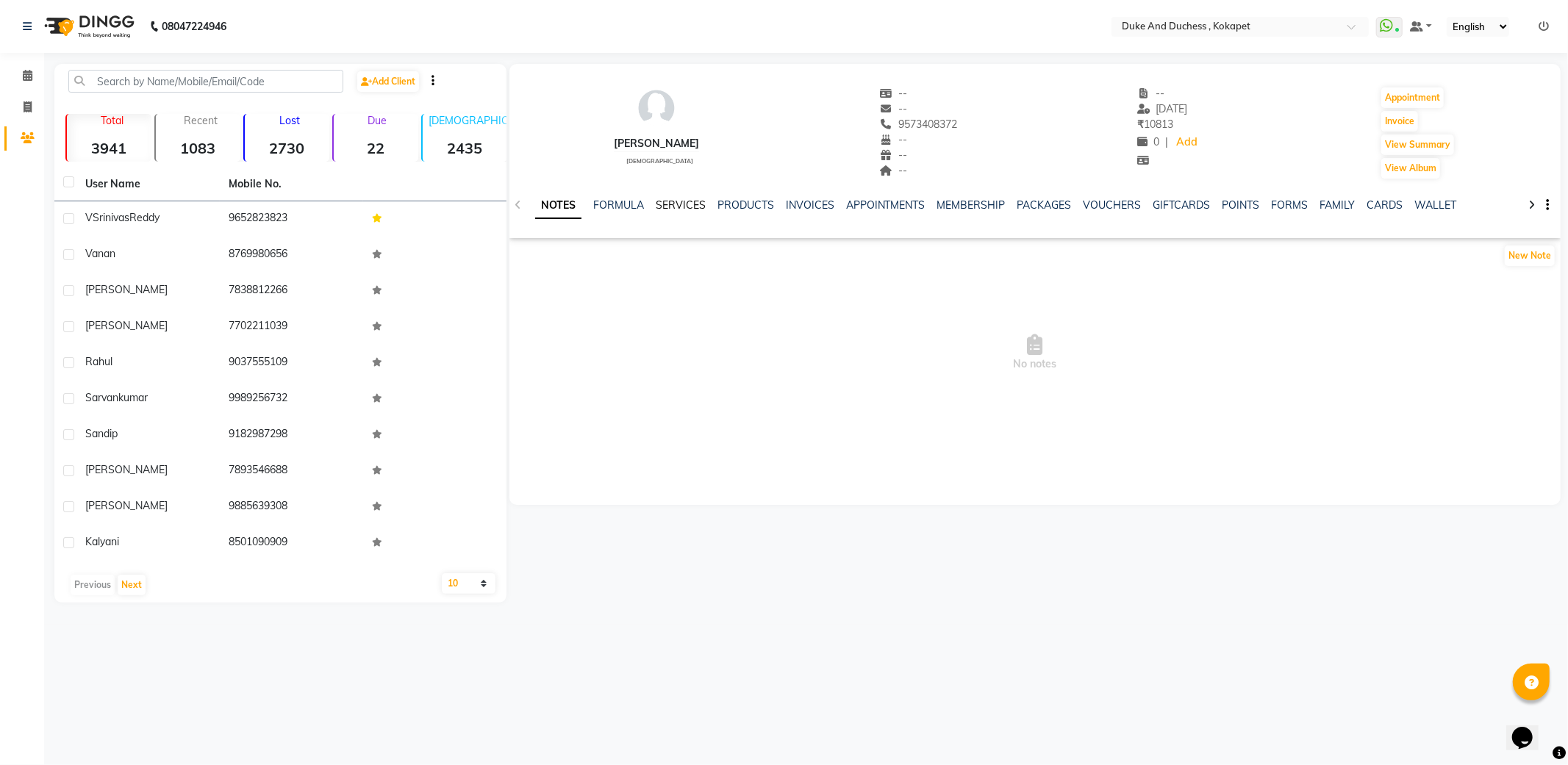
click at [696, 203] on link "SERVICES" at bounding box center [680, 204] width 50 height 13
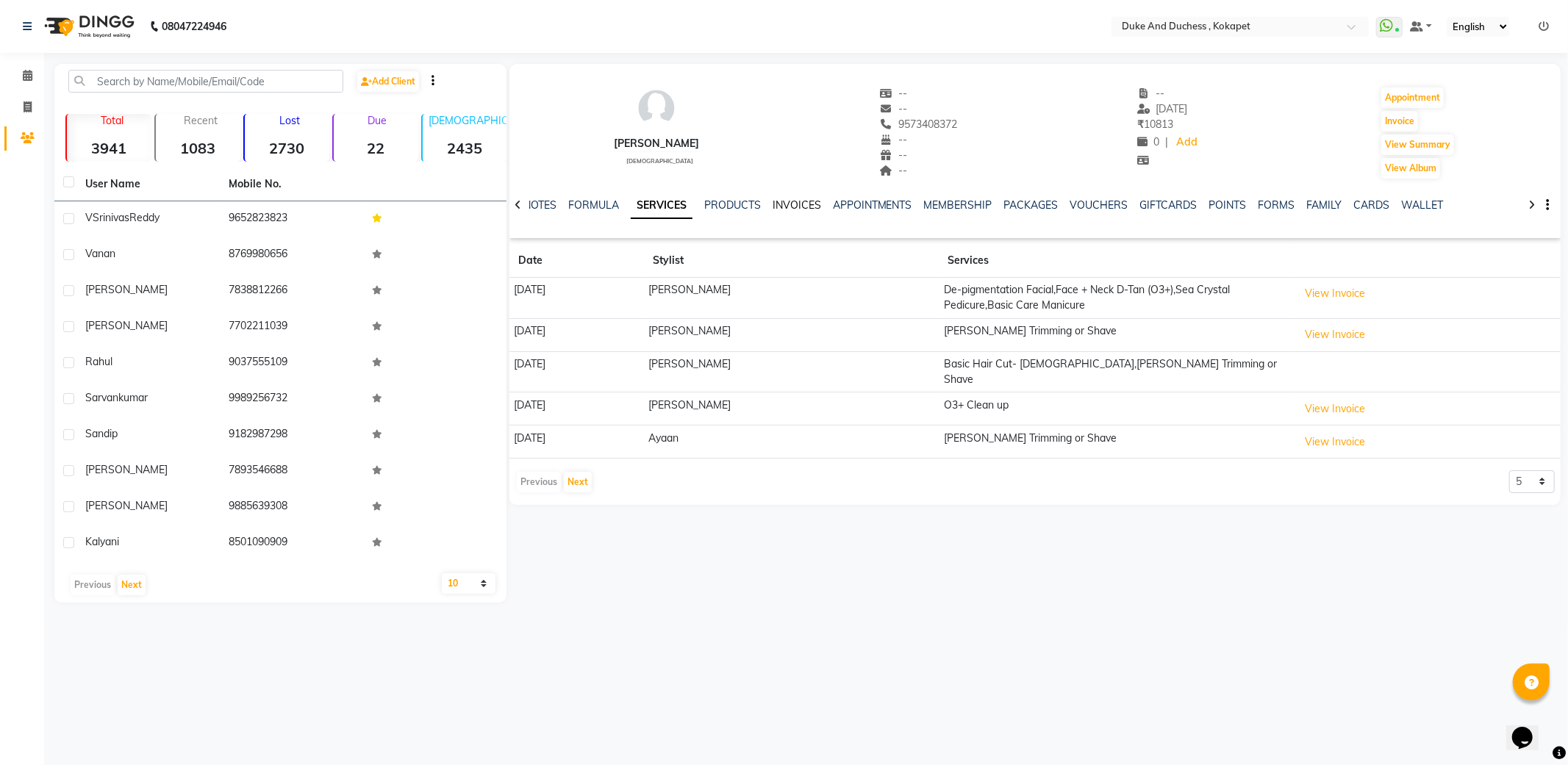
click at [797, 207] on link "INVOICES" at bounding box center [797, 204] width 48 height 13
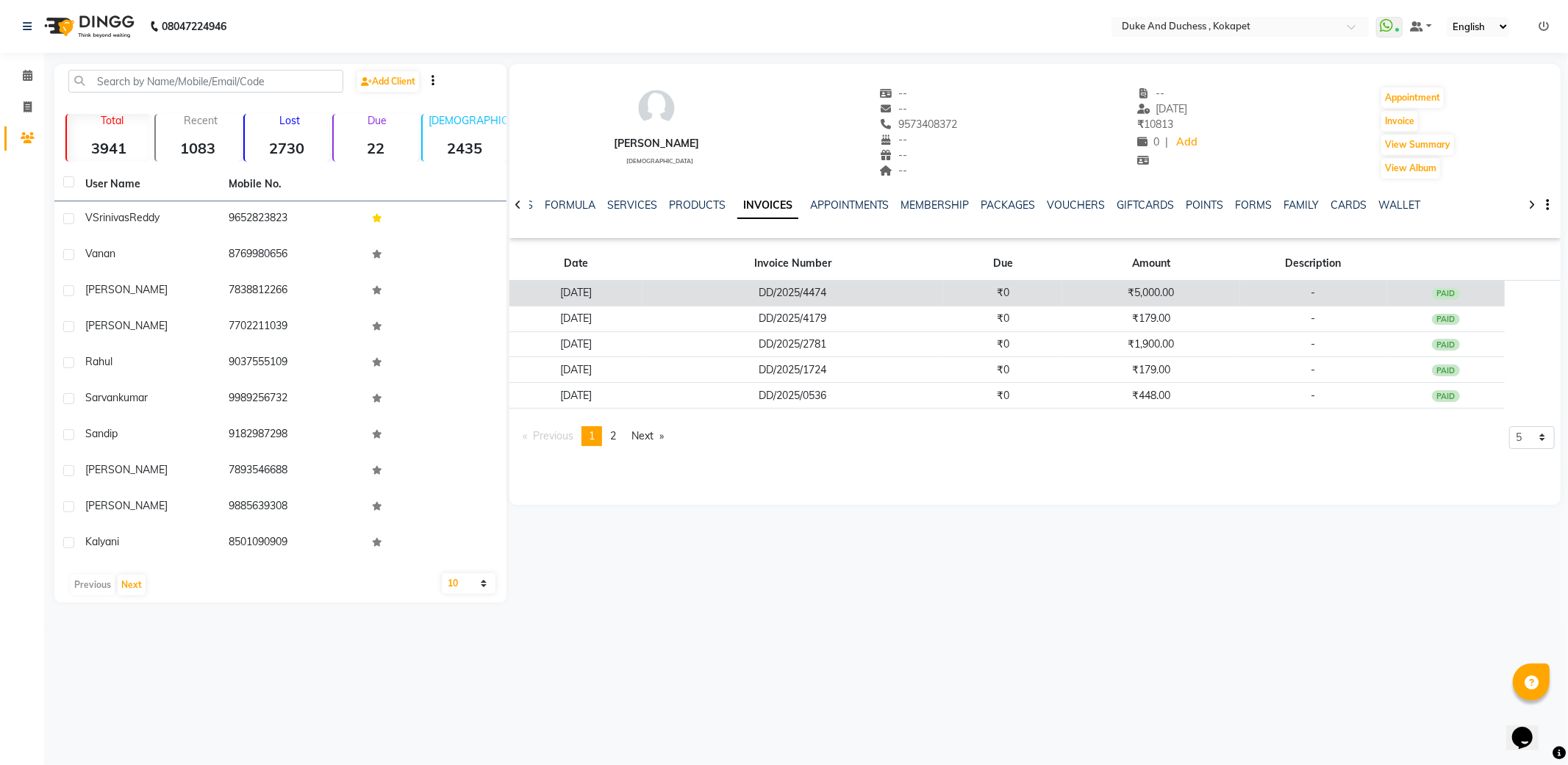
click at [944, 293] on td "DD/2025/4474" at bounding box center [793, 293] width 301 height 26
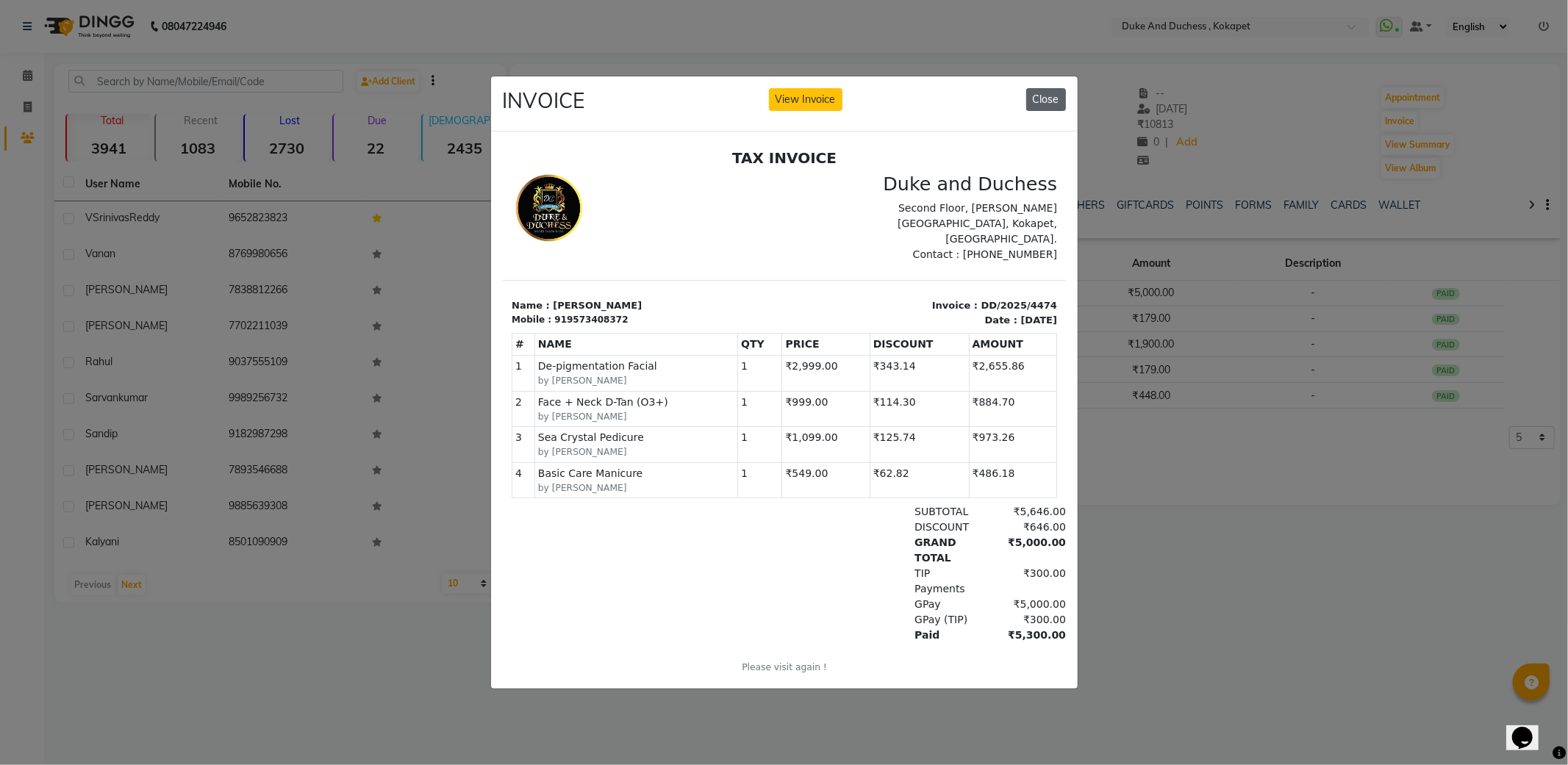
click at [1059, 93] on button "Close" at bounding box center [1045, 100] width 40 height 23
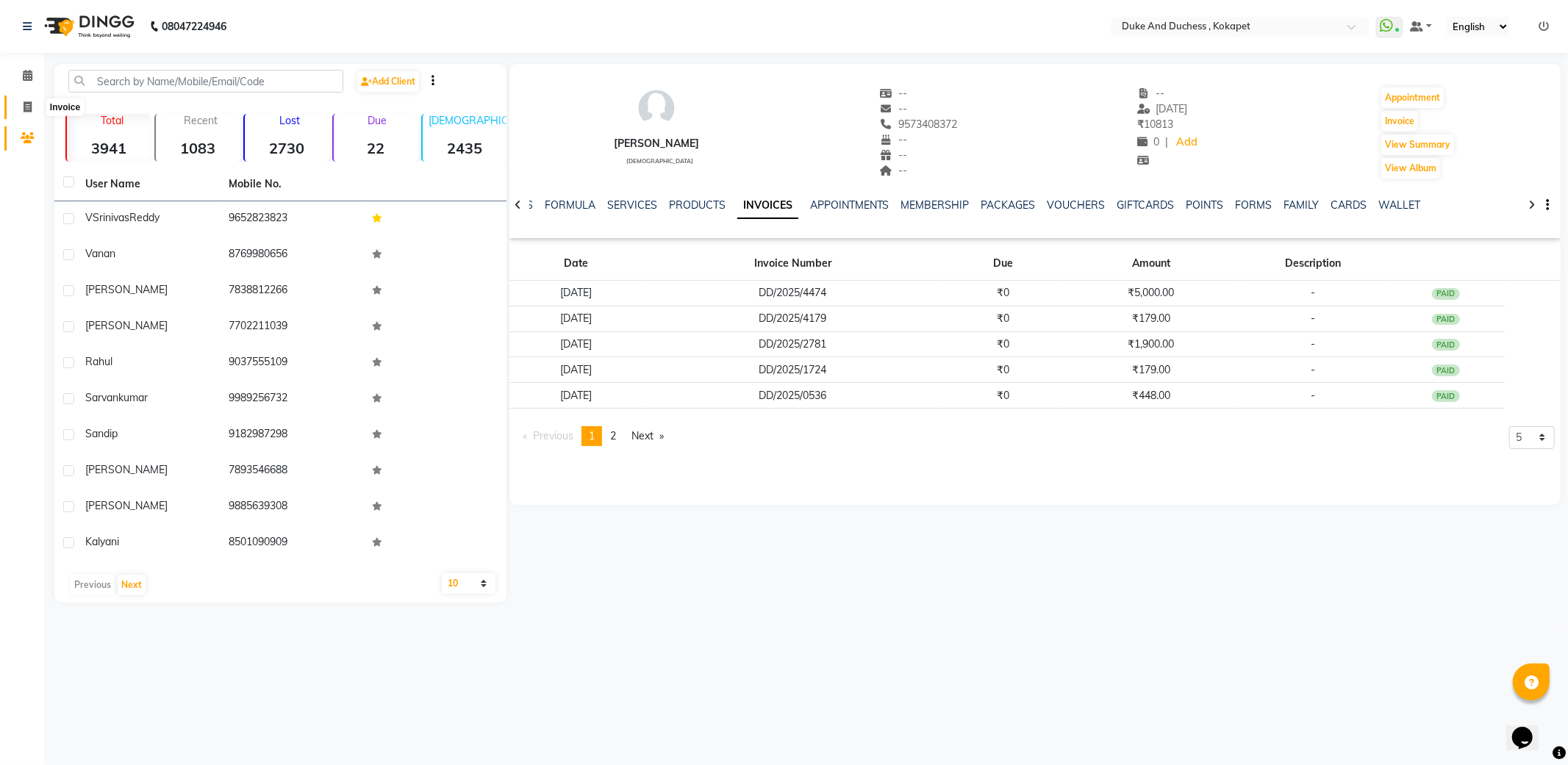
click at [18, 111] on span at bounding box center [27, 108] width 26 height 17
select select "service"
